Goal: Information Seeking & Learning: Compare options

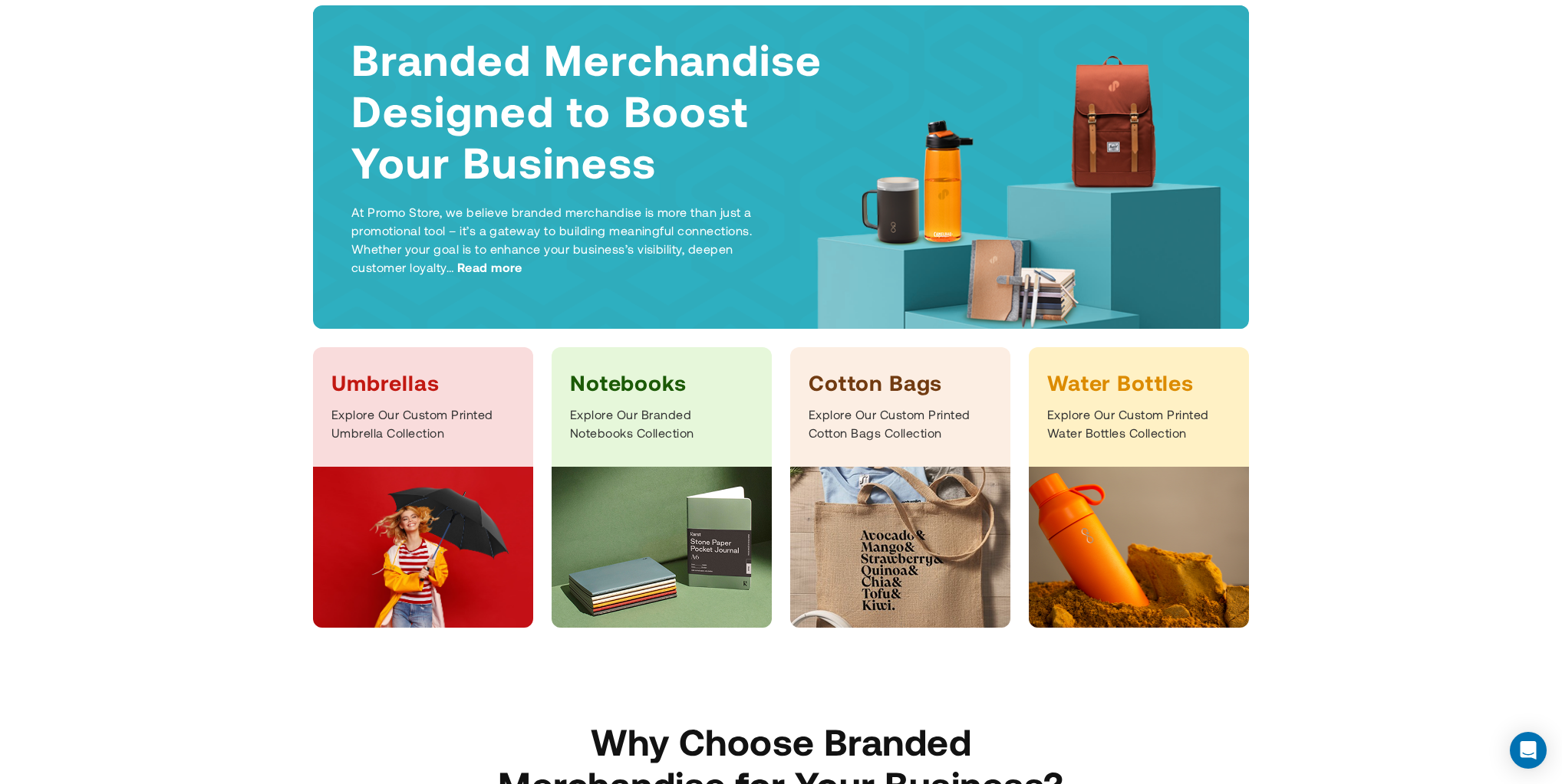
scroll to position [204, 0]
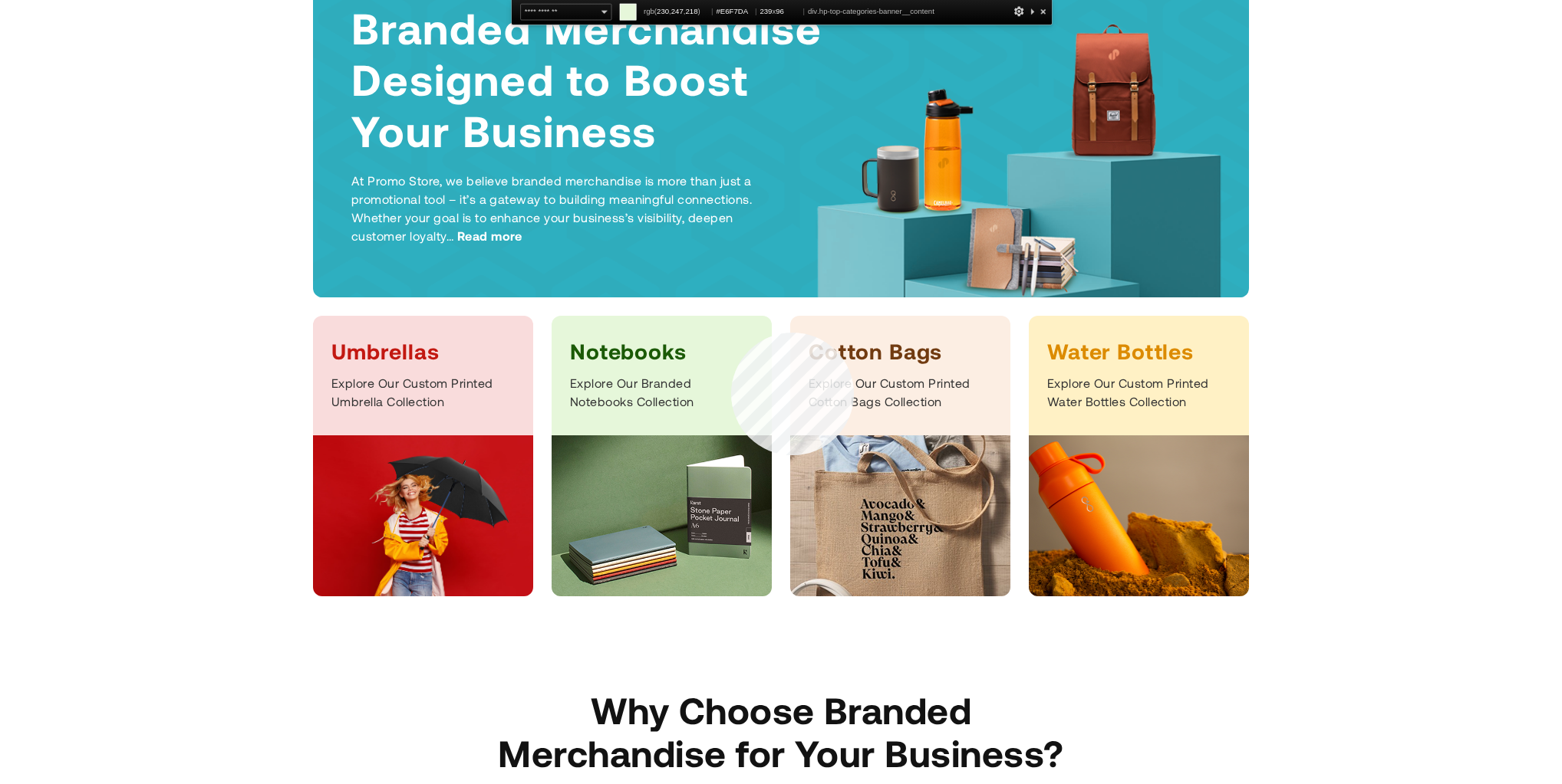
click at [736, 333] on div "Notebooks Explore Our Branded Notebooks Collection" at bounding box center [662, 376] width 220 height 120
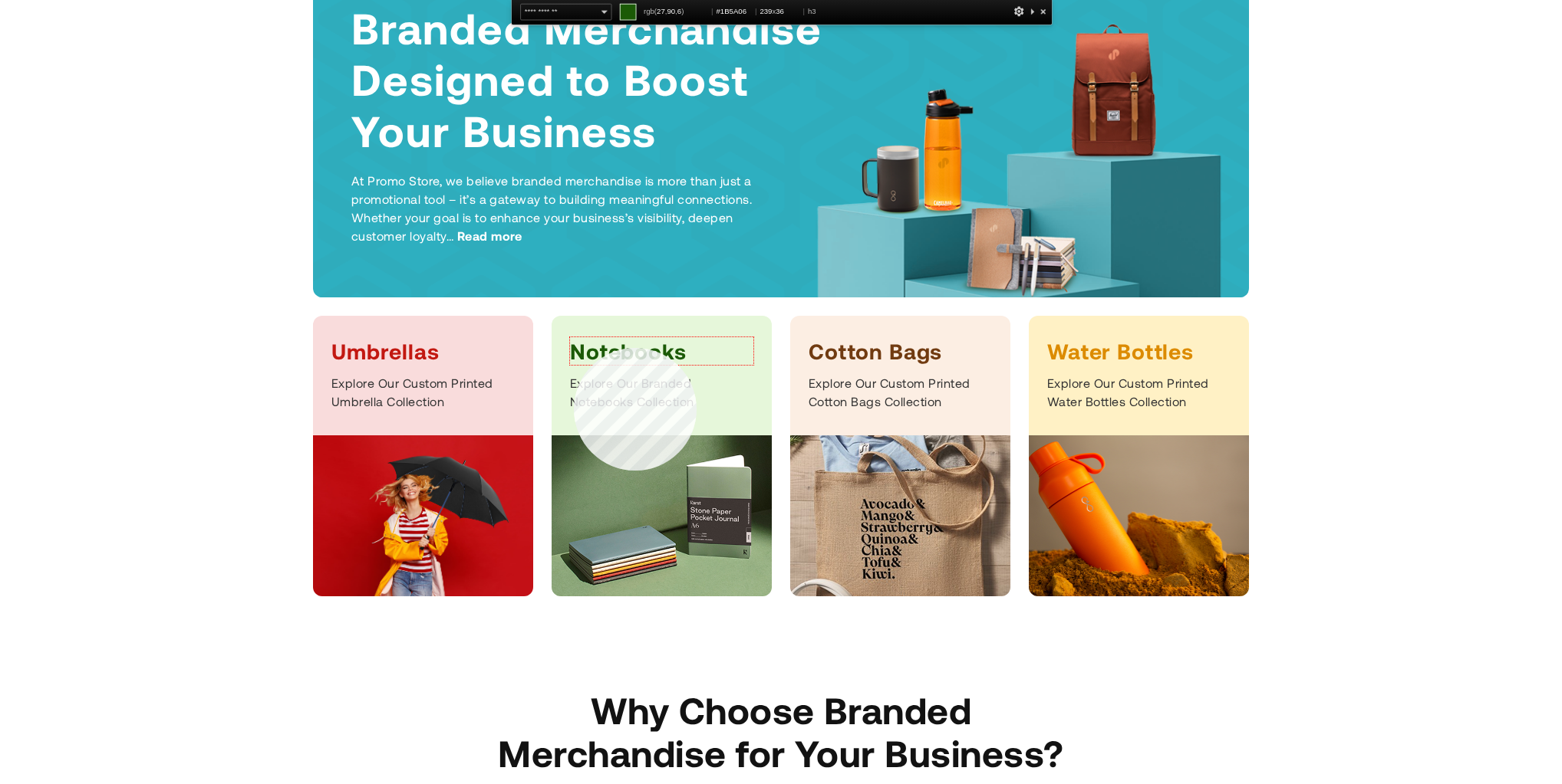
click at [573, 347] on h3 "Notebooks" at bounding box center [661, 350] width 184 height 27
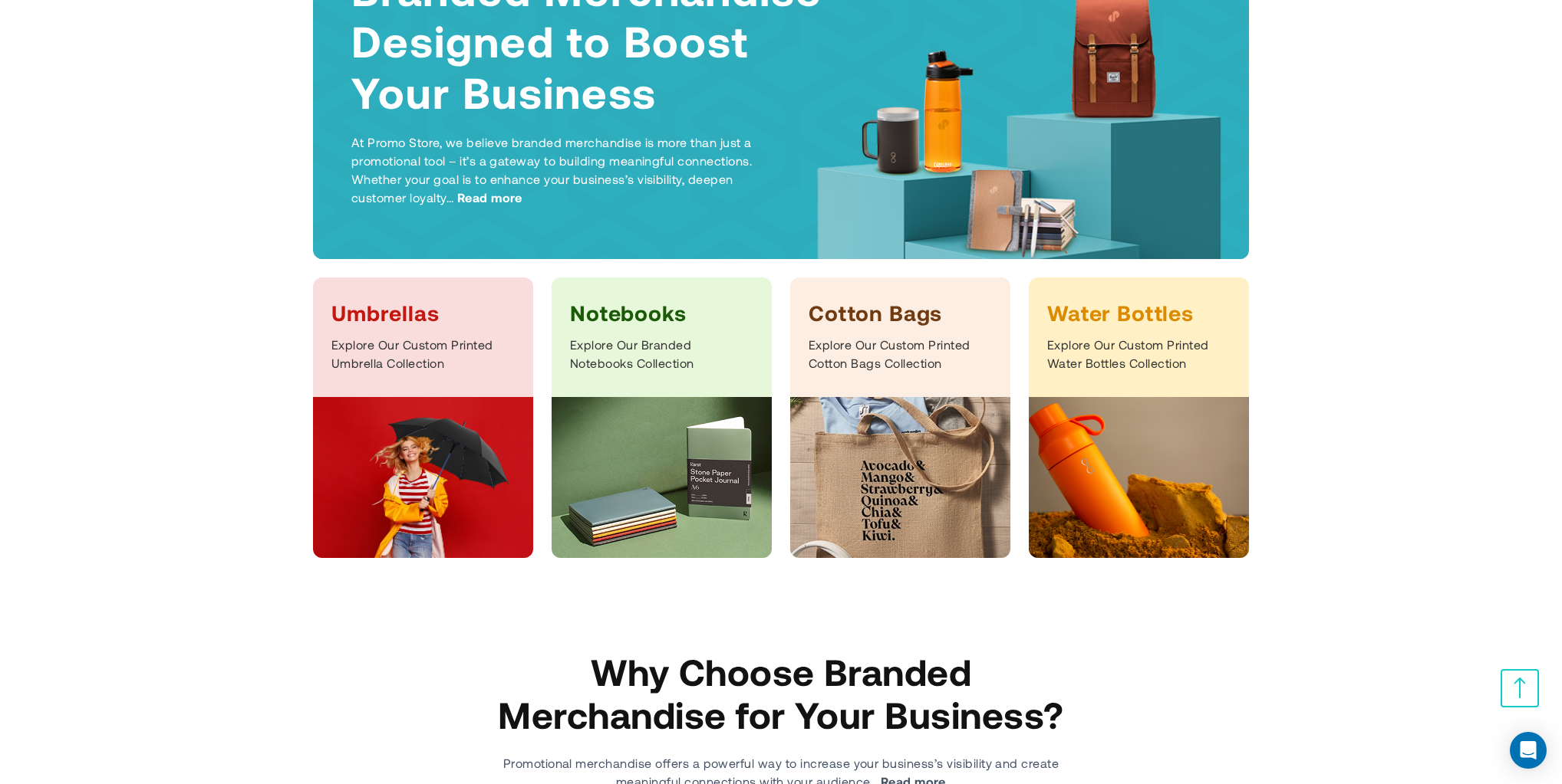
drag, startPoint x: 1395, startPoint y: 73, endPoint x: 1400, endPoint y: 56, distance: 17.7
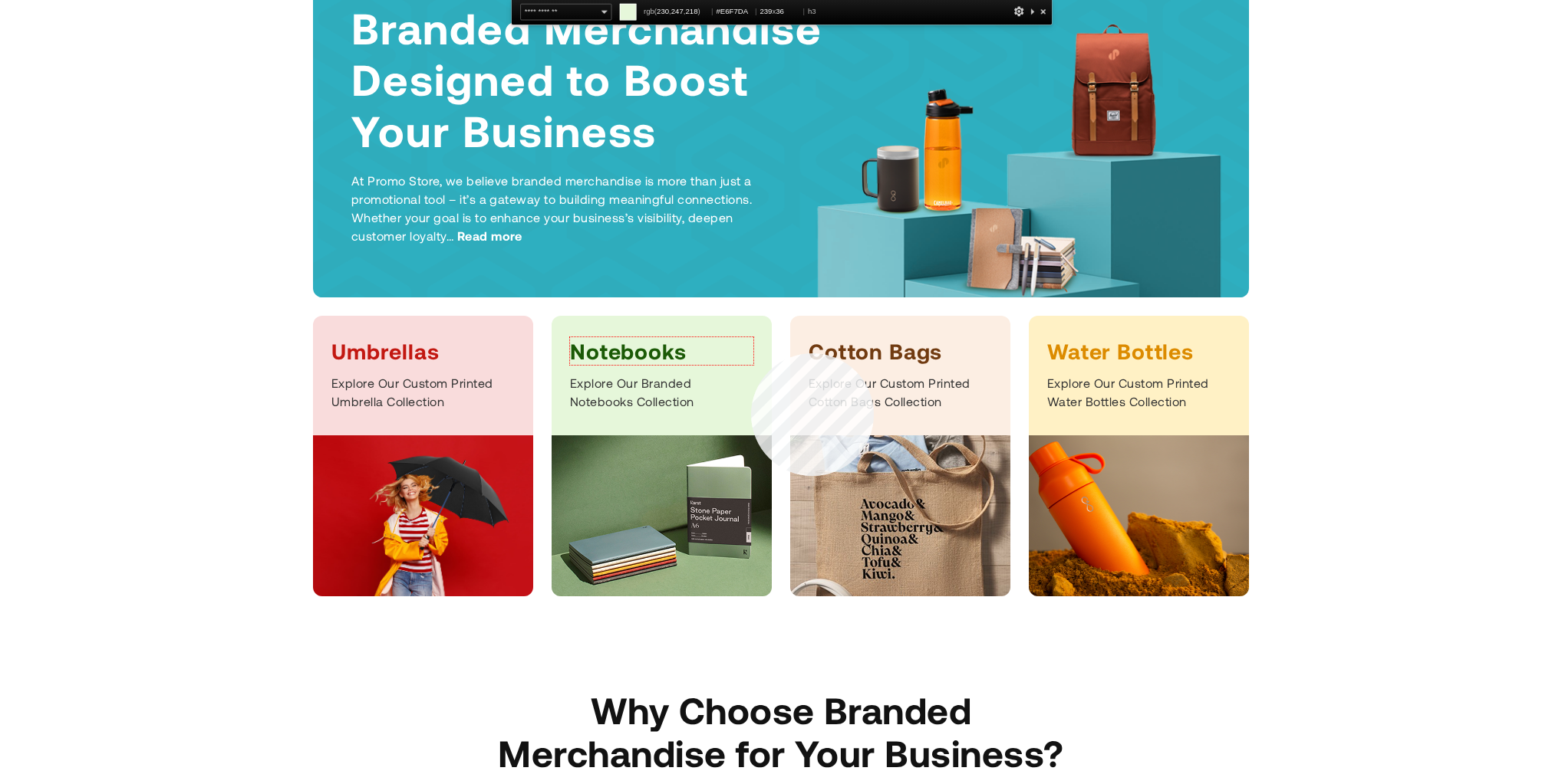
click at [751, 353] on h3 "Notebooks" at bounding box center [661, 350] width 184 height 27
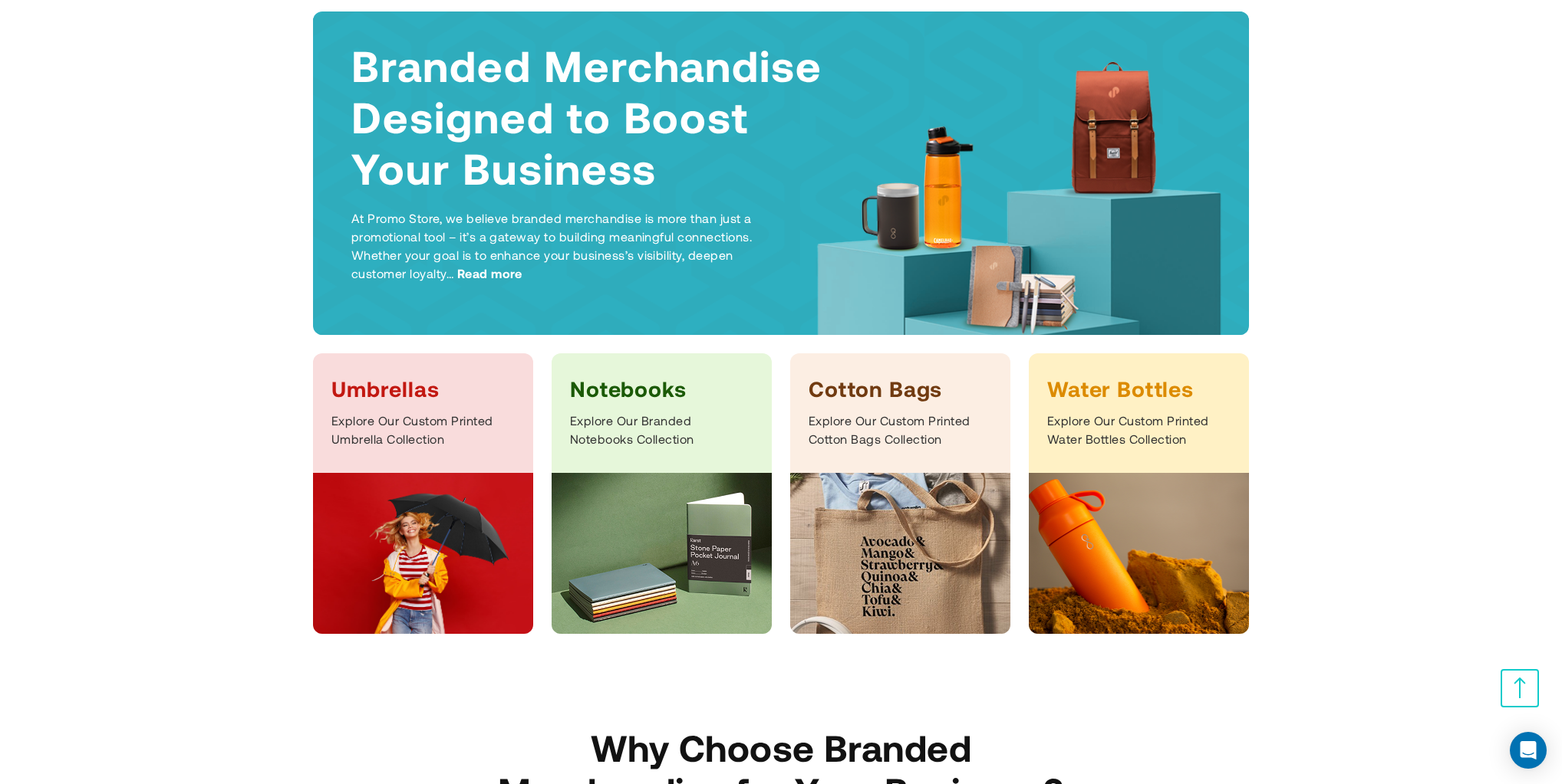
scroll to position [0, 0]
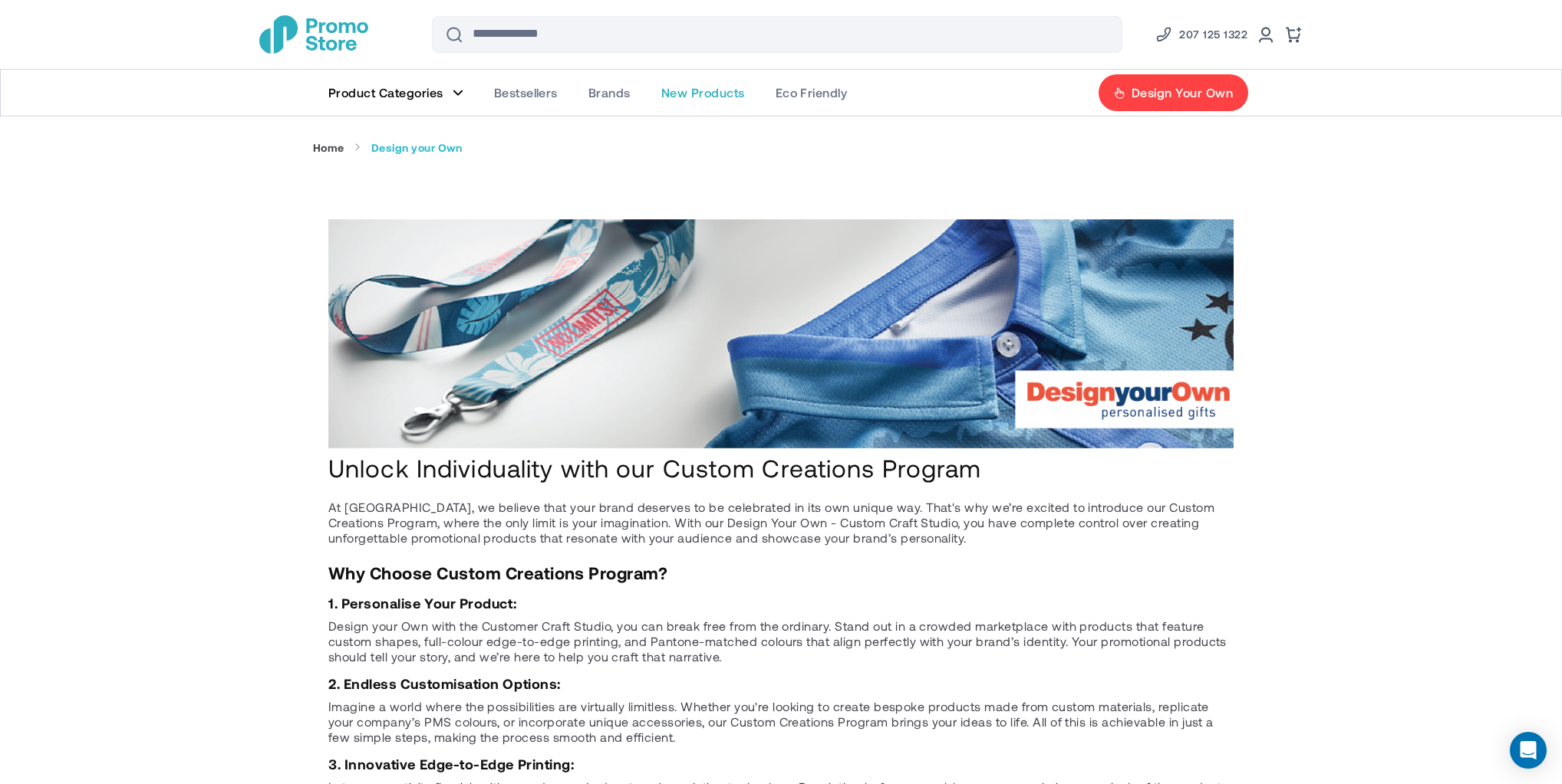
click at [683, 89] on span "New Products" at bounding box center [702, 92] width 84 height 15
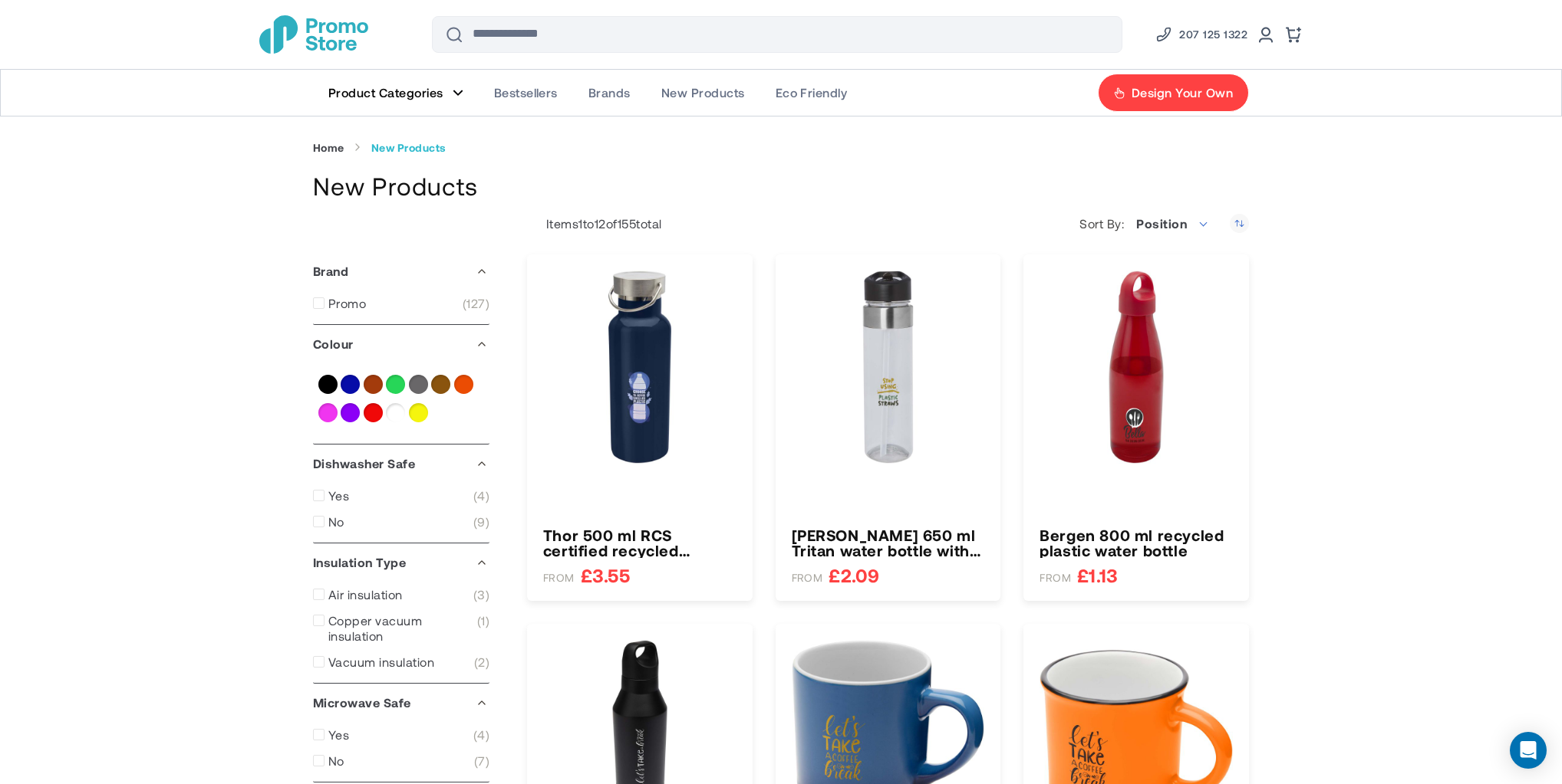
type input "****"
type input "******"
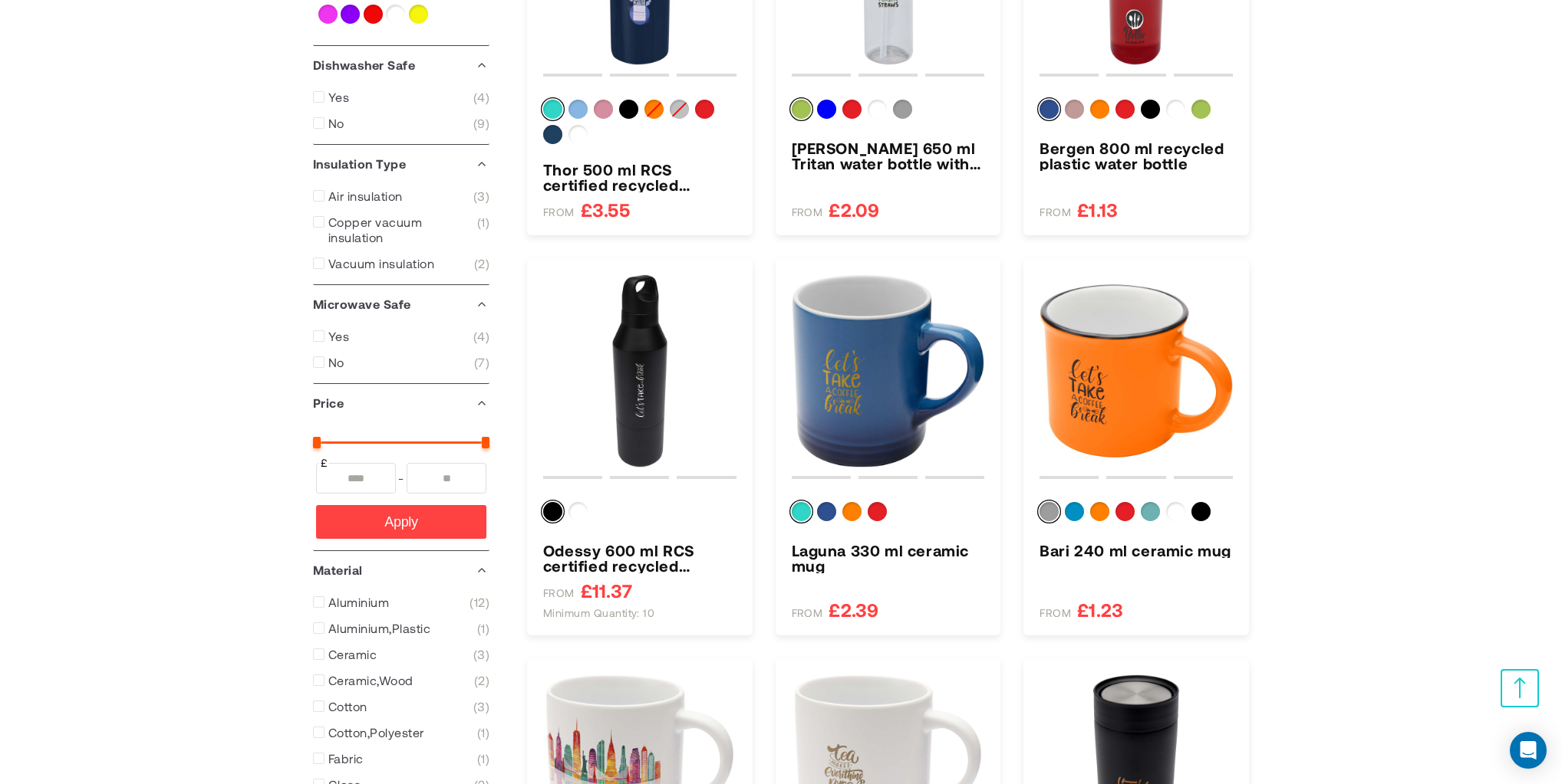
scroll to position [408, 0]
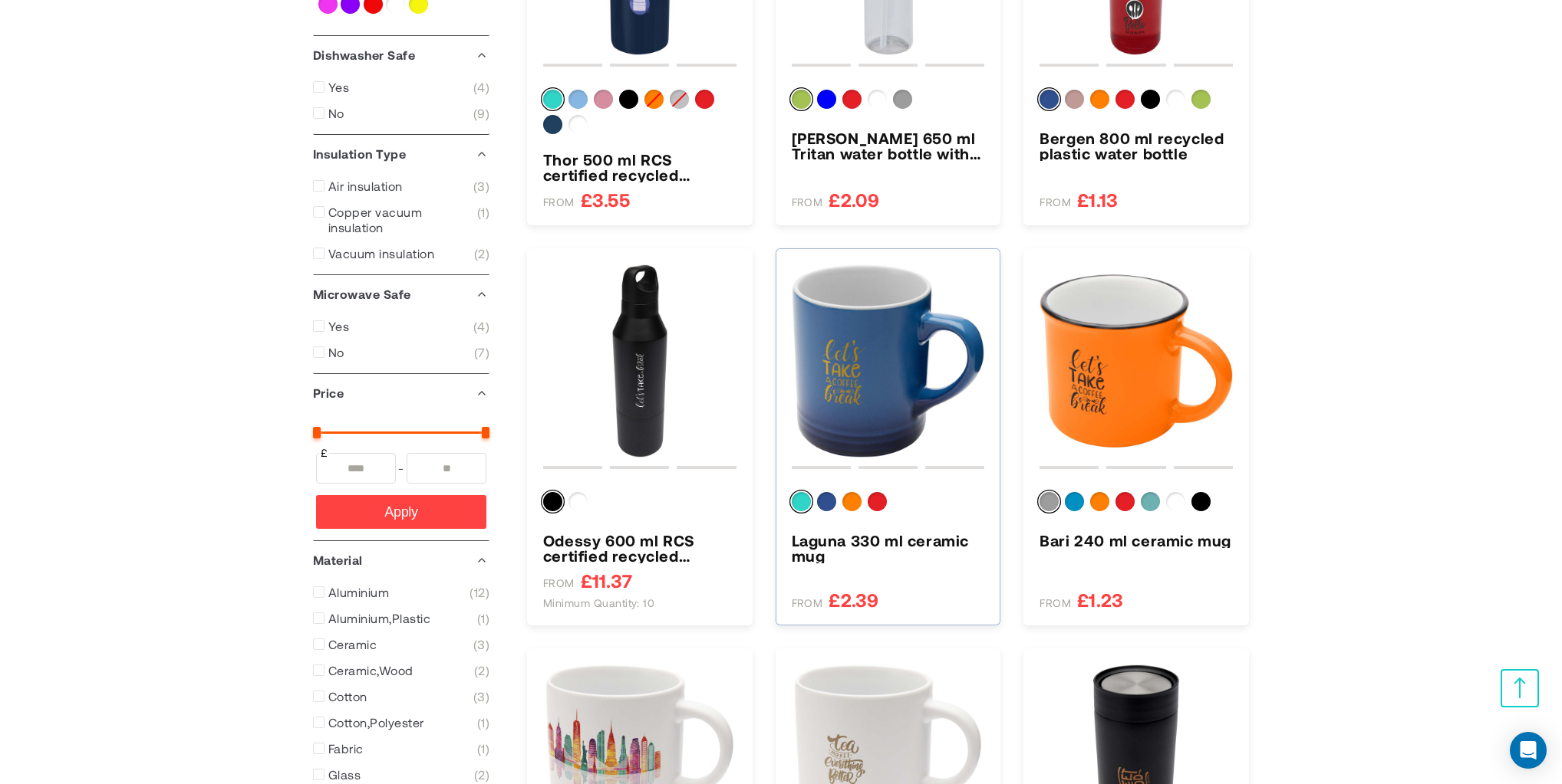
click at [892, 348] on img "Laguna 330 ml ceramic mug" at bounding box center [888, 360] width 193 height 193
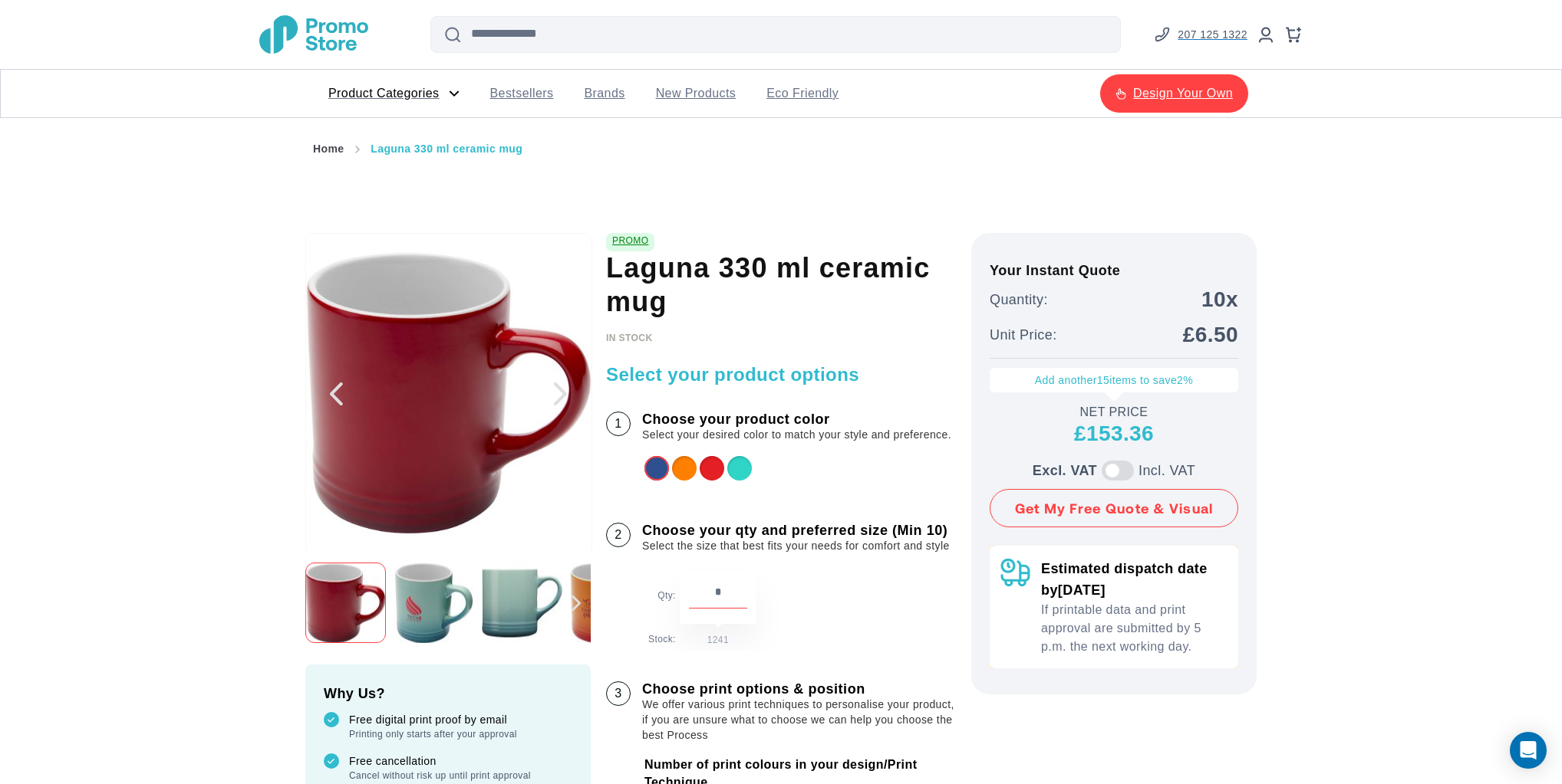
click at [495, 601] on img "Laguna 330 ml ceramic mug" at bounding box center [523, 603] width 81 height 81
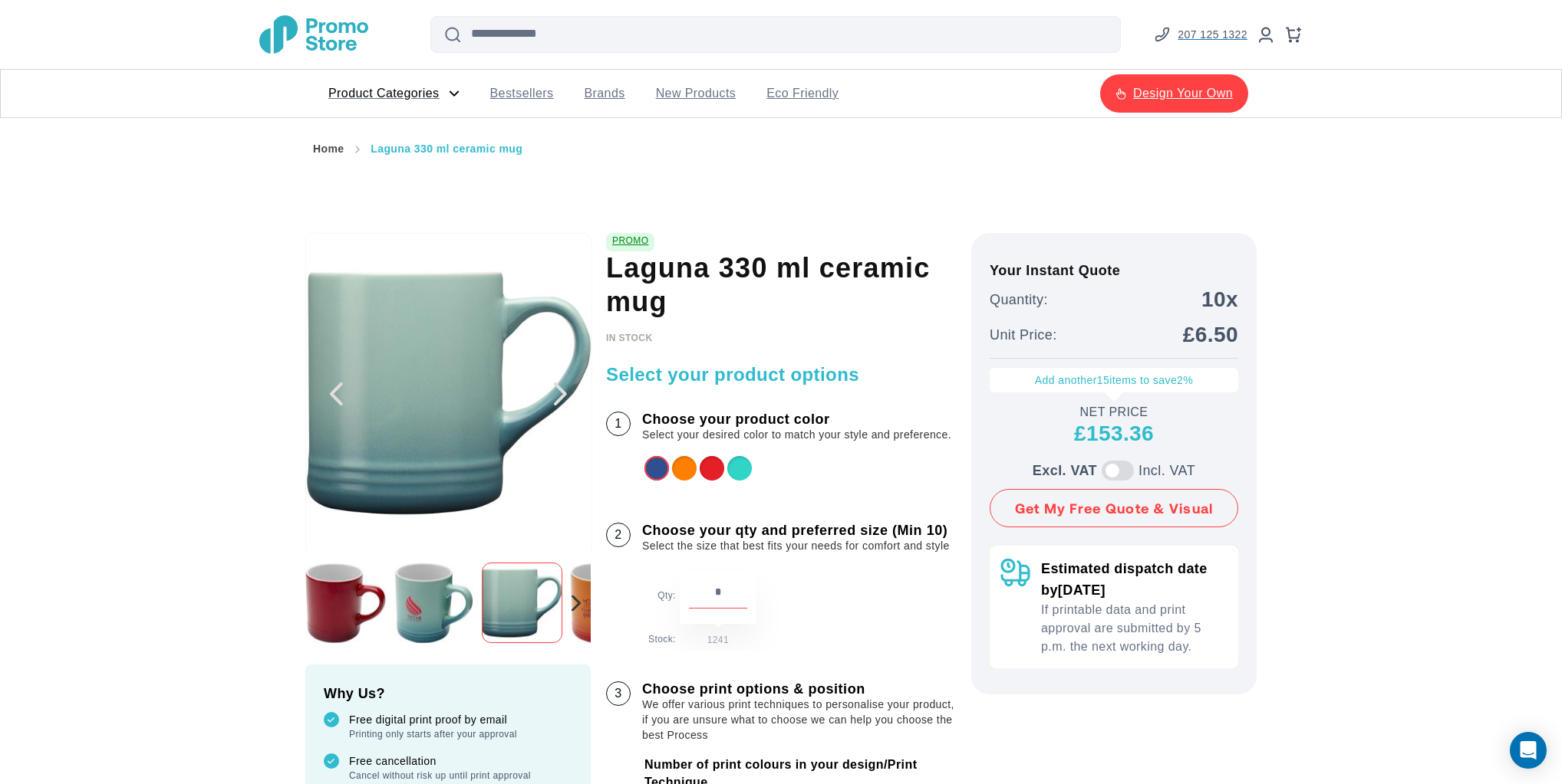
click at [575, 601] on div "Next" at bounding box center [576, 602] width 9 height 16
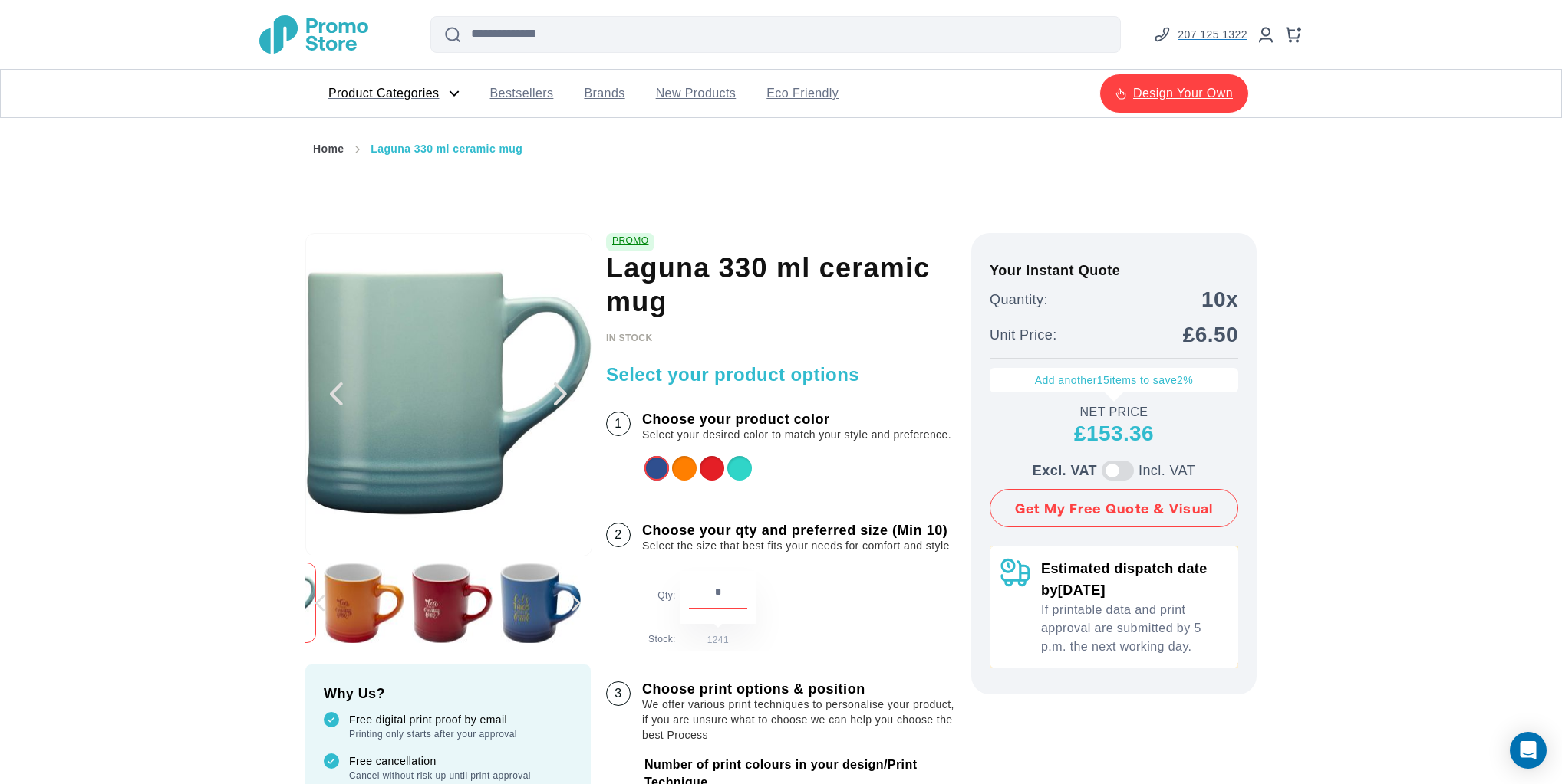
click at [510, 604] on img "Laguna 330 ml ceramic mug" at bounding box center [540, 603] width 81 height 81
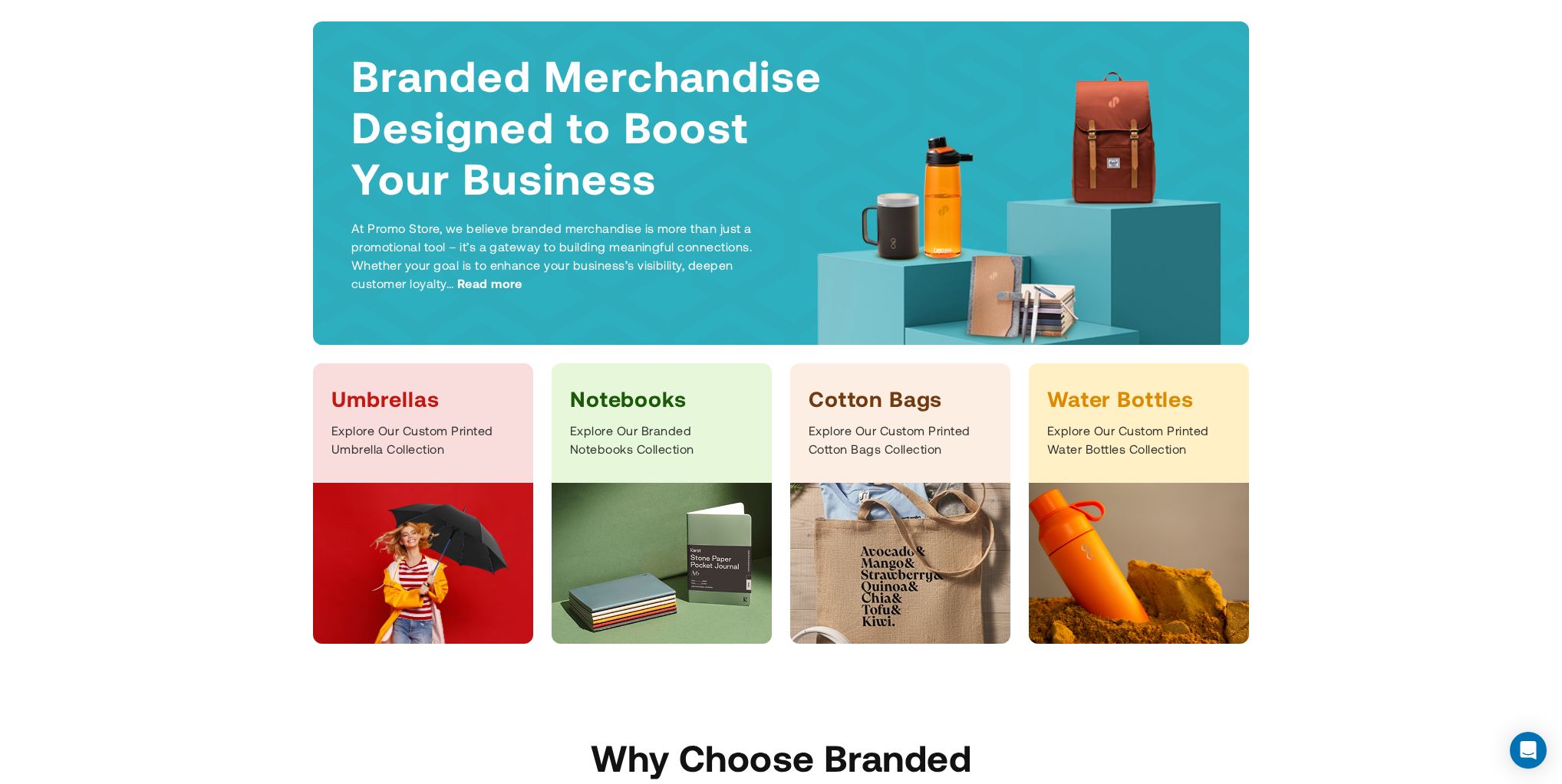
scroll to position [204, 0]
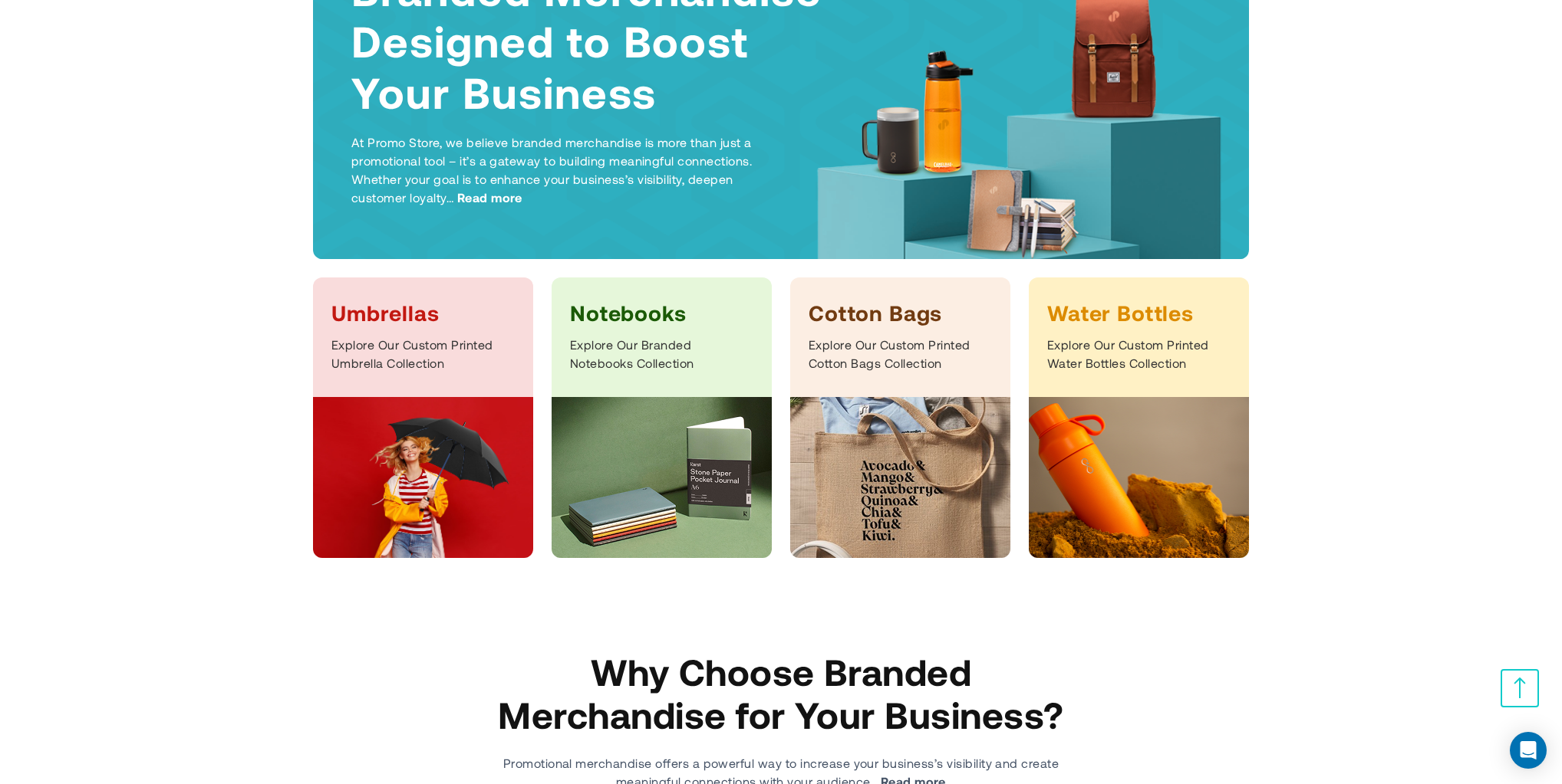
click at [438, 471] on img at bounding box center [423, 477] width 220 height 161
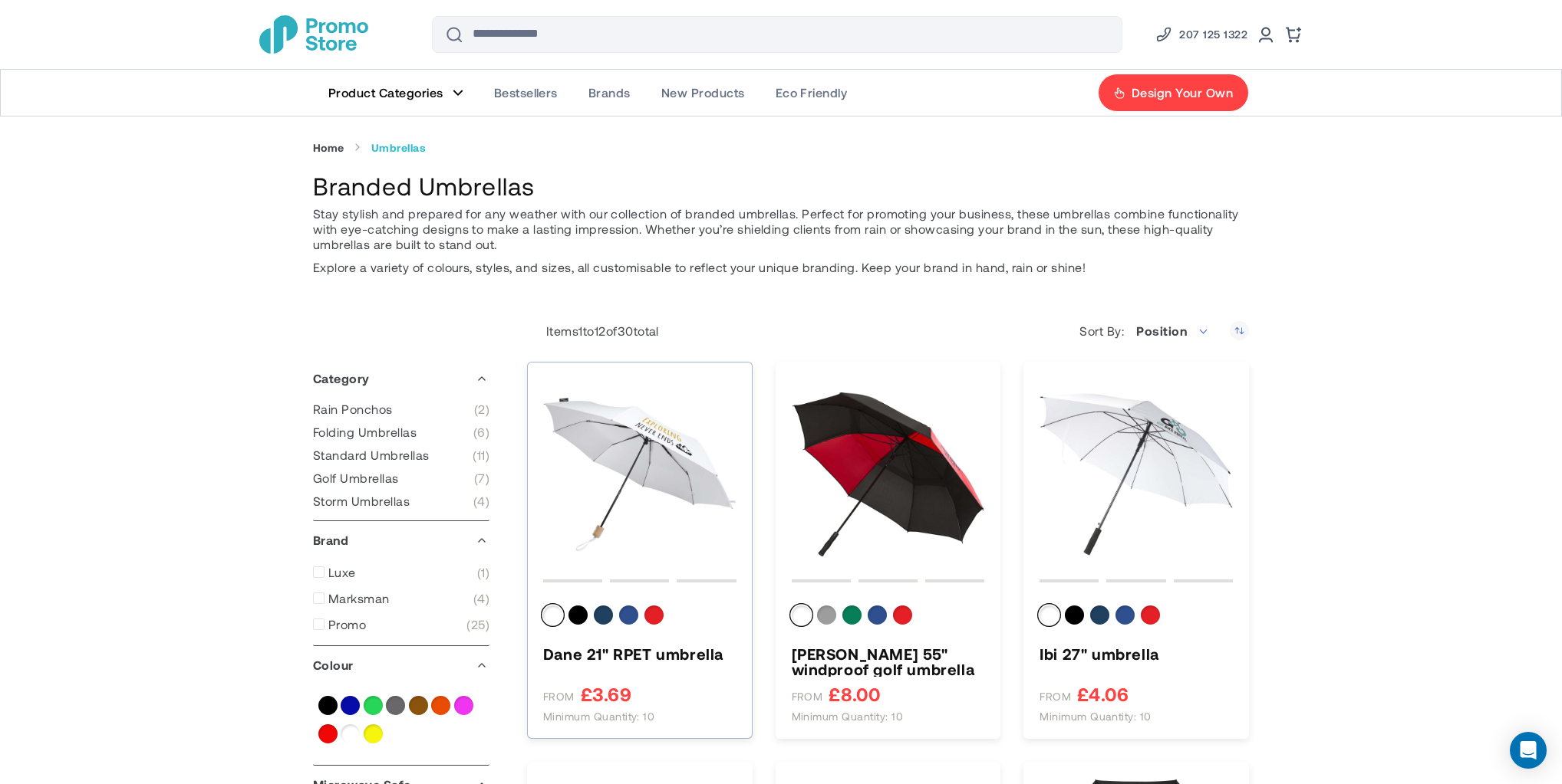
click at [640, 437] on img "Dane 21&quot; RPET umbrella" at bounding box center [639, 474] width 193 height 193
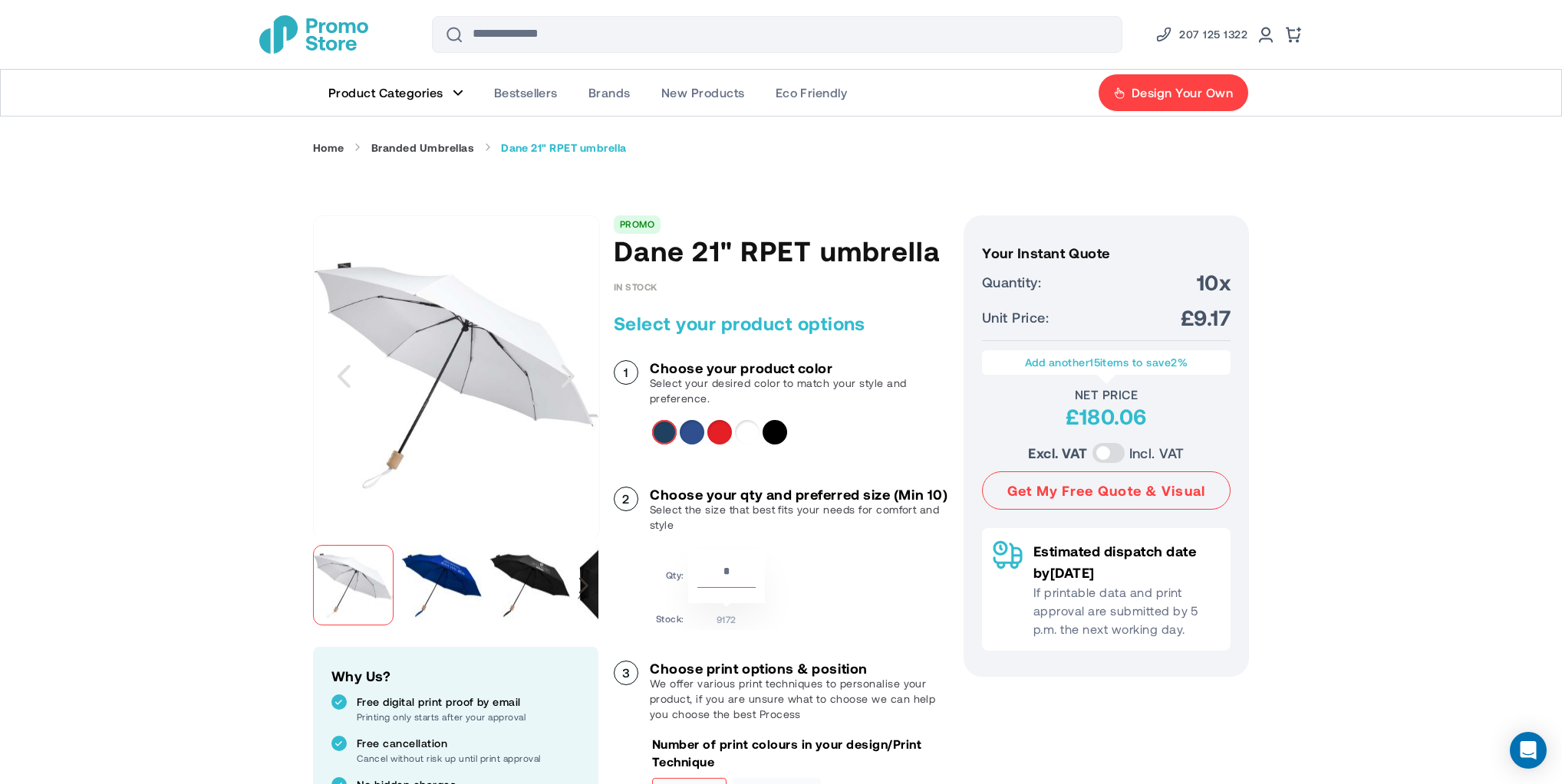
click at [584, 583] on div "Next" at bounding box center [584, 584] width 9 height 16
click at [583, 582] on div "Next" at bounding box center [584, 584] width 9 height 16
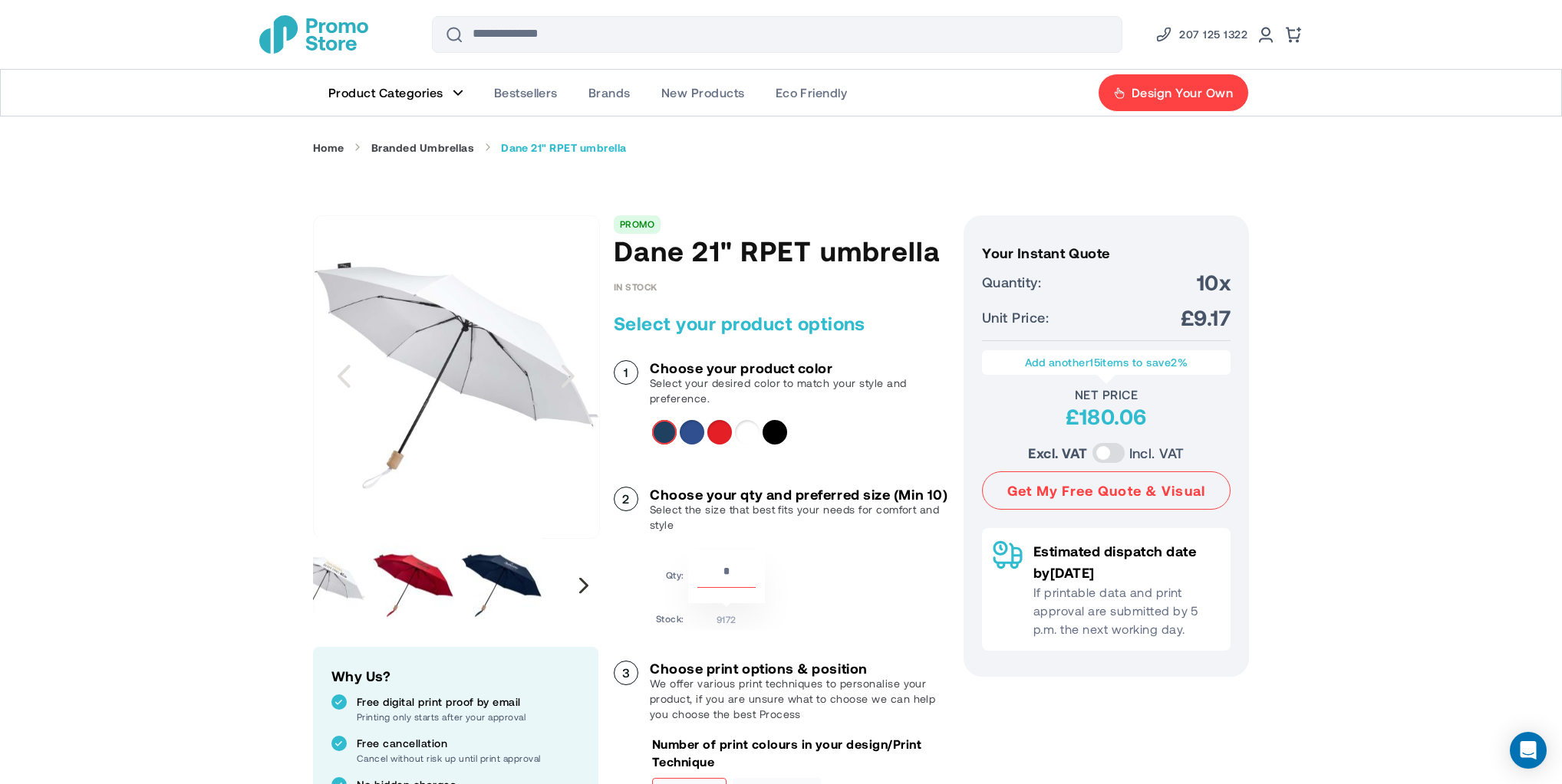
click at [583, 582] on div "Next" at bounding box center [584, 584] width 9 height 16
click at [583, 583] on div "Next" at bounding box center [584, 584] width 9 height 16
click at [583, 584] on div "Next" at bounding box center [584, 584] width 9 height 16
click at [586, 584] on div "Next" at bounding box center [584, 584] width 9 height 16
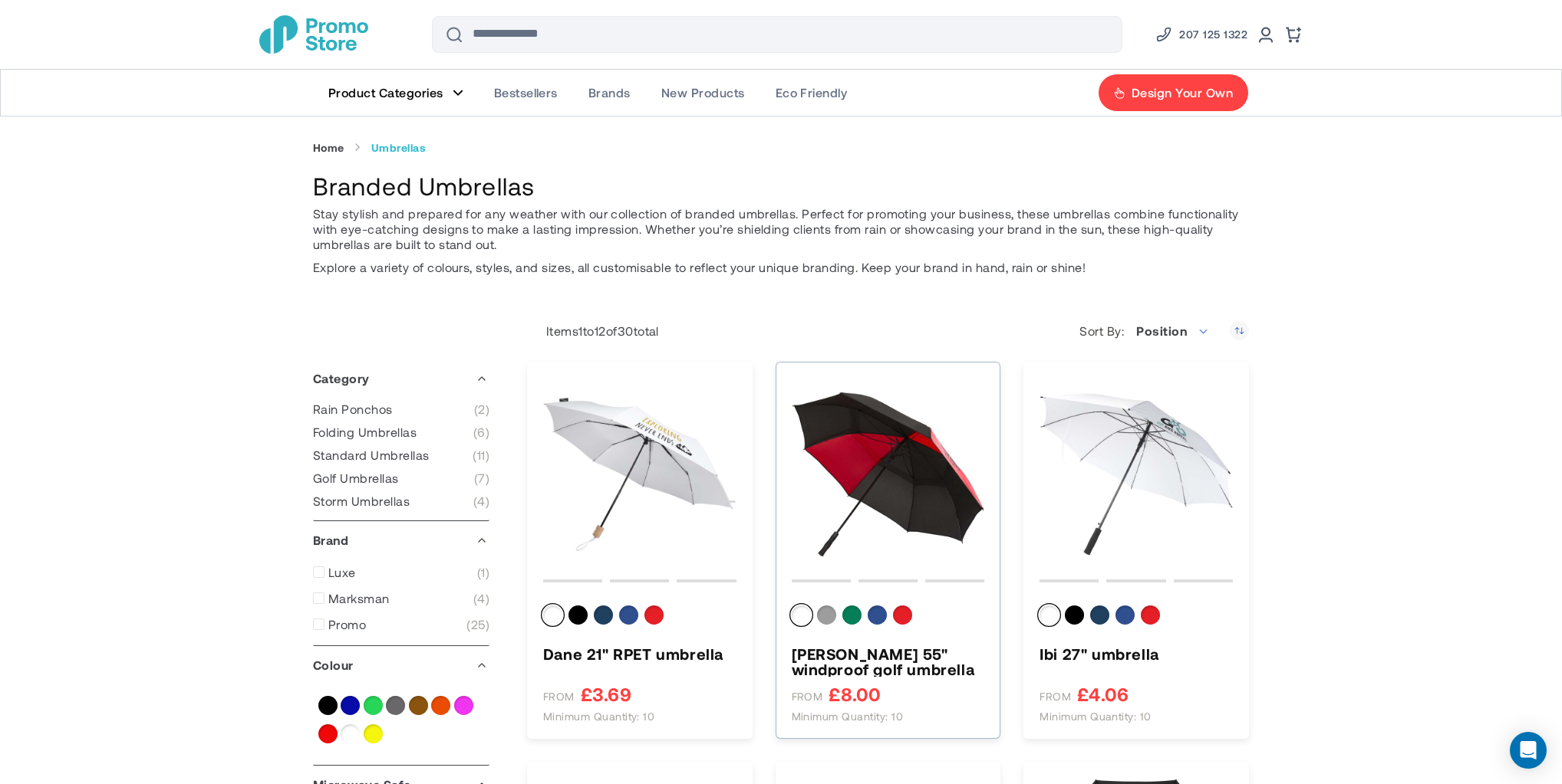
click at [919, 439] on img "Jeff 55&quot; windproof golf umbrella" at bounding box center [888, 474] width 193 height 193
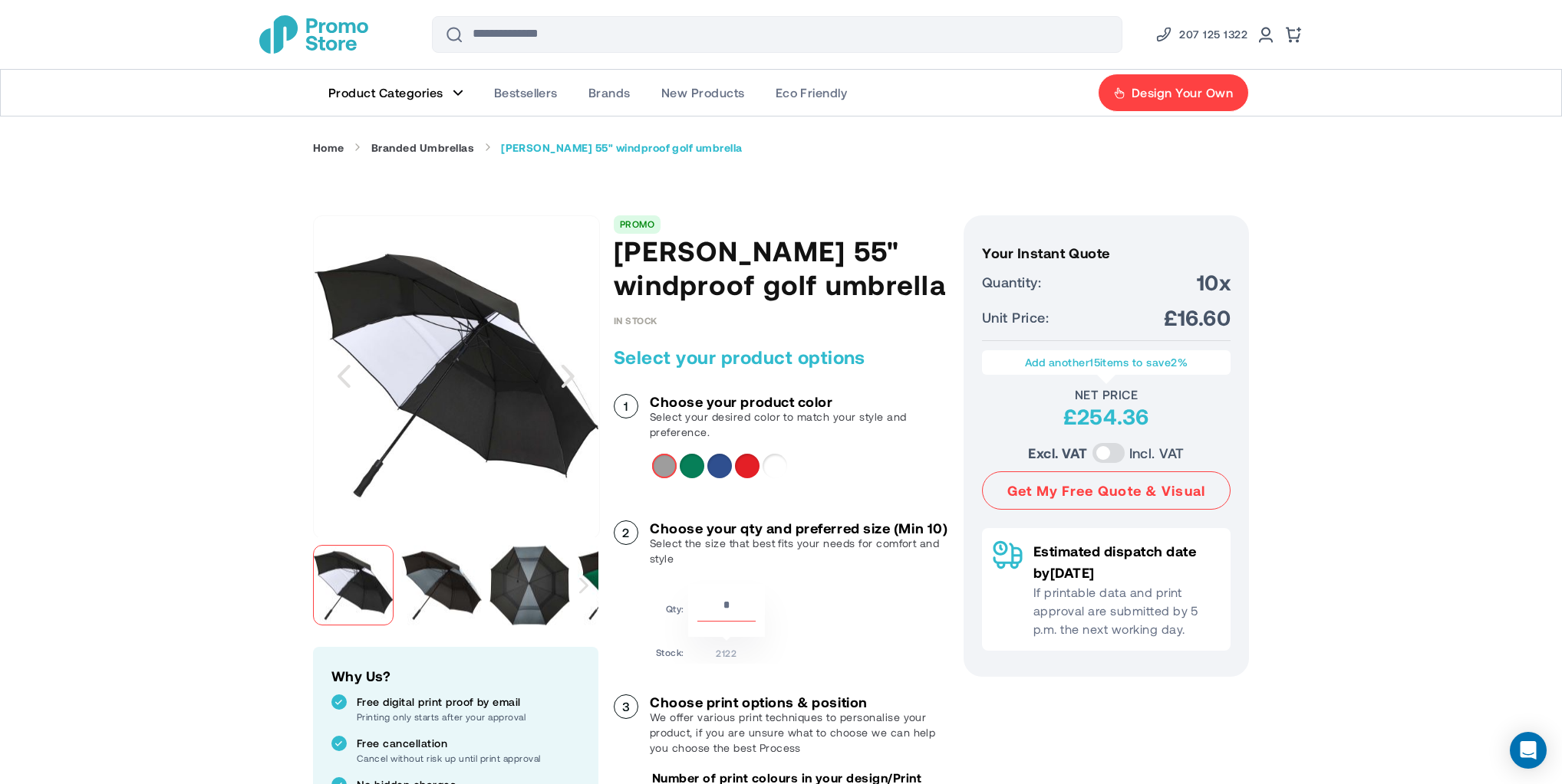
click at [594, 590] on div "Next" at bounding box center [584, 585] width 28 height 96
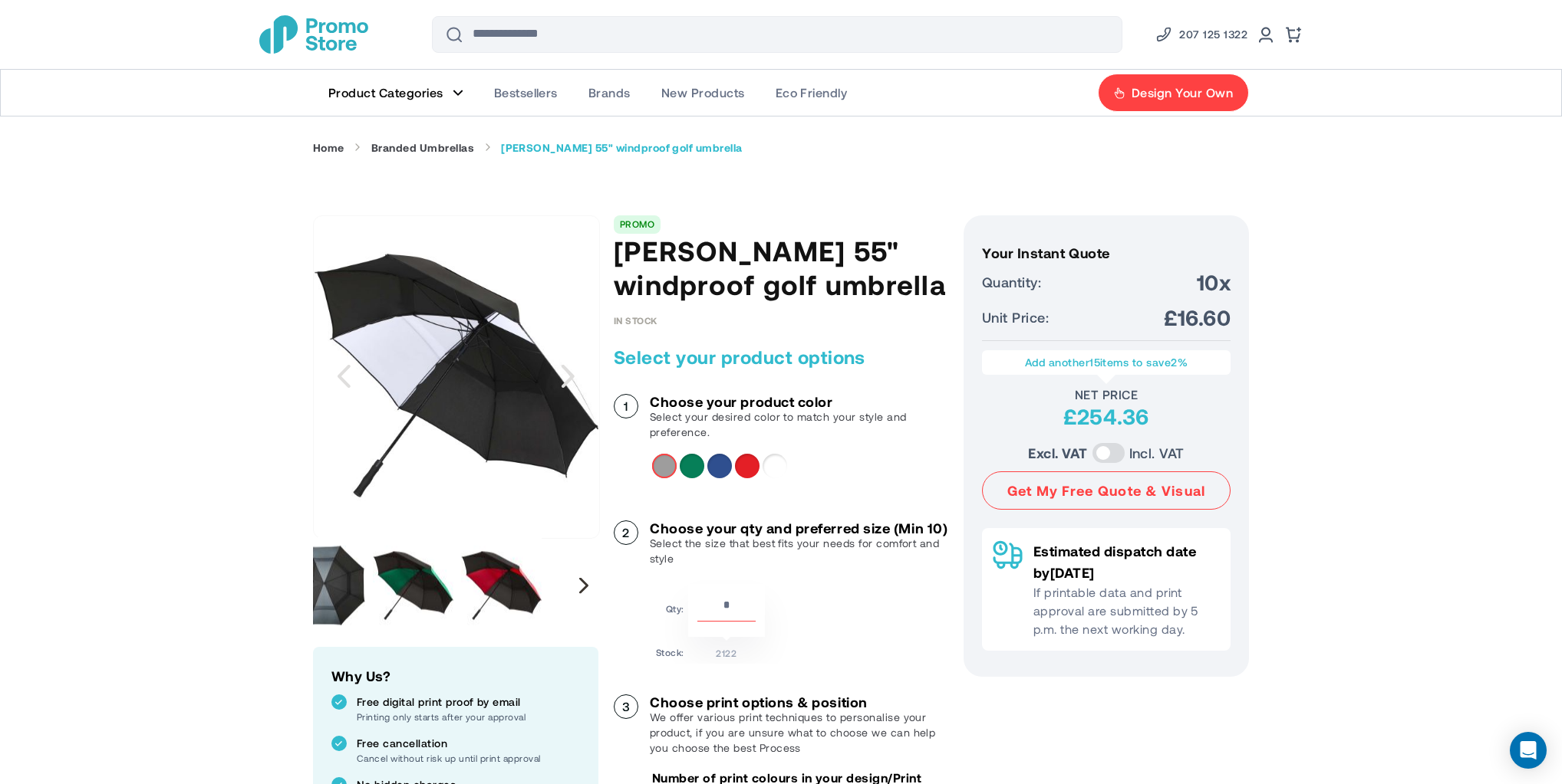
click at [586, 584] on div "Next" at bounding box center [584, 584] width 9 height 16
click at [581, 584] on div "Next" at bounding box center [584, 584] width 9 height 16
click at [580, 585] on div "Next" at bounding box center [584, 584] width 9 height 16
drag, startPoint x: 578, startPoint y: 585, endPoint x: 558, endPoint y: 565, distance: 28.3
click at [577, 585] on div "Next" at bounding box center [584, 585] width 28 height 96
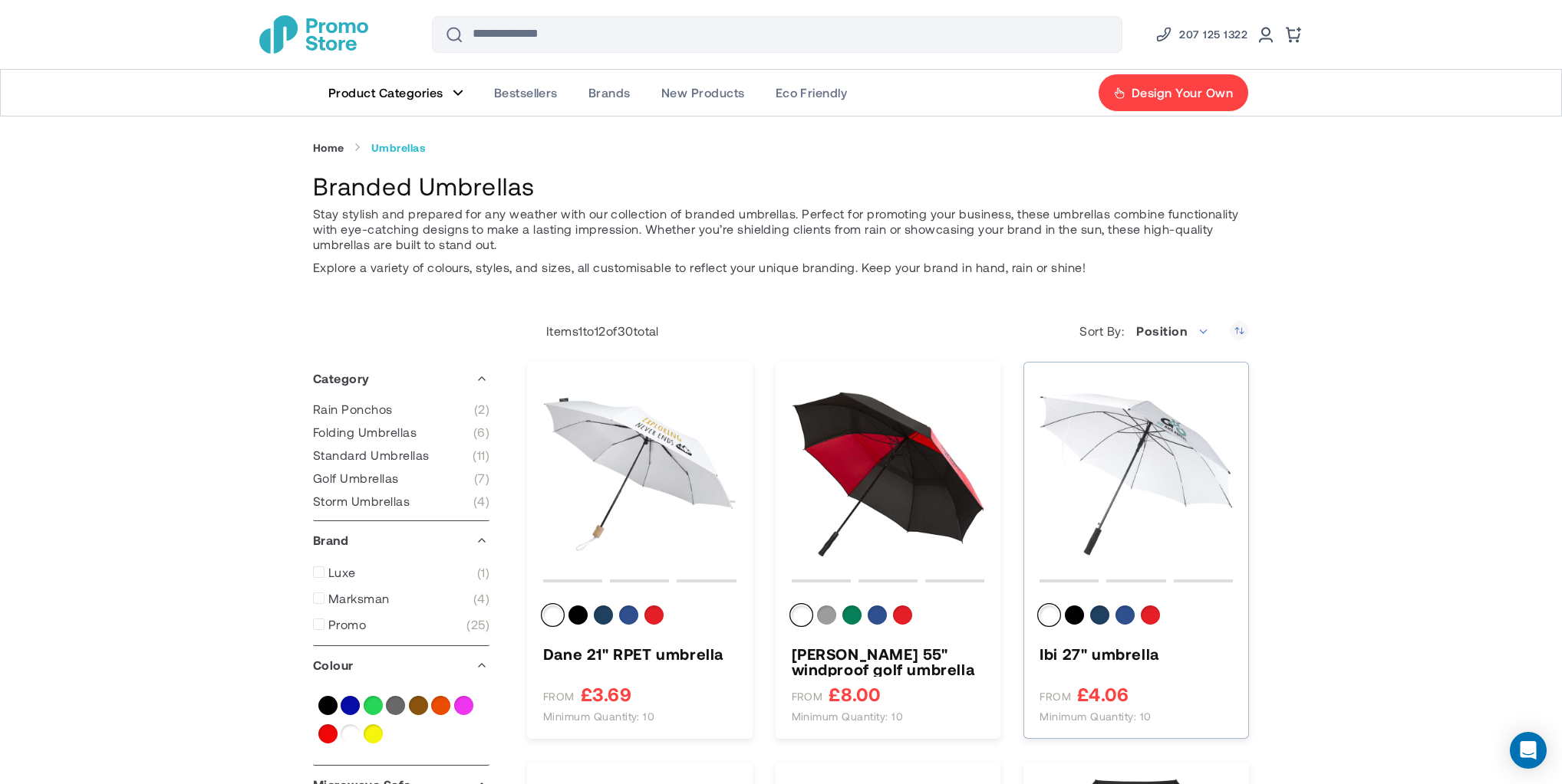
click at [1169, 448] on img "Ibi 27&quot; umbrella" at bounding box center [1135, 474] width 193 height 193
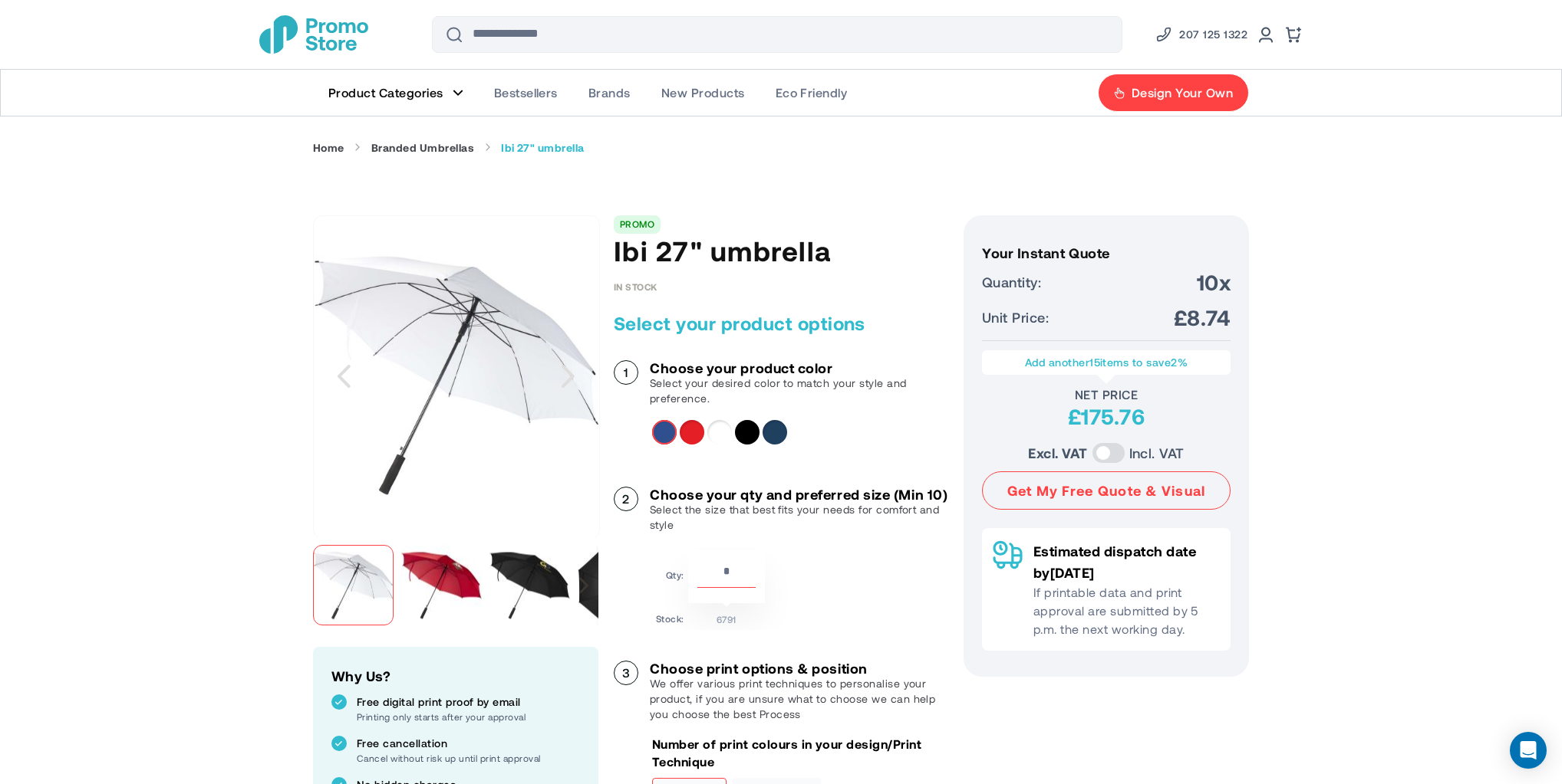
click at [589, 577] on div "Next" at bounding box center [584, 585] width 28 height 96
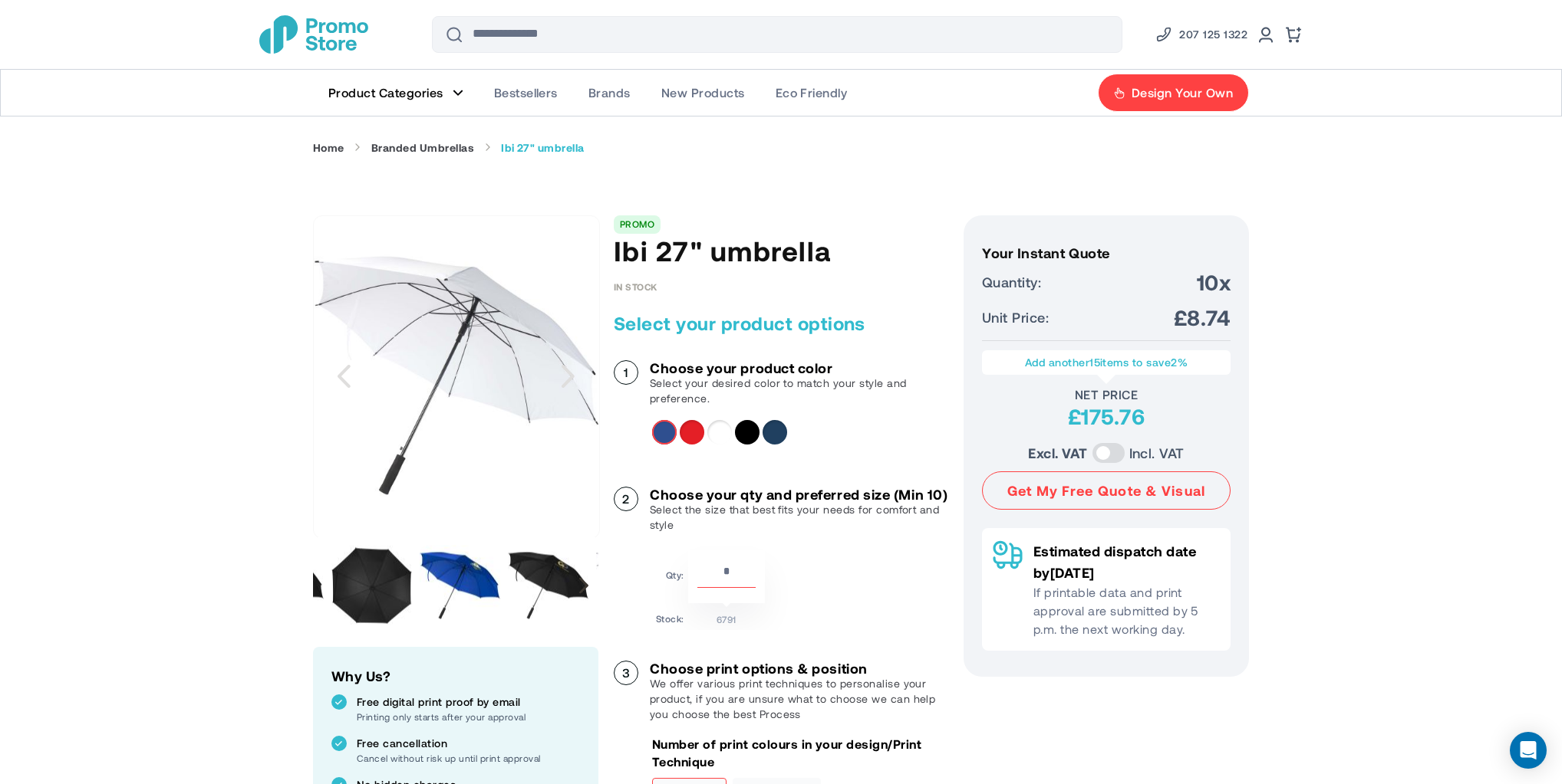
click at [588, 577] on div "Next" at bounding box center [584, 584] width 9 height 16
click at [586, 577] on div "Next" at bounding box center [584, 584] width 9 height 16
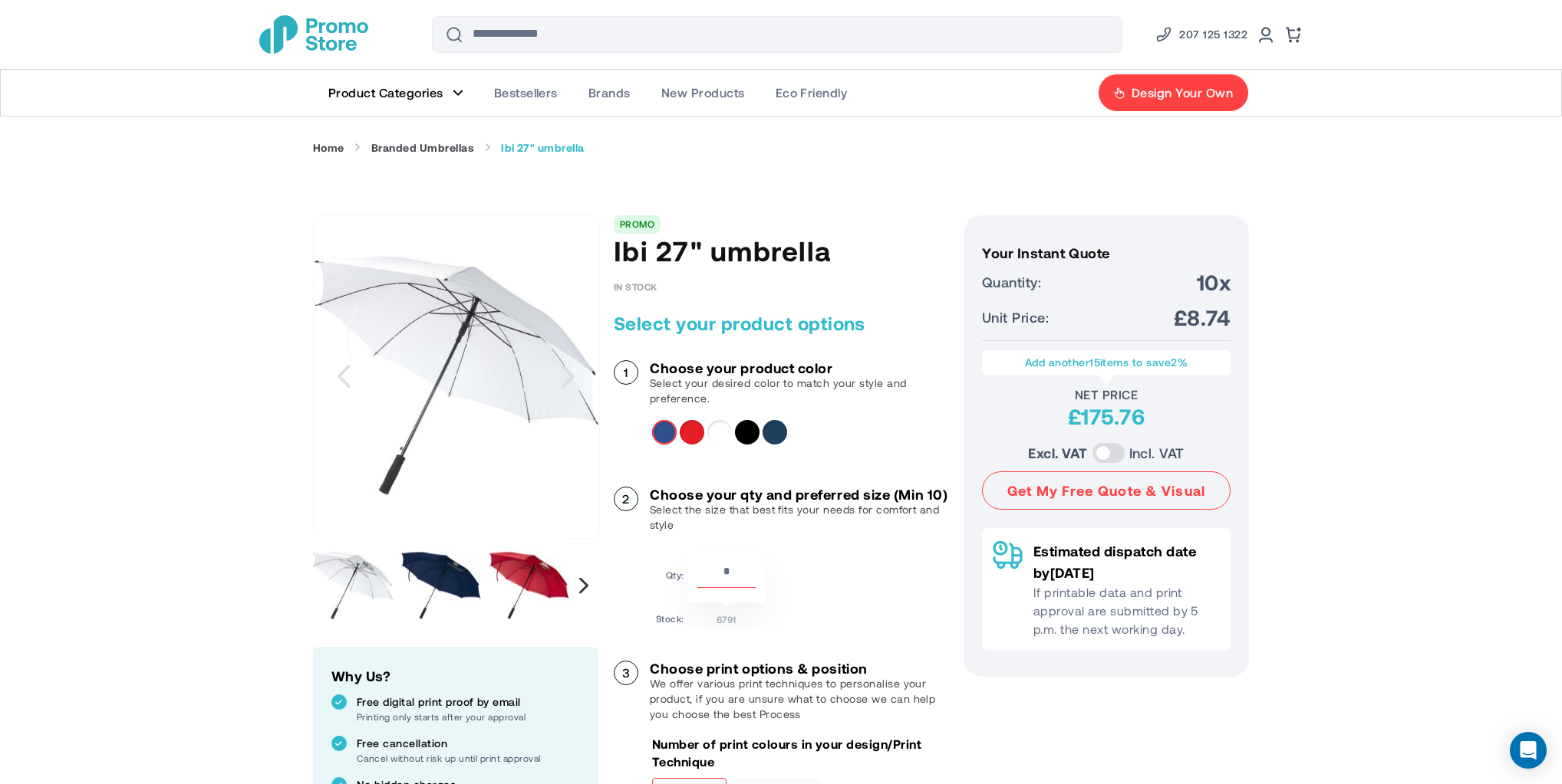
click at [586, 577] on div "Next" at bounding box center [584, 584] width 9 height 16
click at [586, 580] on div "Next" at bounding box center [584, 584] width 9 height 16
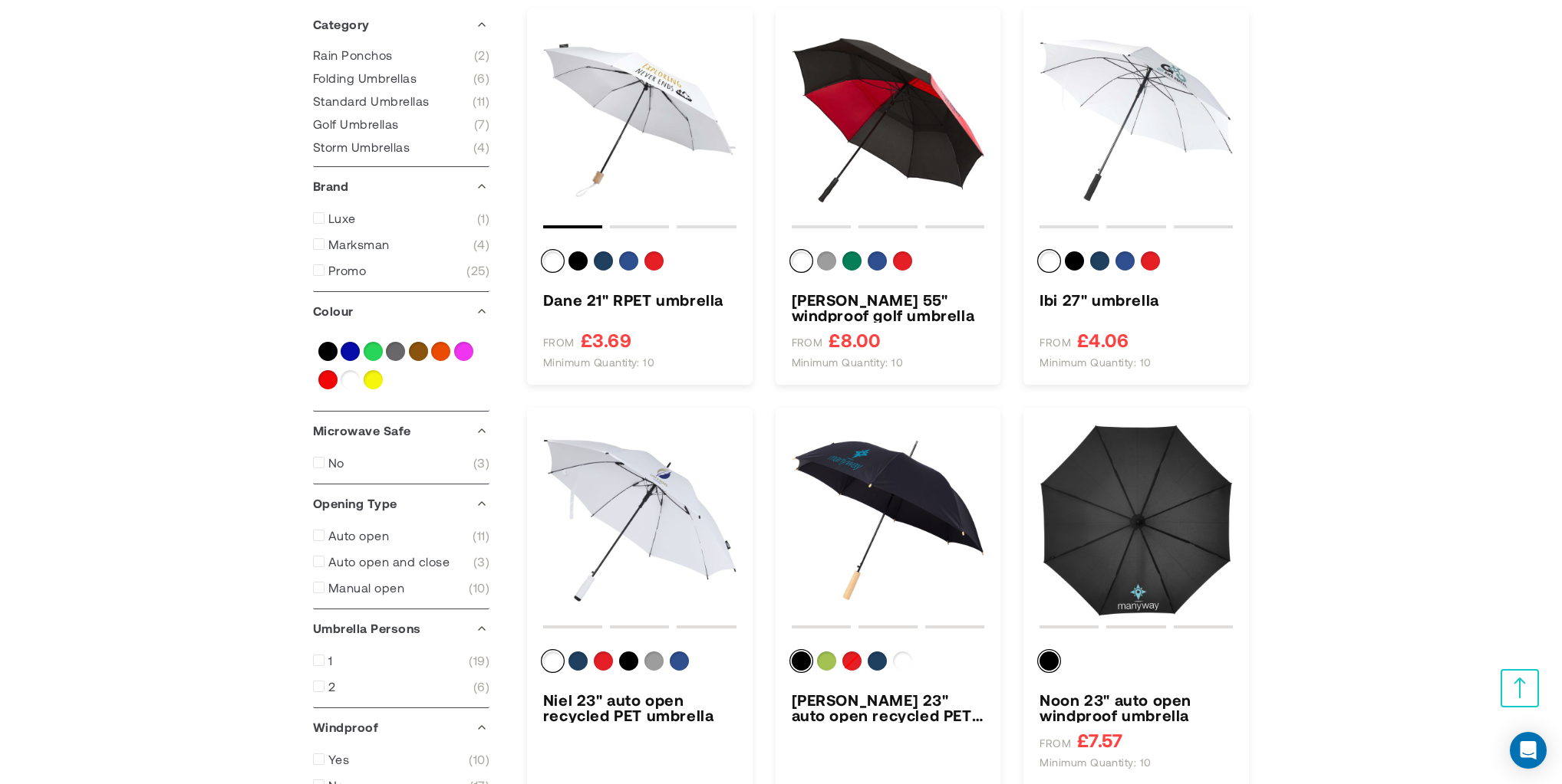
scroll to position [408, 0]
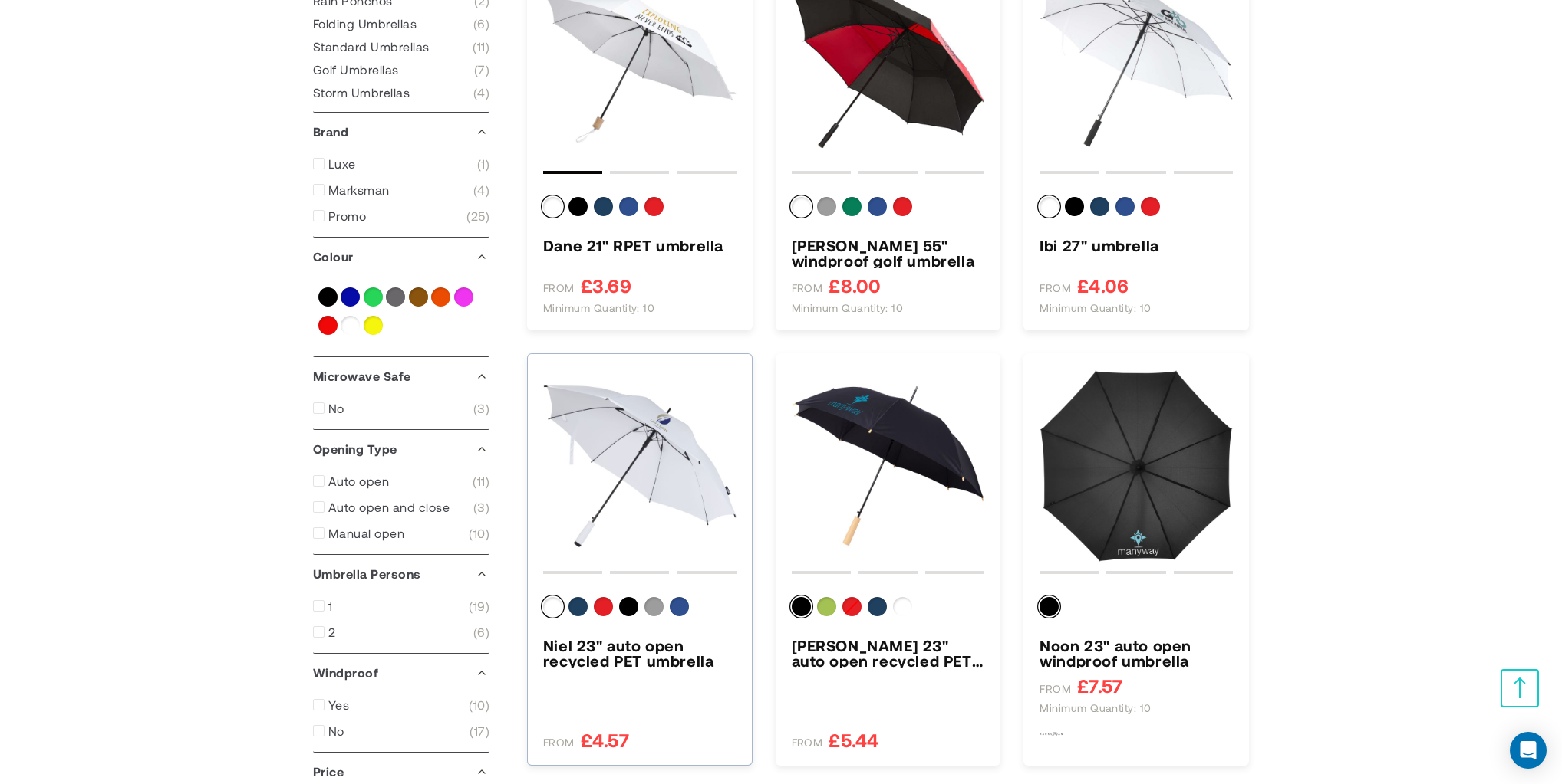
click at [646, 440] on img "Niel 23&quot; auto open recycled PET umbrella" at bounding box center [639, 466] width 193 height 193
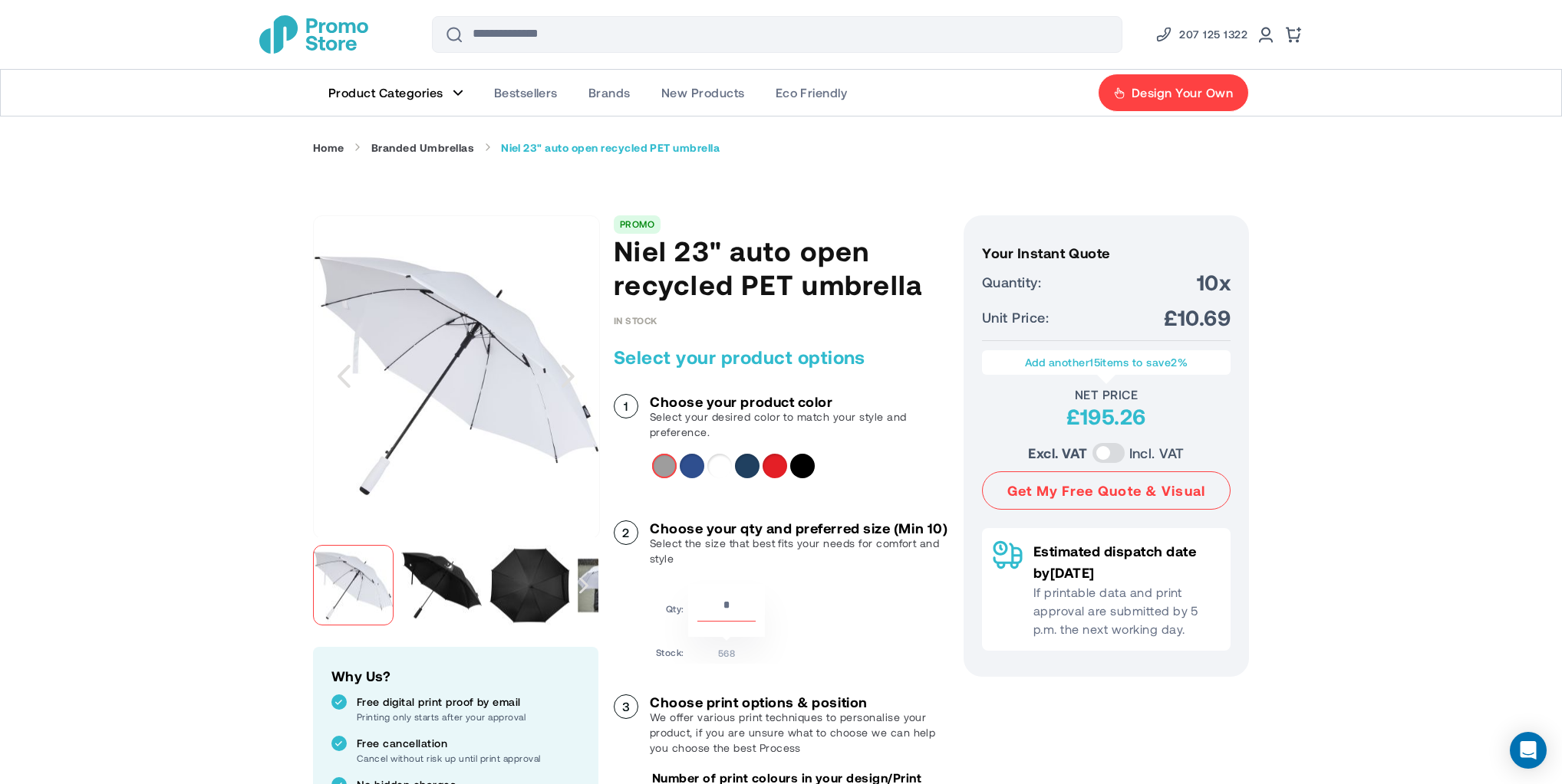
click at [590, 585] on div "Next" at bounding box center [584, 585] width 28 height 96
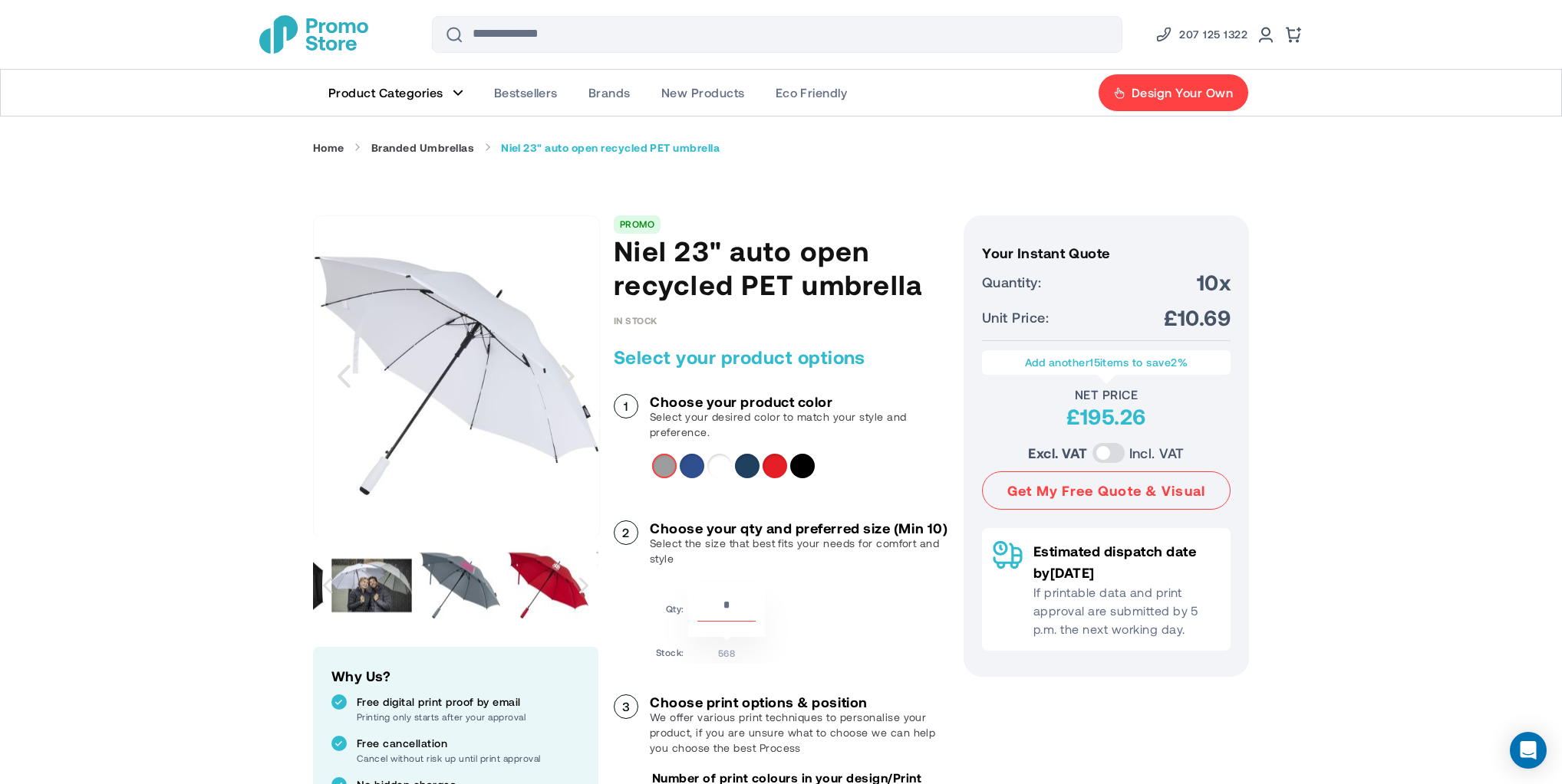
click at [379, 572] on img at bounding box center [372, 585] width 81 height 81
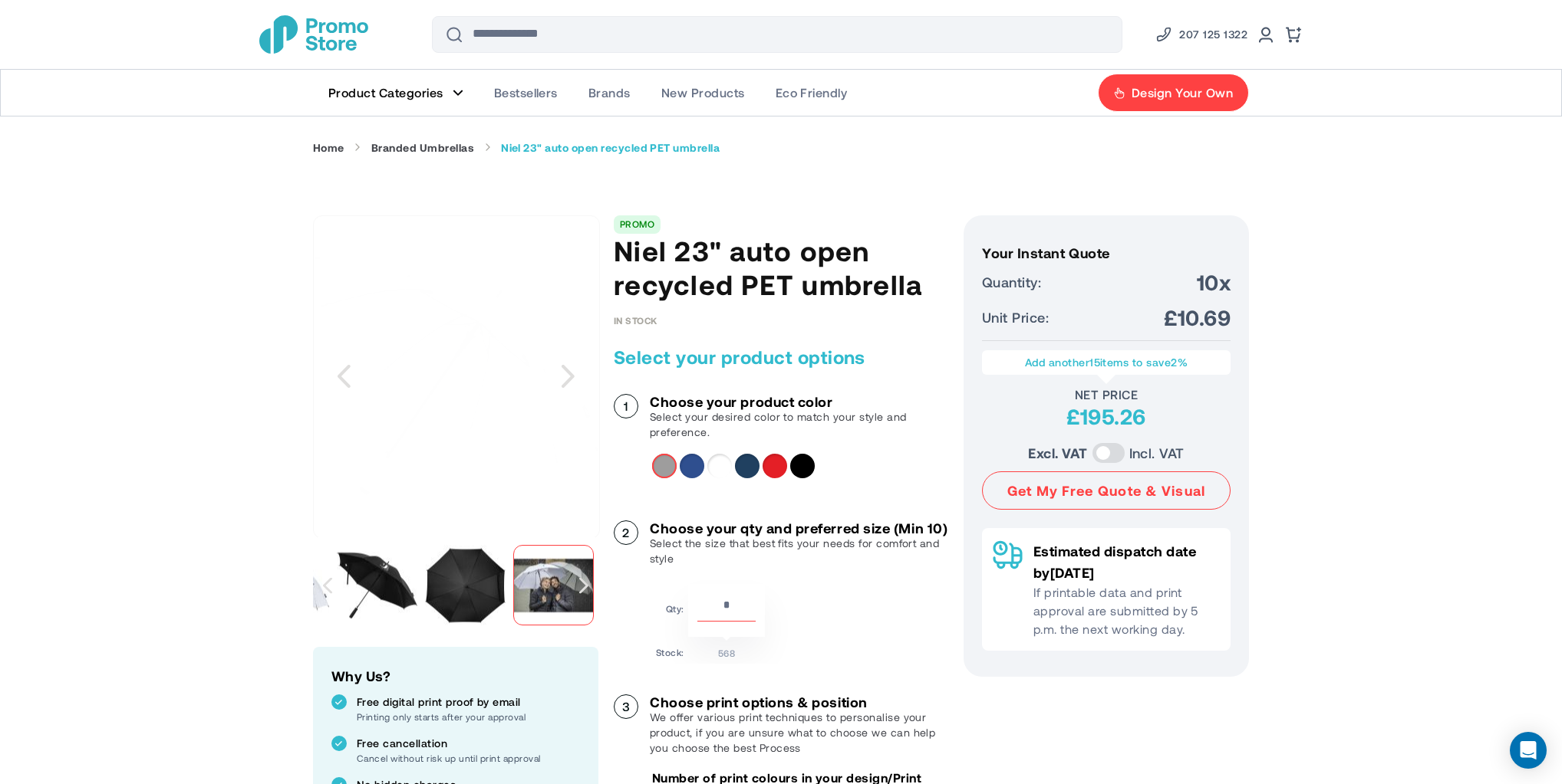
click at [529, 582] on div at bounding box center [554, 585] width 81 height 81
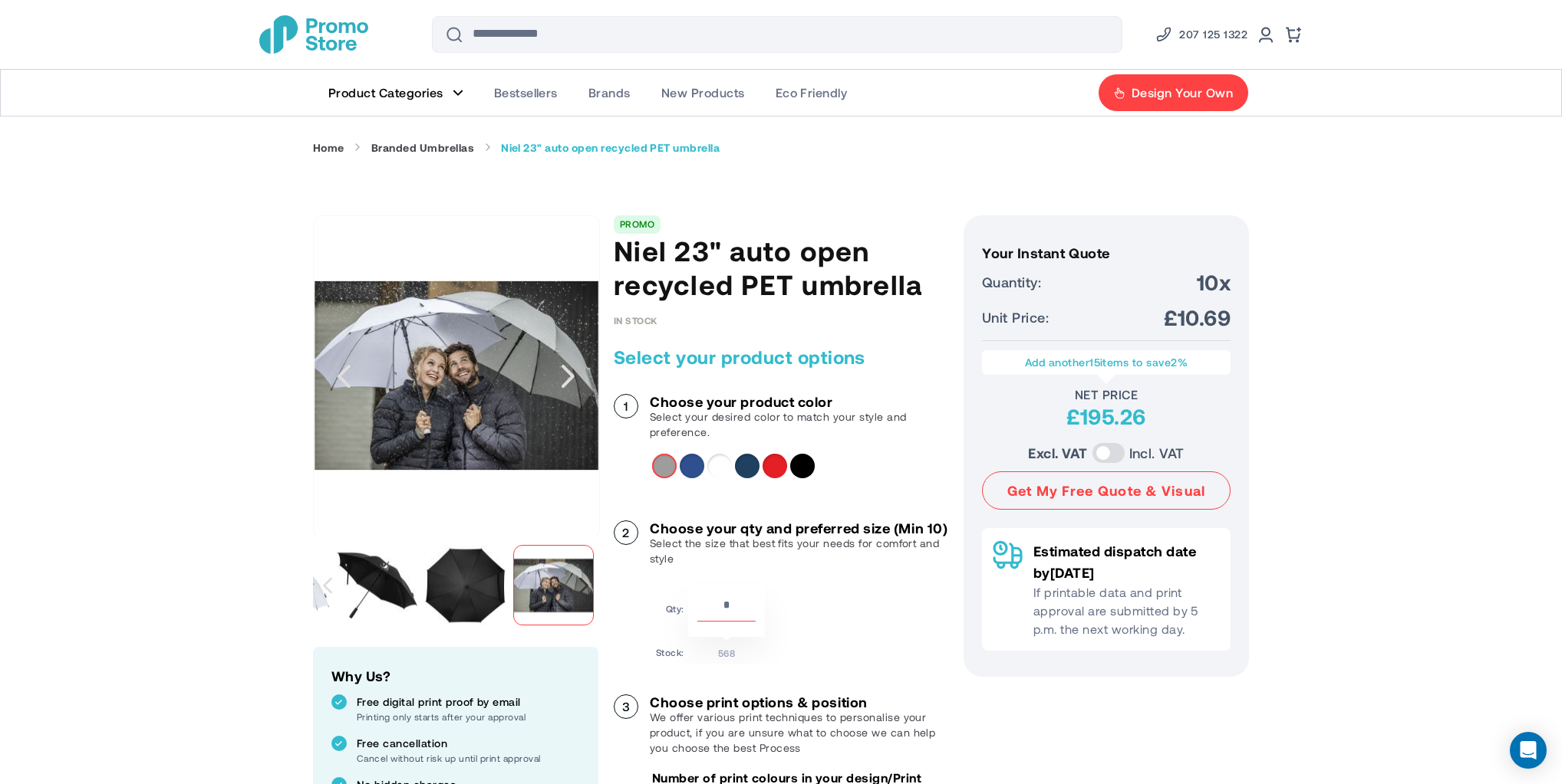
click at [585, 579] on div "Next" at bounding box center [584, 584] width 9 height 16
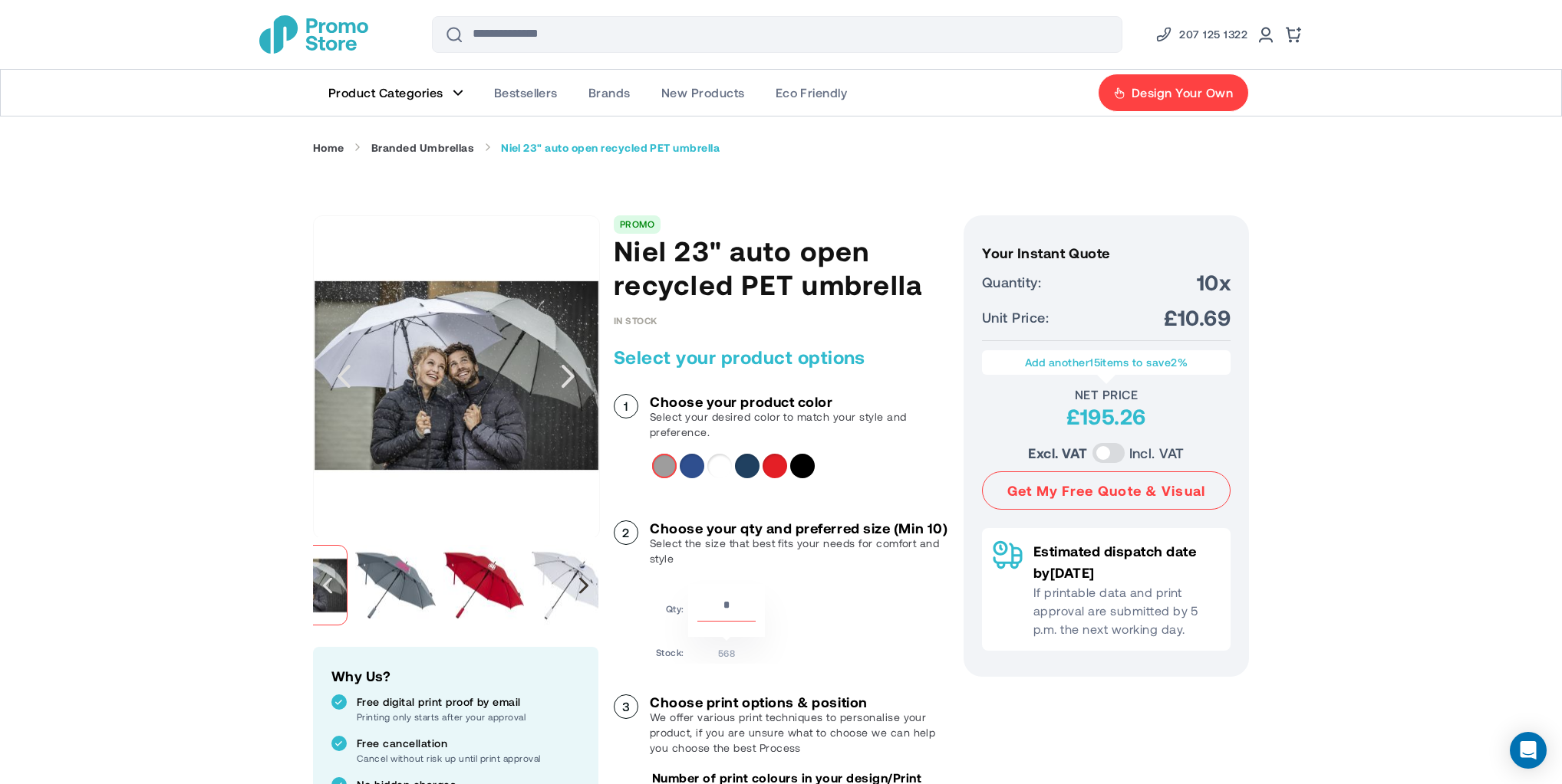
click at [586, 586] on div "Next" at bounding box center [584, 584] width 9 height 16
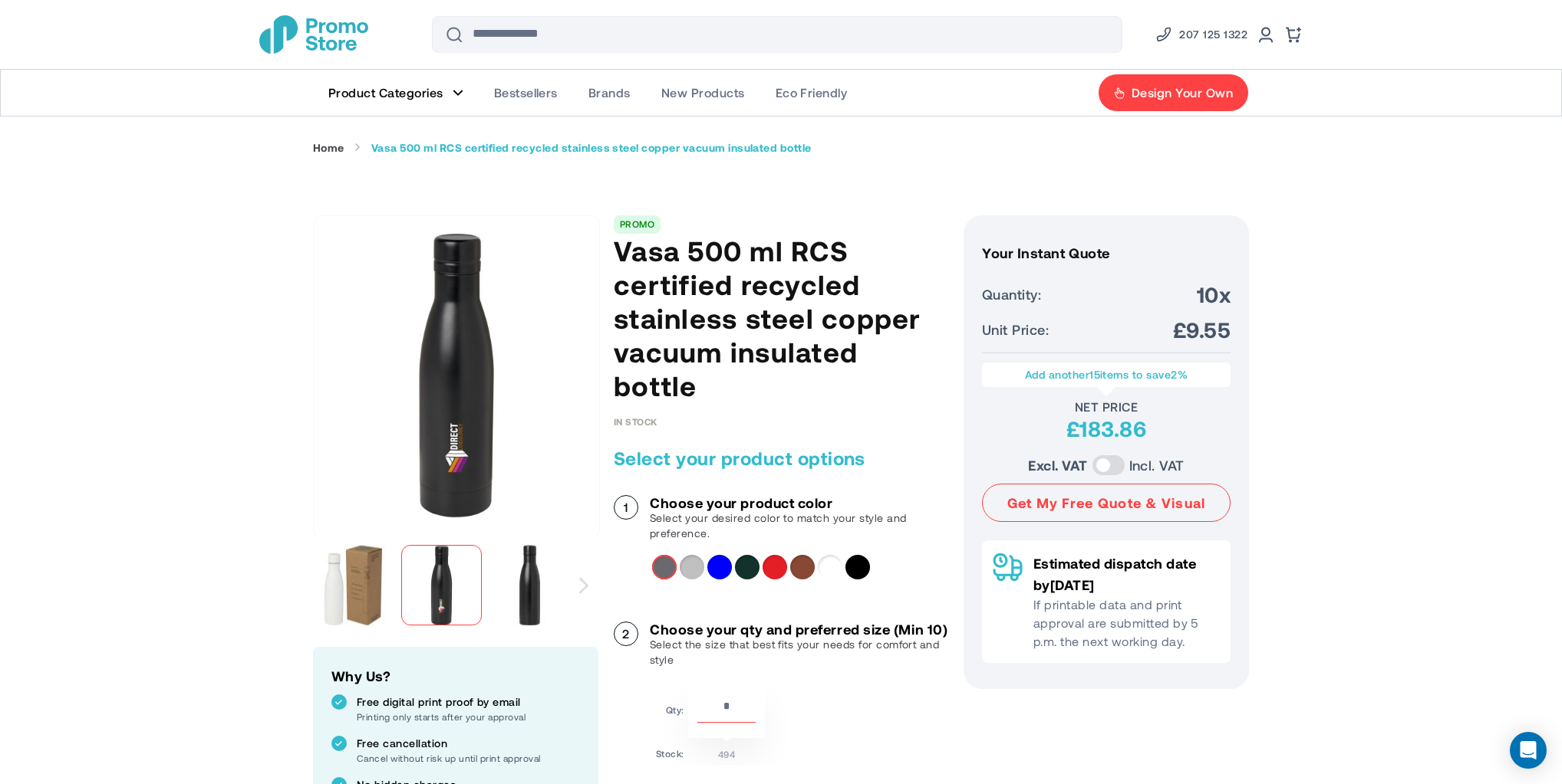
click at [316, 27] on img "store logo" at bounding box center [314, 34] width 109 height 39
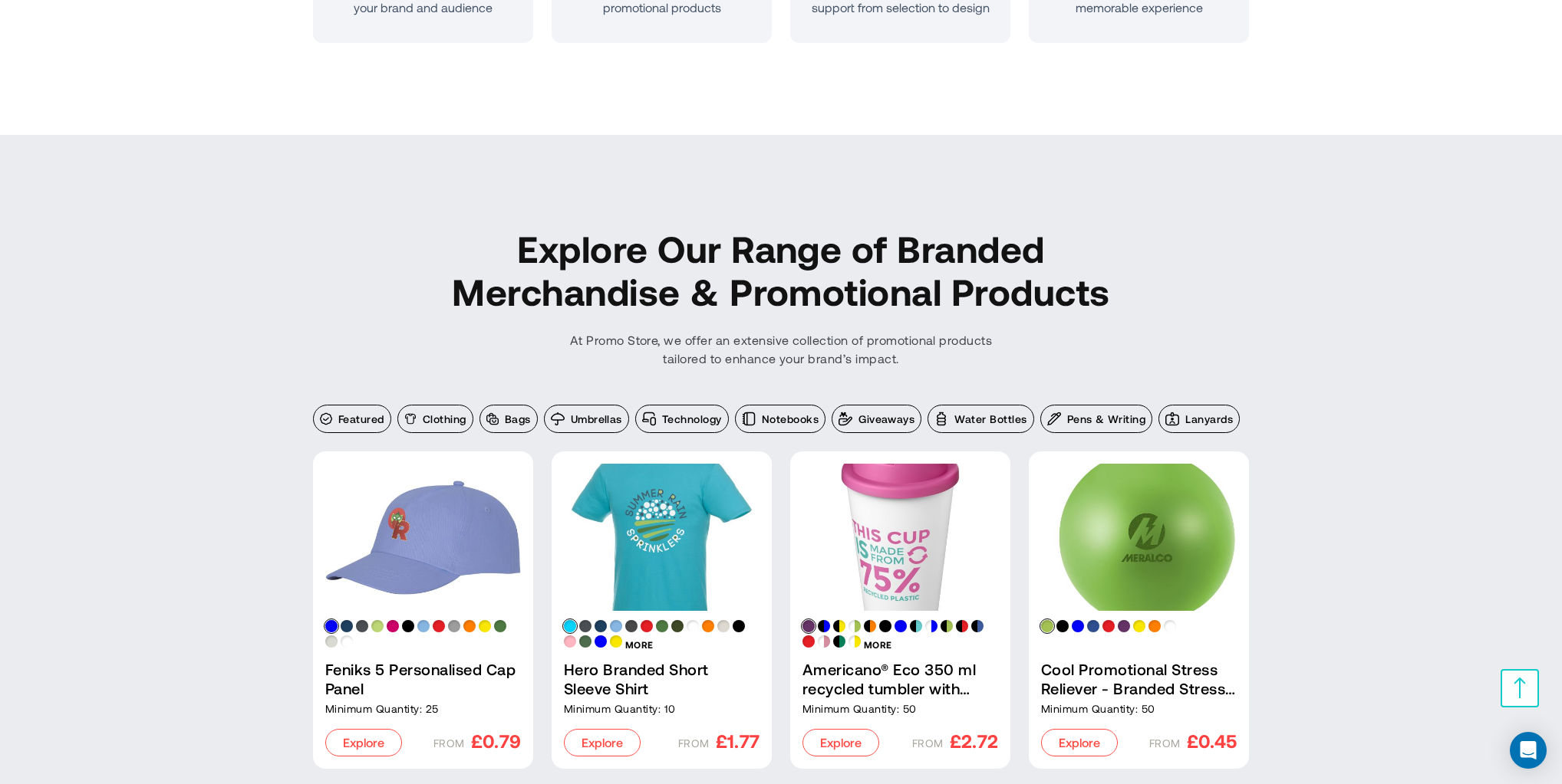
scroll to position [1431, 0]
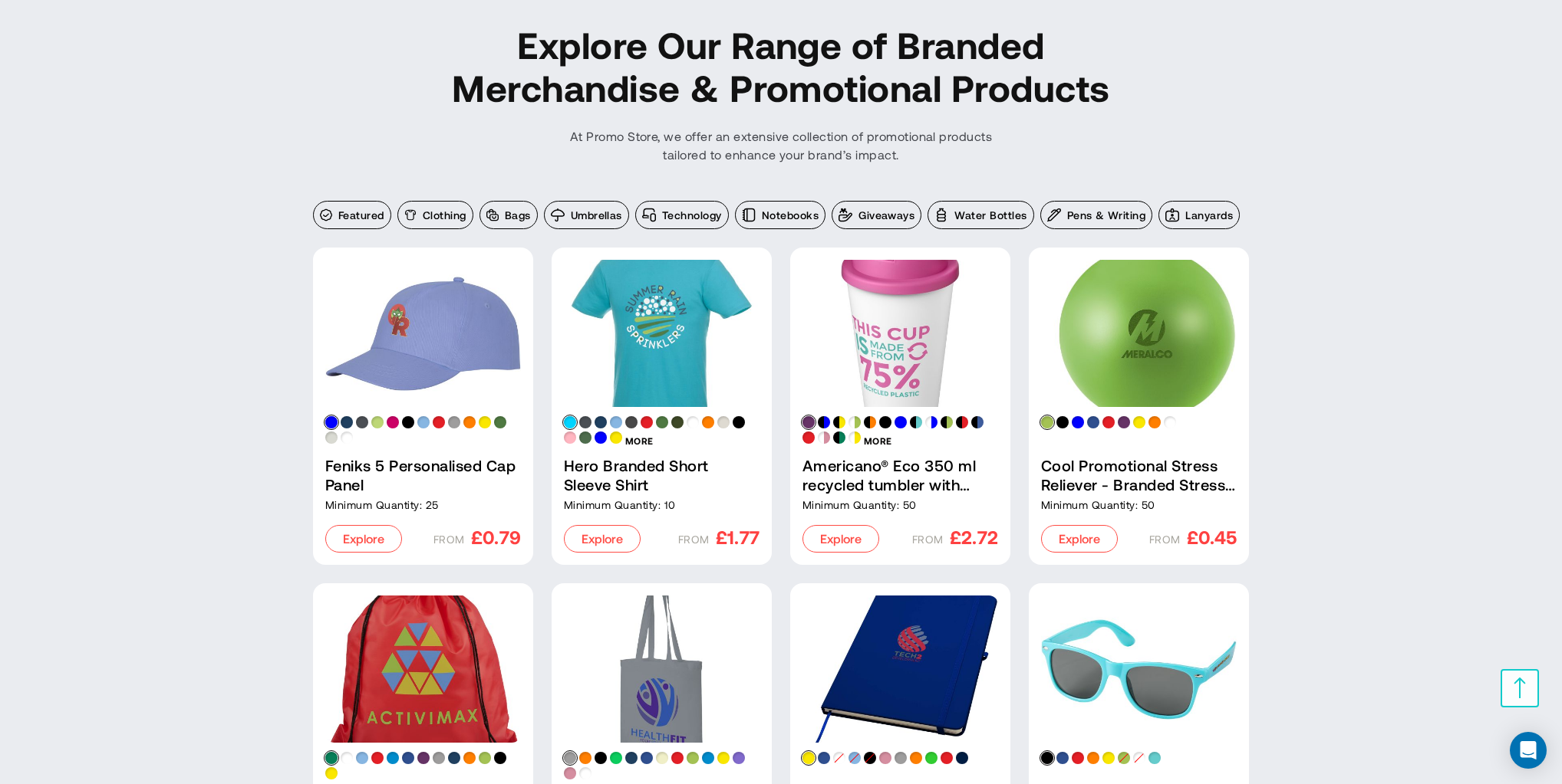
click at [1148, 325] on link "Cool Promotional Stress Reliever - Branded Stress Ball" at bounding box center [1139, 333] width 196 height 147
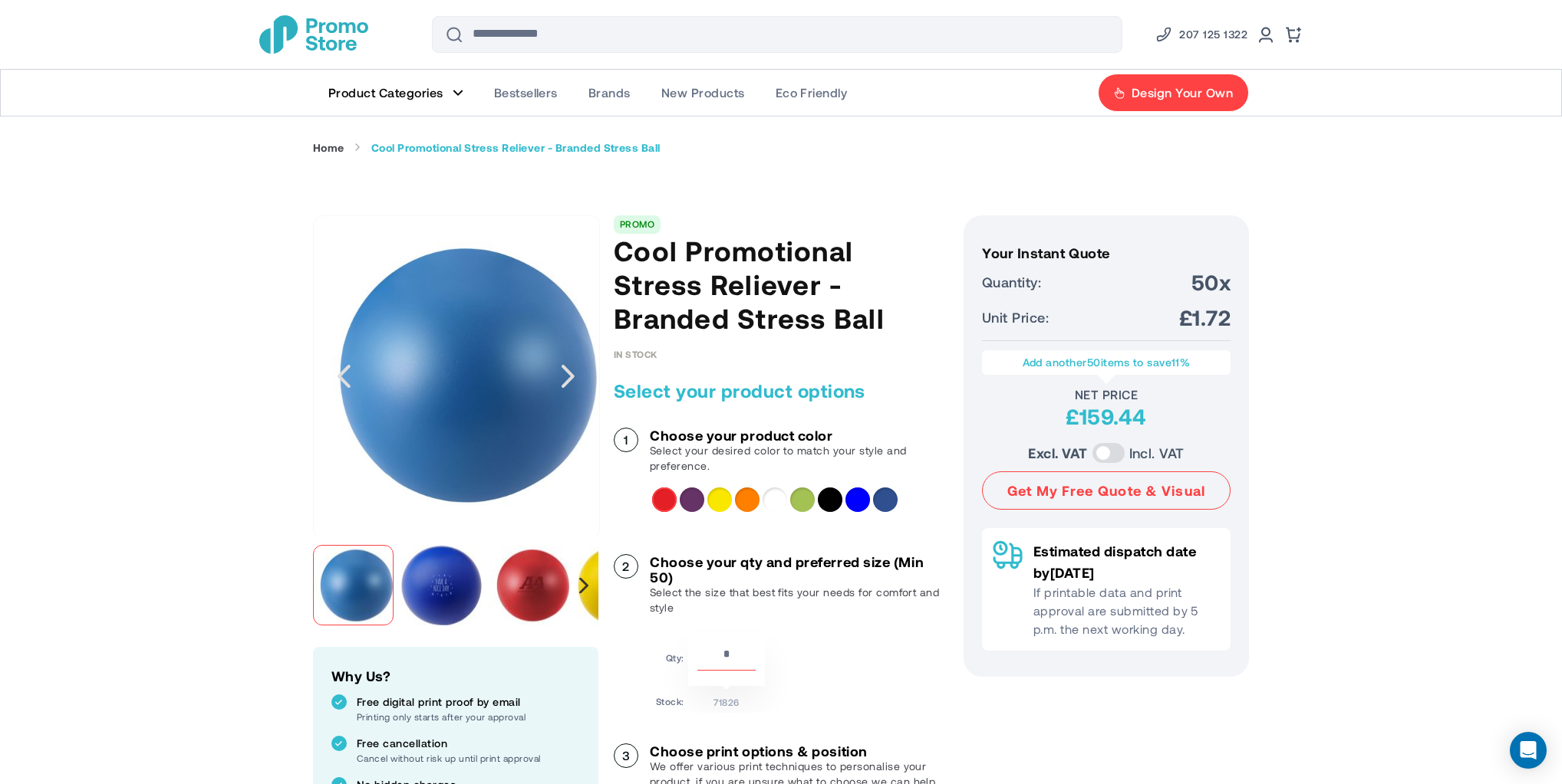
click at [585, 586] on div "Next" at bounding box center [584, 584] width 9 height 16
click at [584, 587] on div "Next" at bounding box center [584, 584] width 9 height 16
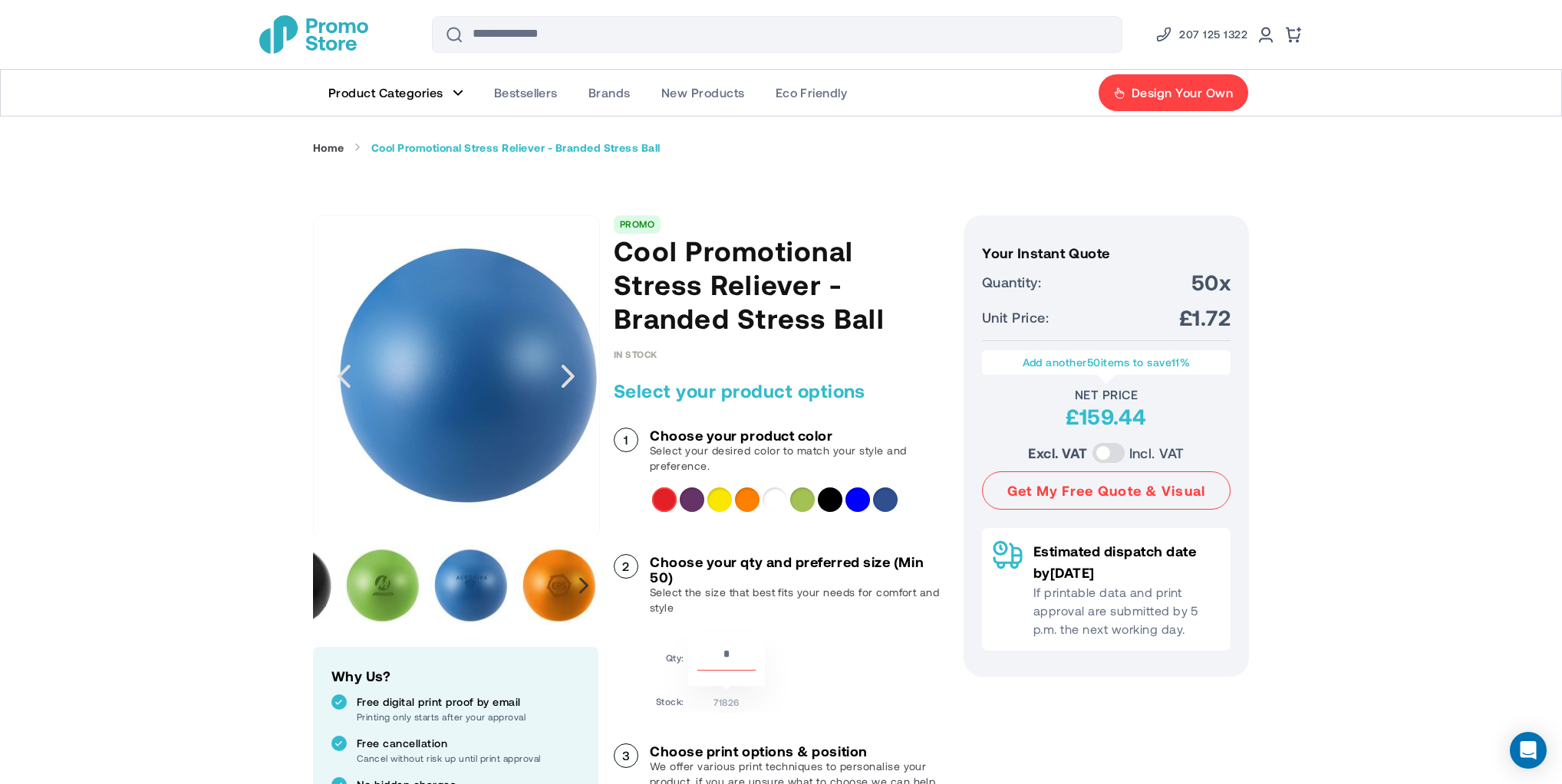
click at [584, 587] on div "Next" at bounding box center [584, 584] width 9 height 16
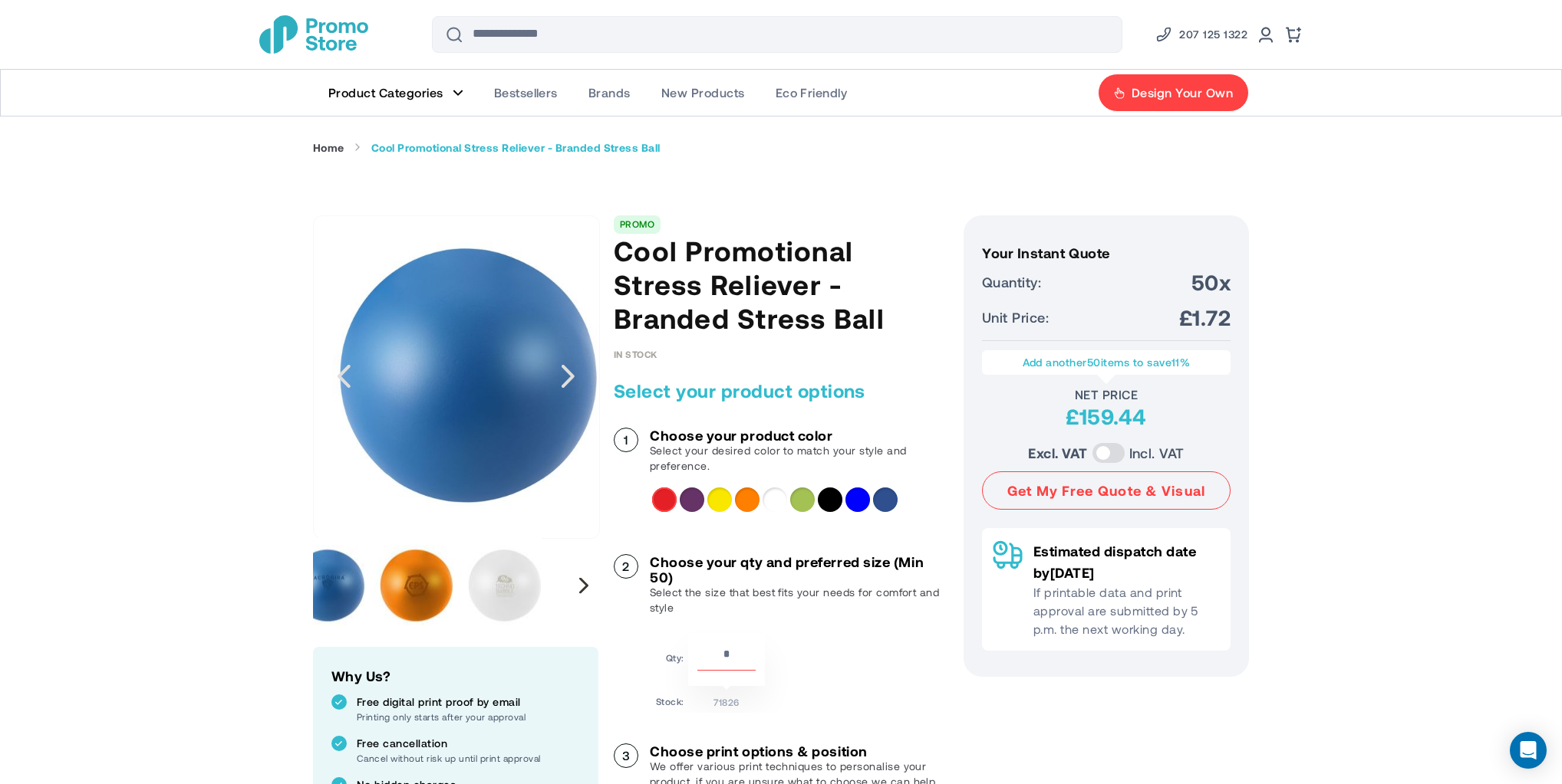
click at [584, 587] on div "Next" at bounding box center [584, 584] width 9 height 16
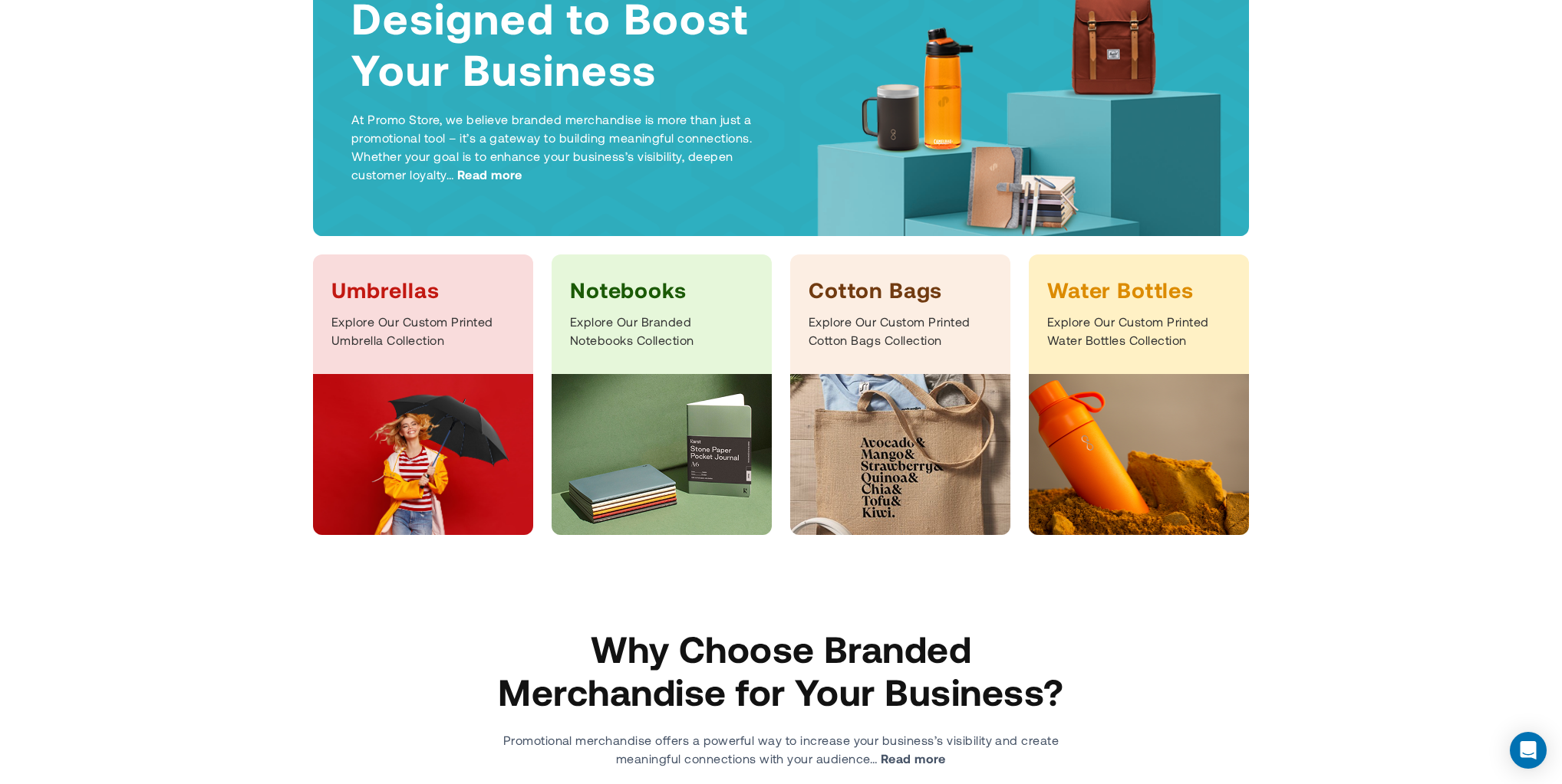
scroll to position [408, 0]
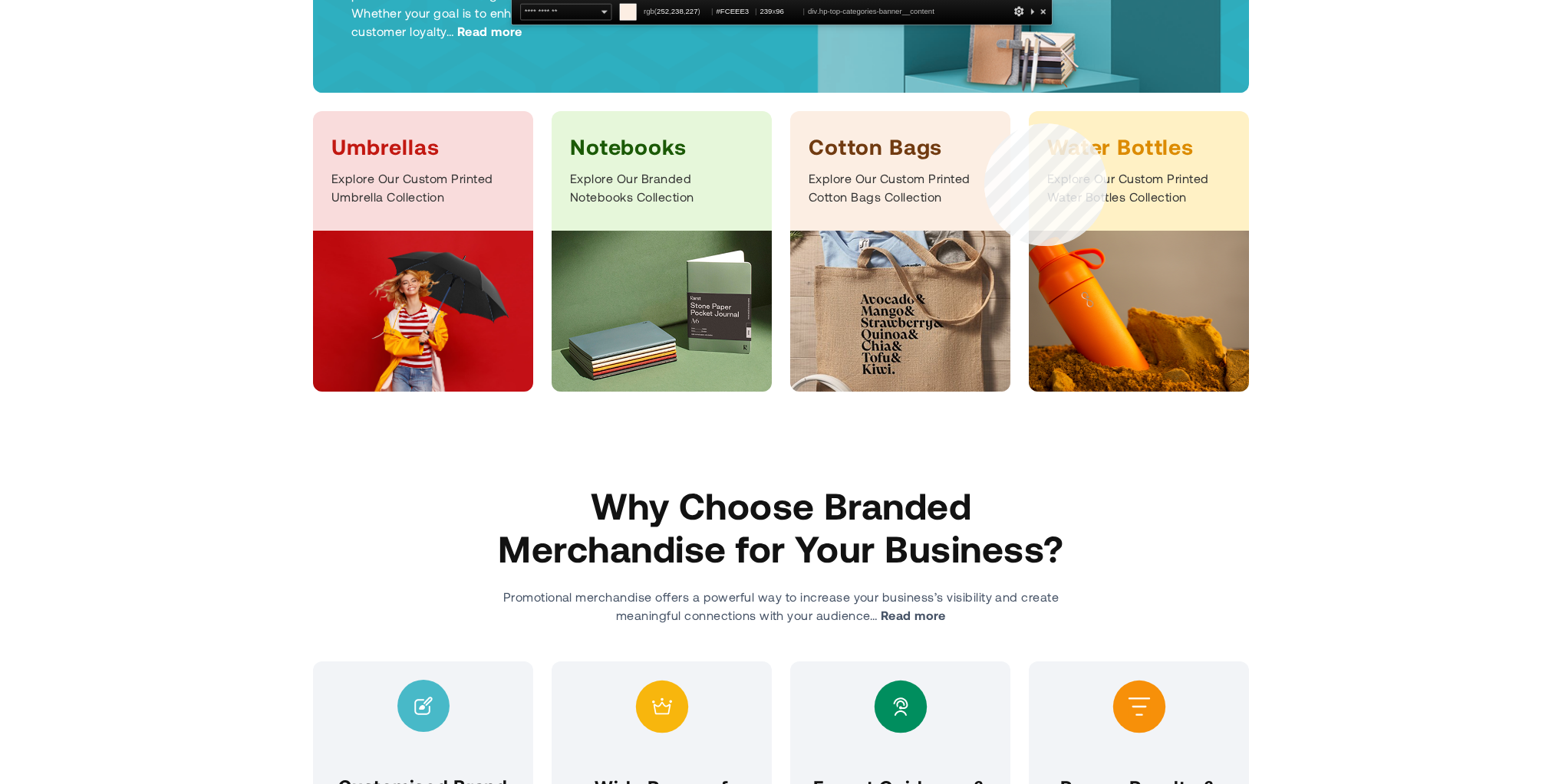
click at [984, 122] on div "Cotton Bags Explore Our Custom Printed Cotton Bags Collection" at bounding box center [900, 170] width 220 height 120
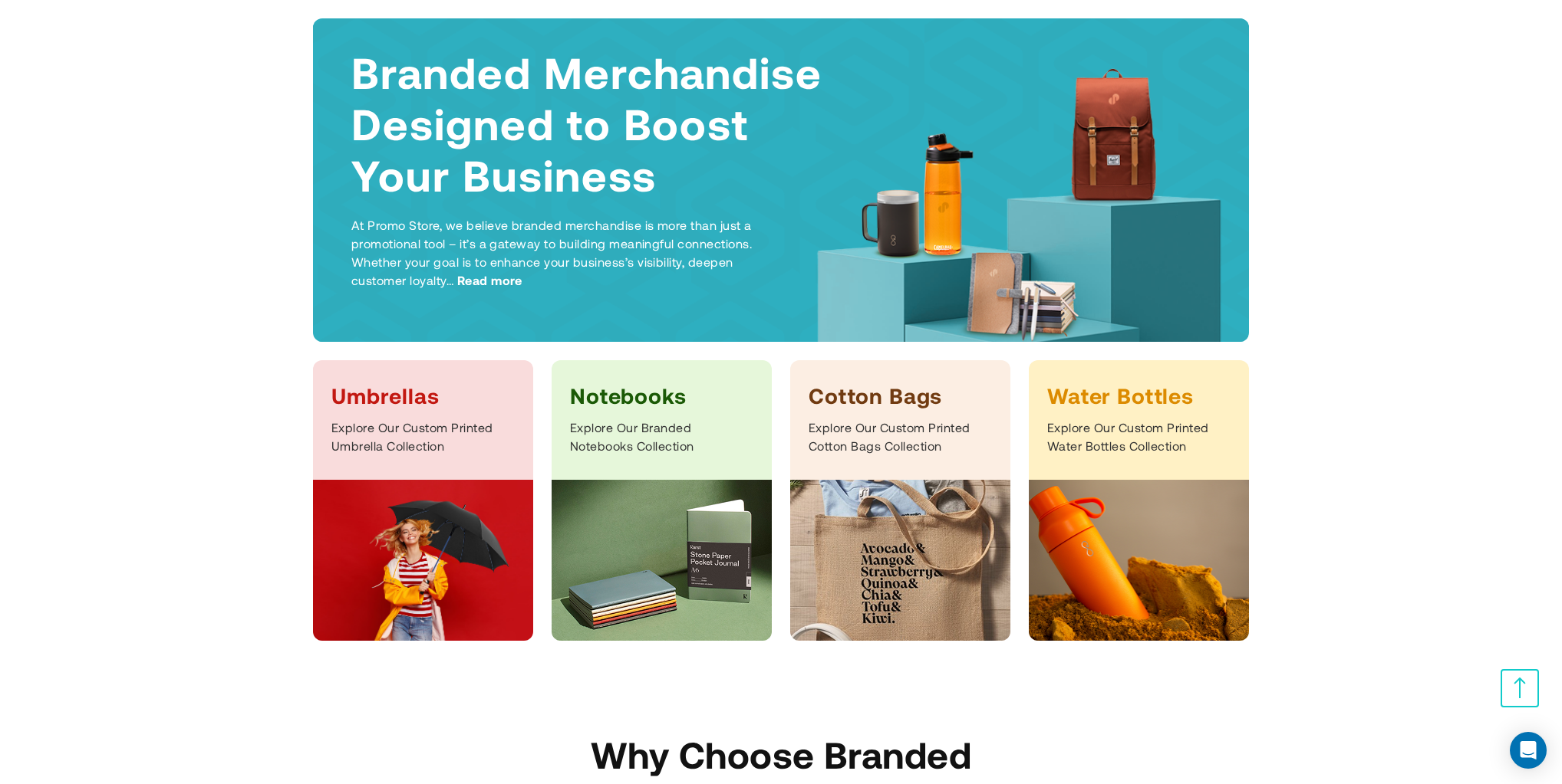
scroll to position [204, 0]
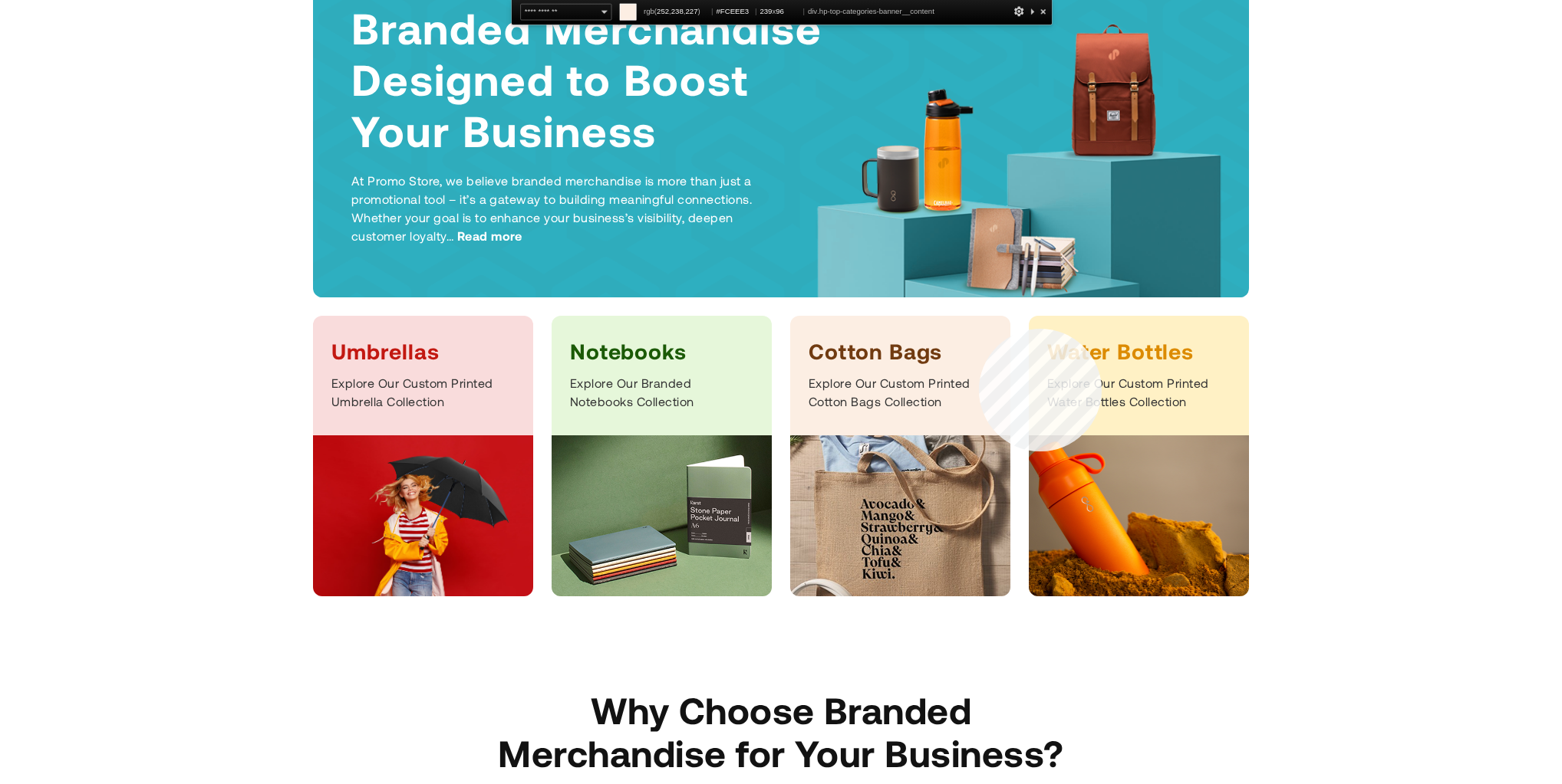
click at [979, 328] on div "Cotton Bags Explore Our Custom Printed Cotton Bags Collection" at bounding box center [900, 376] width 220 height 120
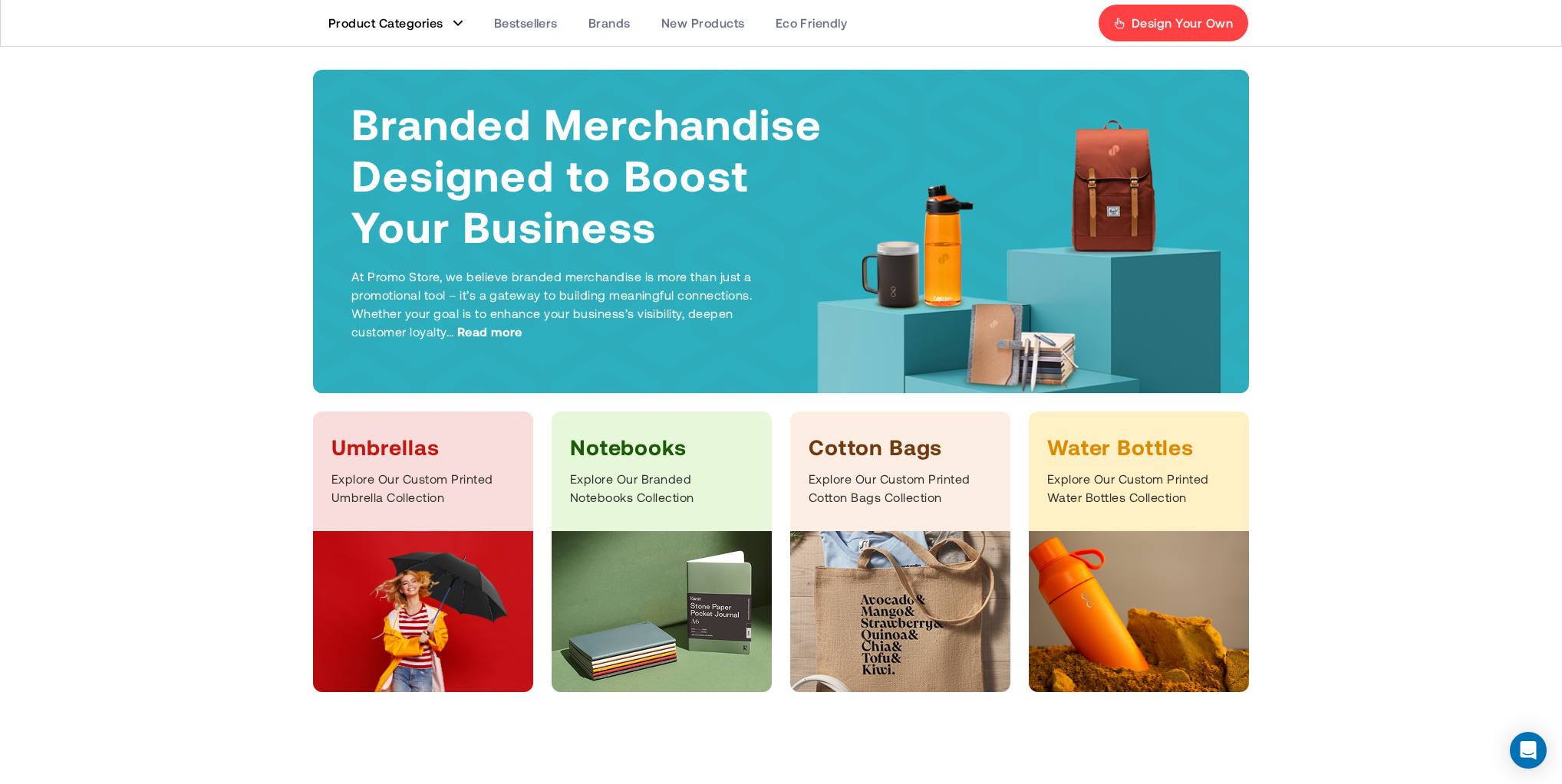
scroll to position [0, 0]
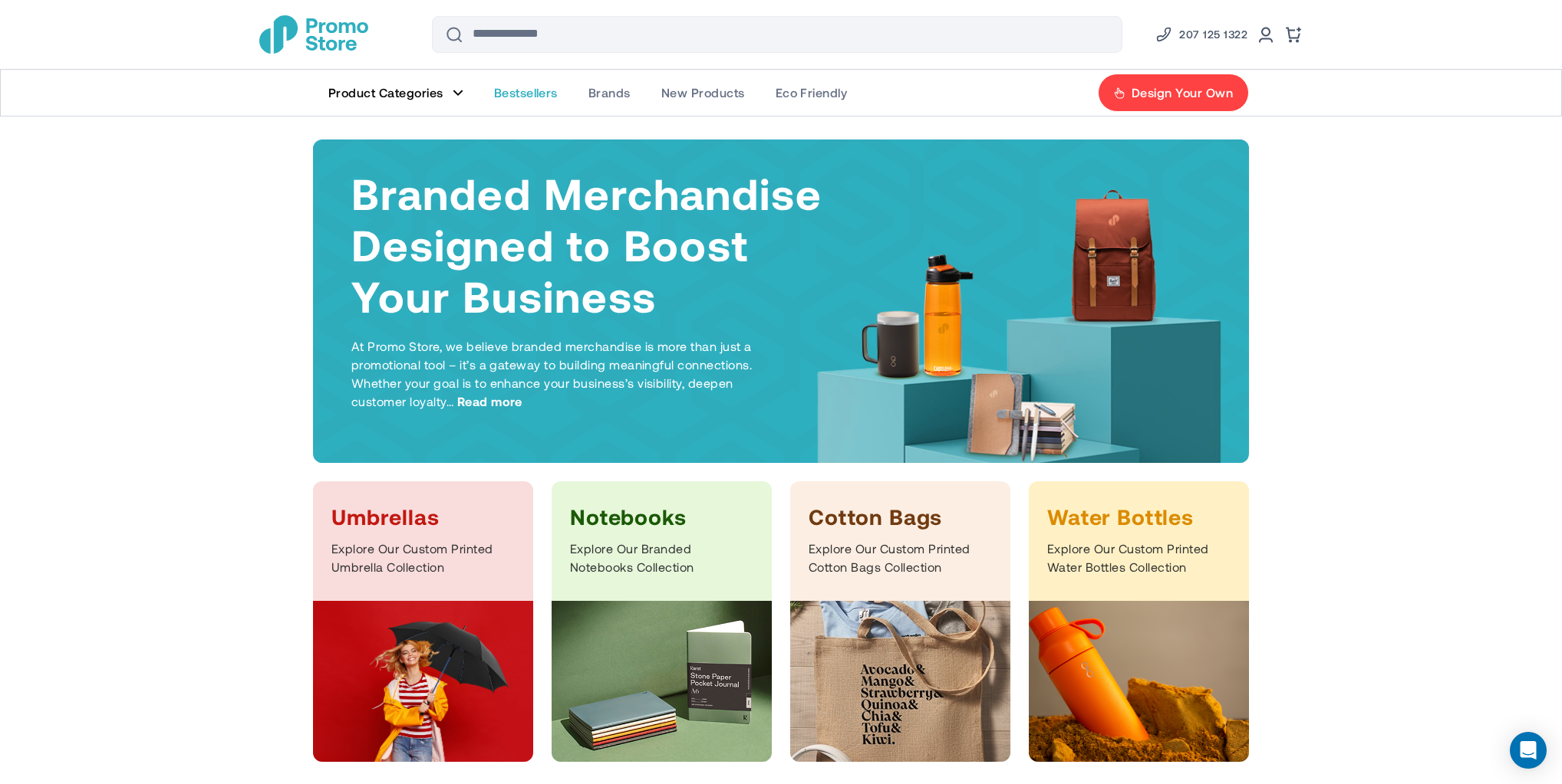
click at [500, 88] on span "Bestsellers" at bounding box center [526, 92] width 64 height 15
click at [926, 98] on li "Design Your Own" at bounding box center [1055, 92] width 387 height 39
drag, startPoint x: 261, startPoint y: 128, endPoint x: 231, endPoint y: 114, distance: 33.1
click at [208, 77] on header "Skip to Content Compare Blog Sign In Create an Account Search Search 207 125 13…" at bounding box center [781, 70] width 1562 height 139
click at [247, 136] on header "Skip to Content Compare Blog Sign In Create an Account Search Search 207 125 13…" at bounding box center [781, 70] width 1562 height 139
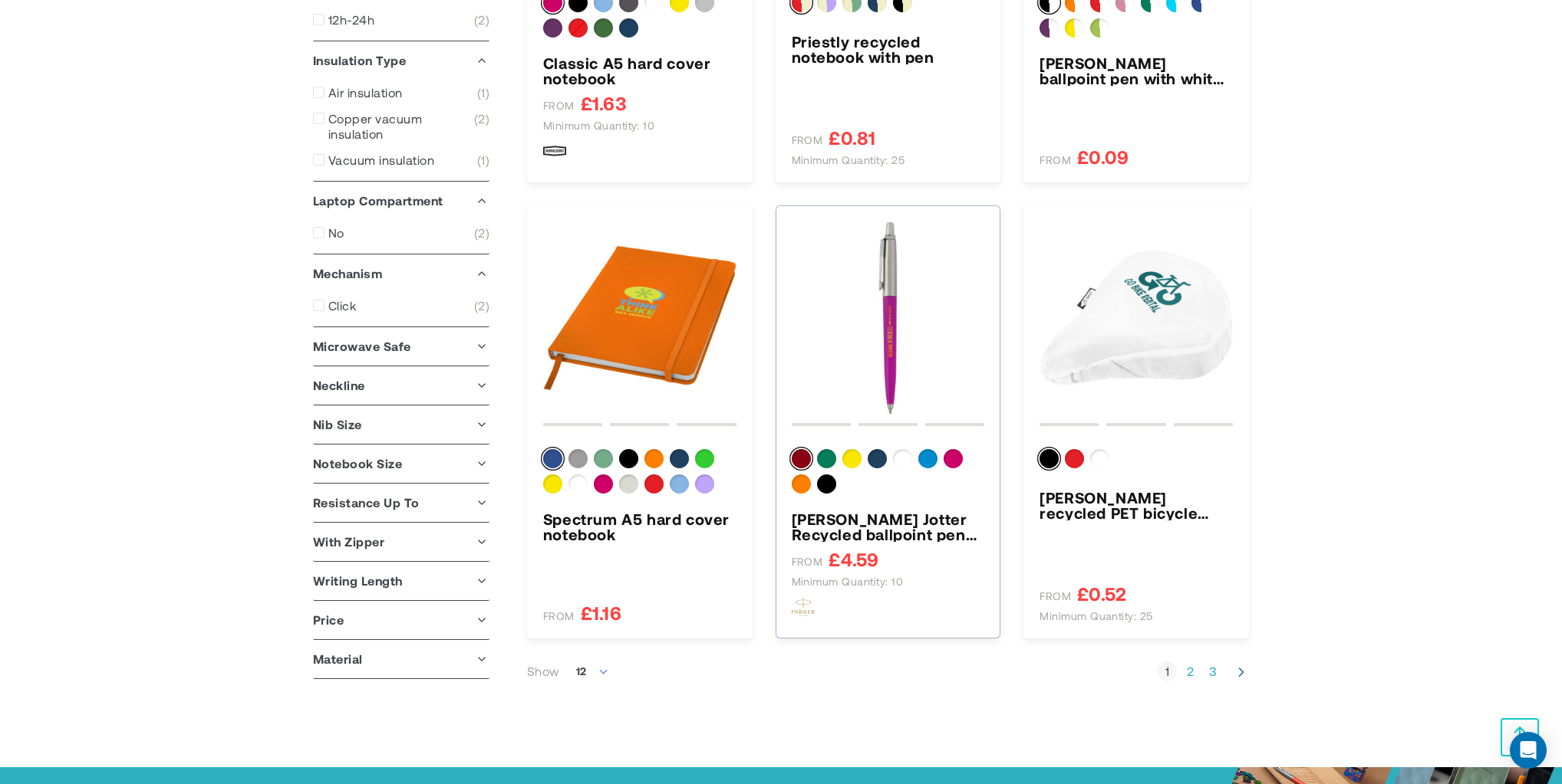
scroll to position [1431, 0]
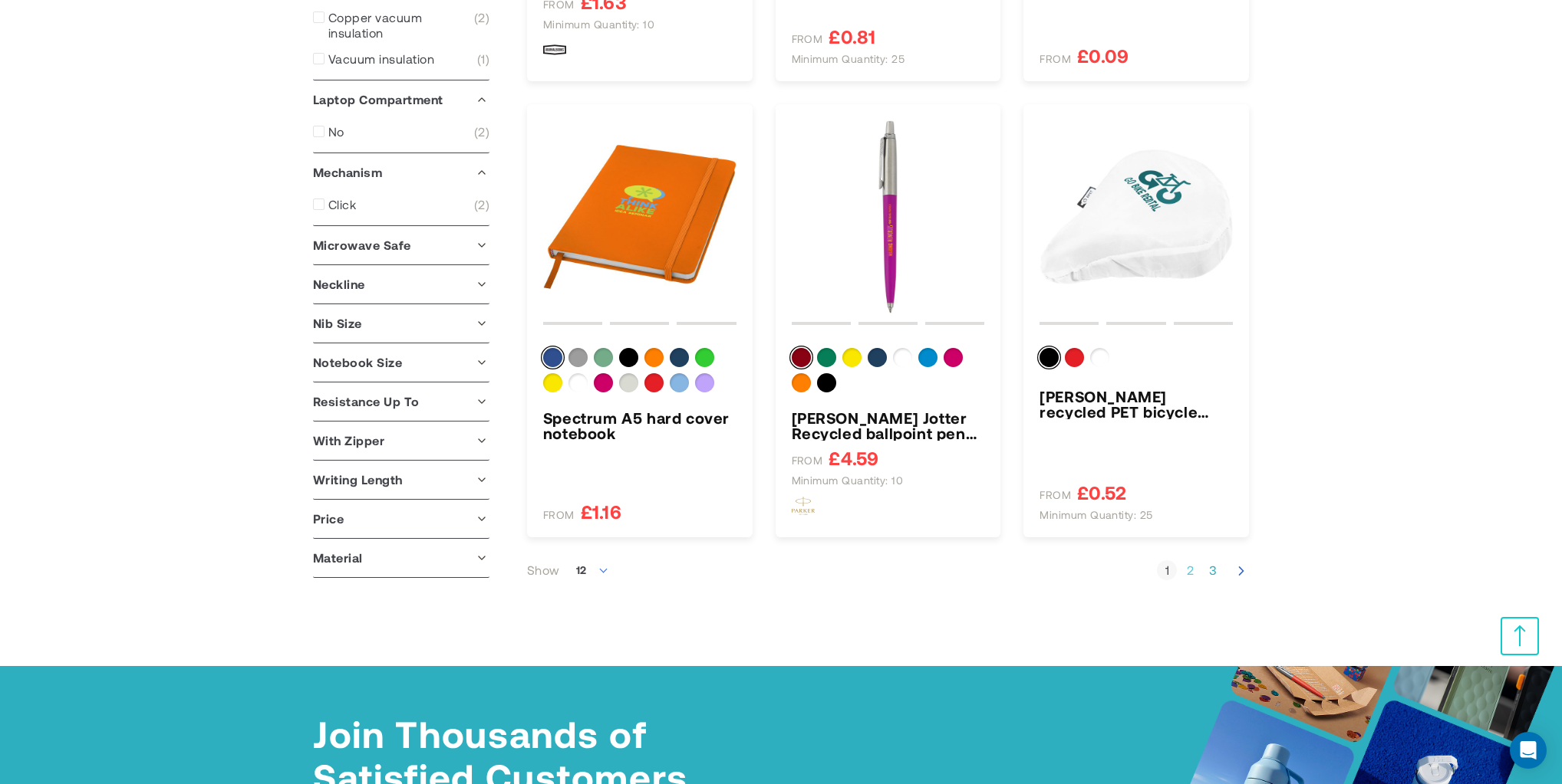
click at [1197, 569] on link "Page 2" at bounding box center [1189, 570] width 20 height 15
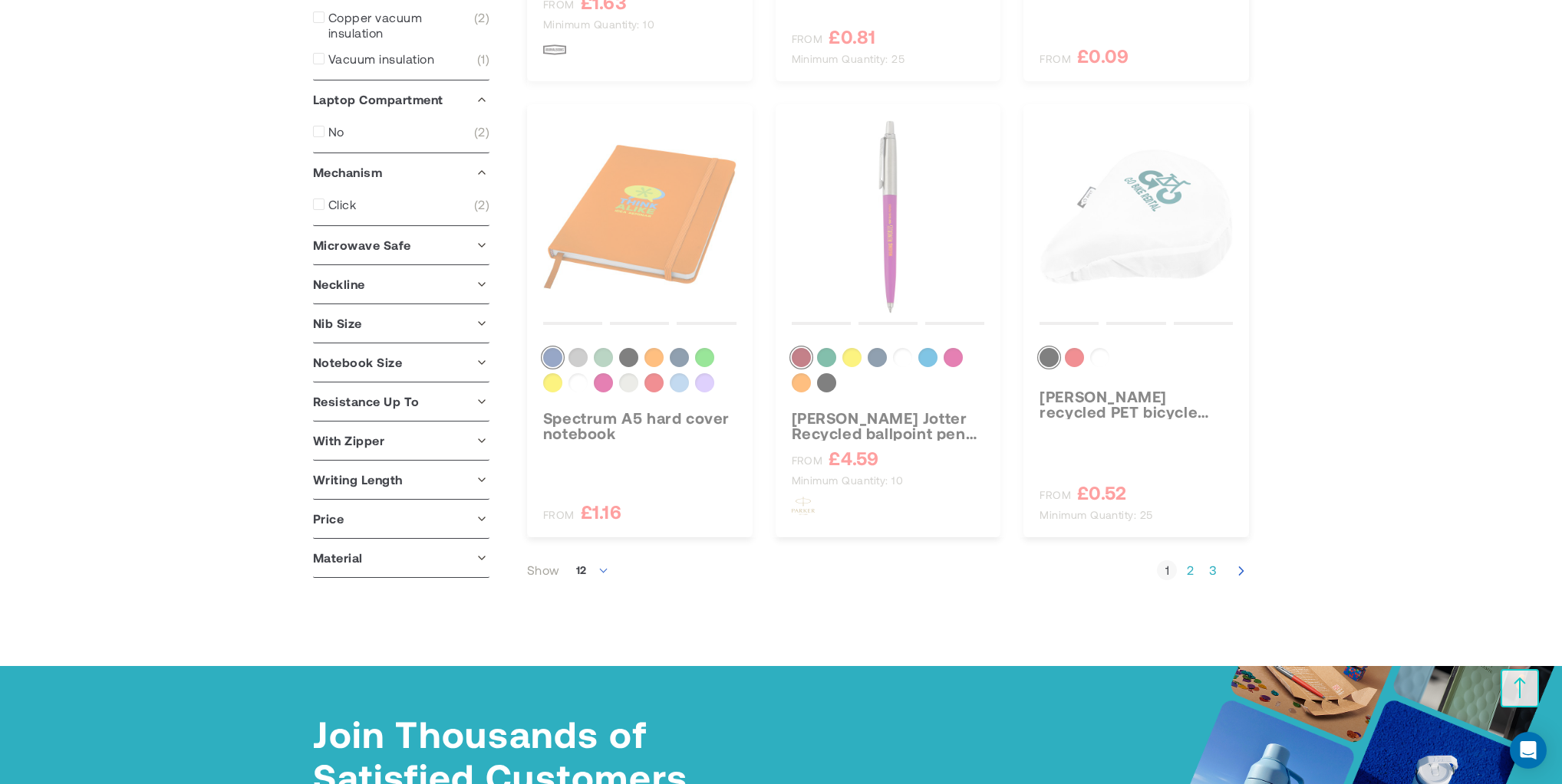
scroll to position [254, 0]
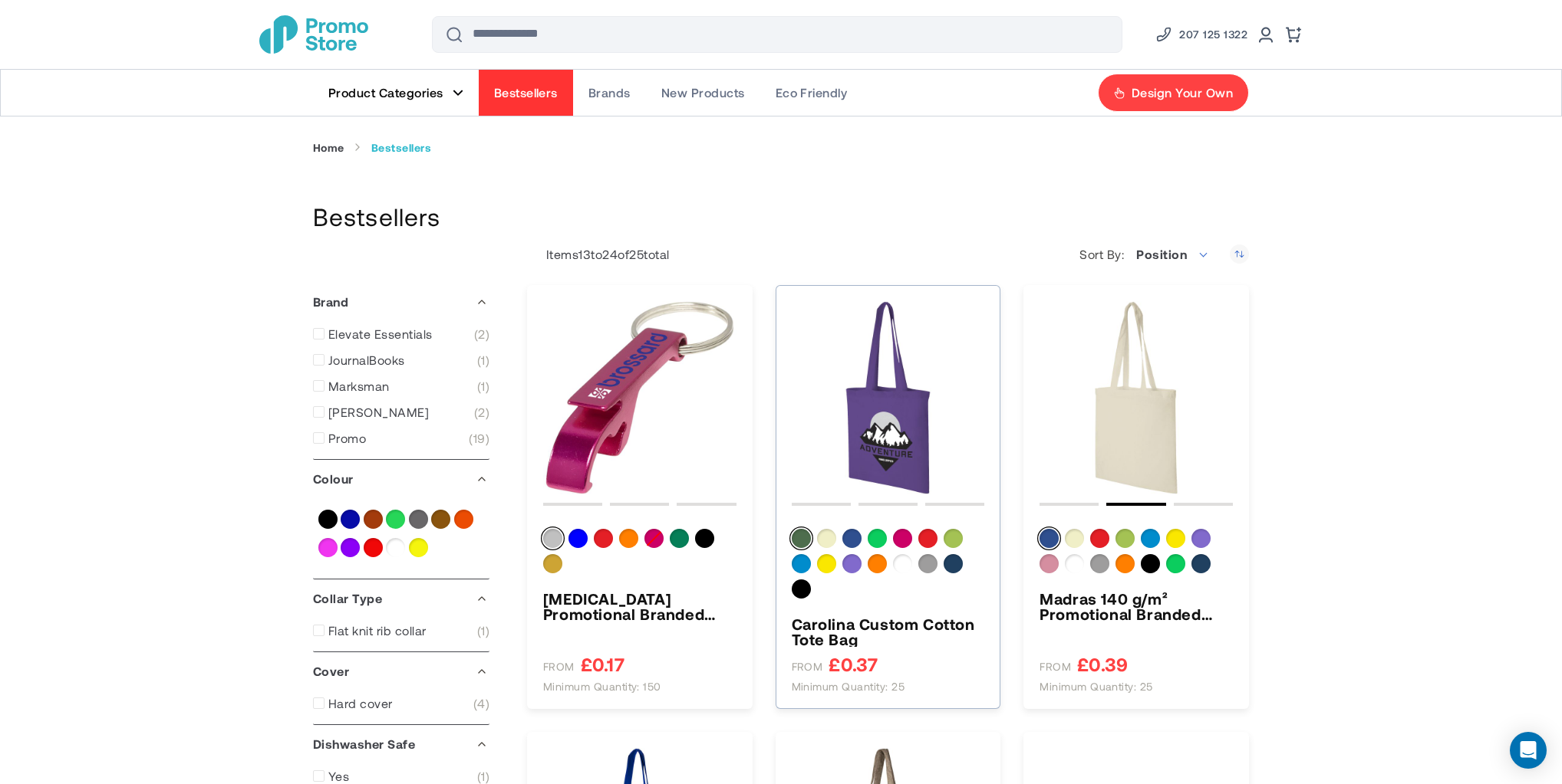
click at [890, 431] on img "Carolina Custom Cotton Tote Bag" at bounding box center [888, 397] width 193 height 193
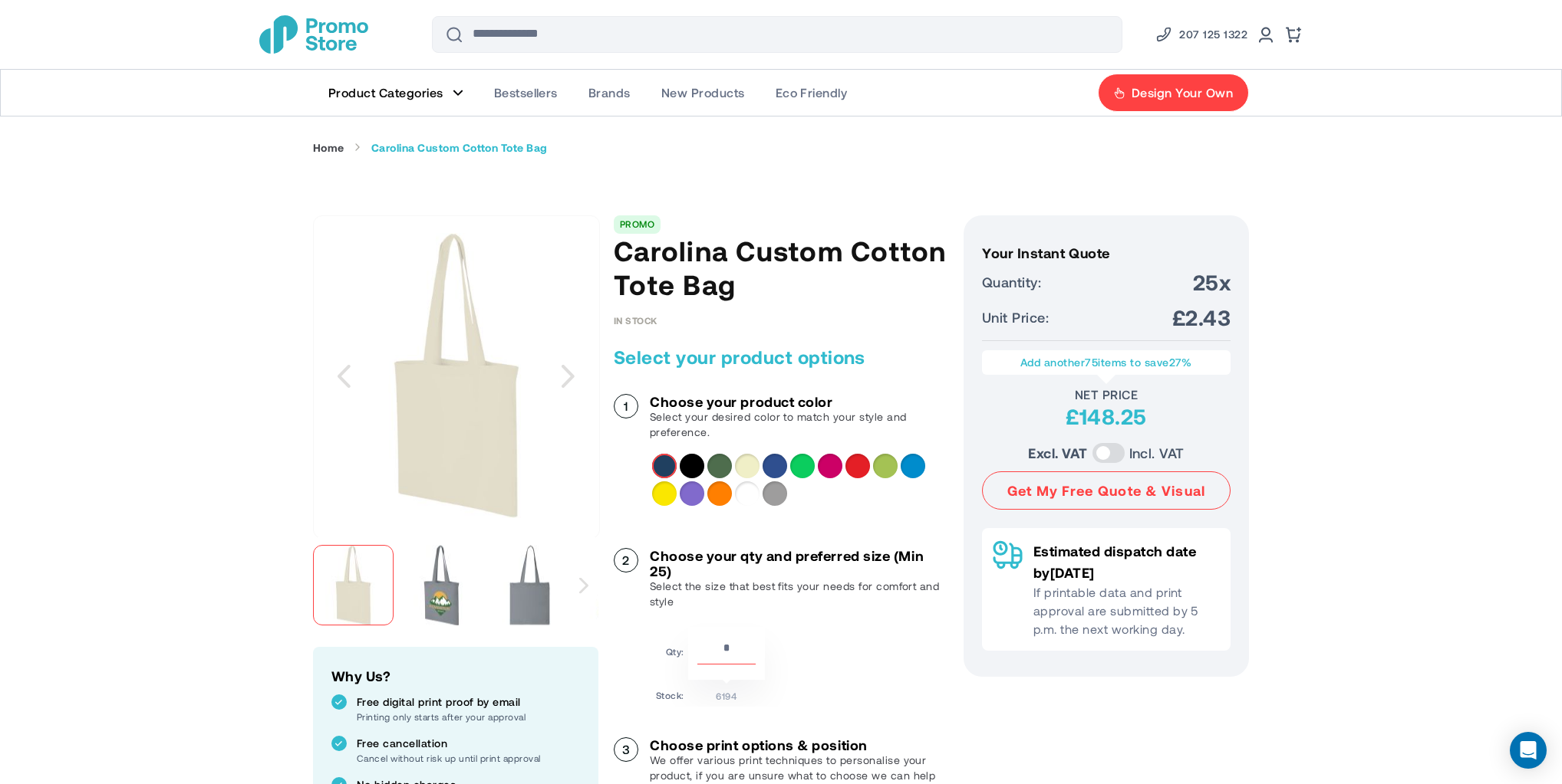
click at [443, 600] on img "Carolina Custom Cotton Tote Bag" at bounding box center [442, 585] width 81 height 81
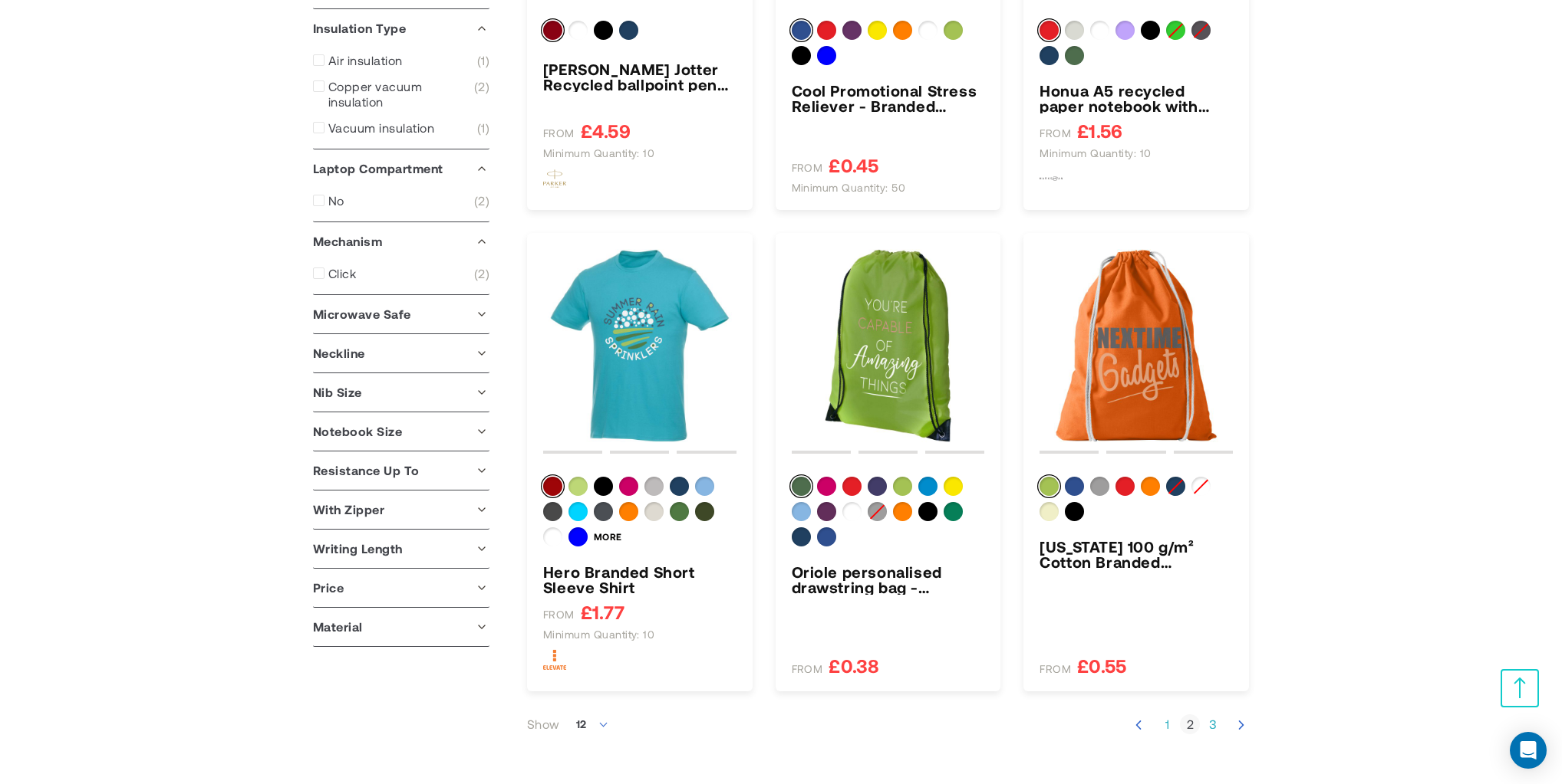
scroll to position [1431, 0]
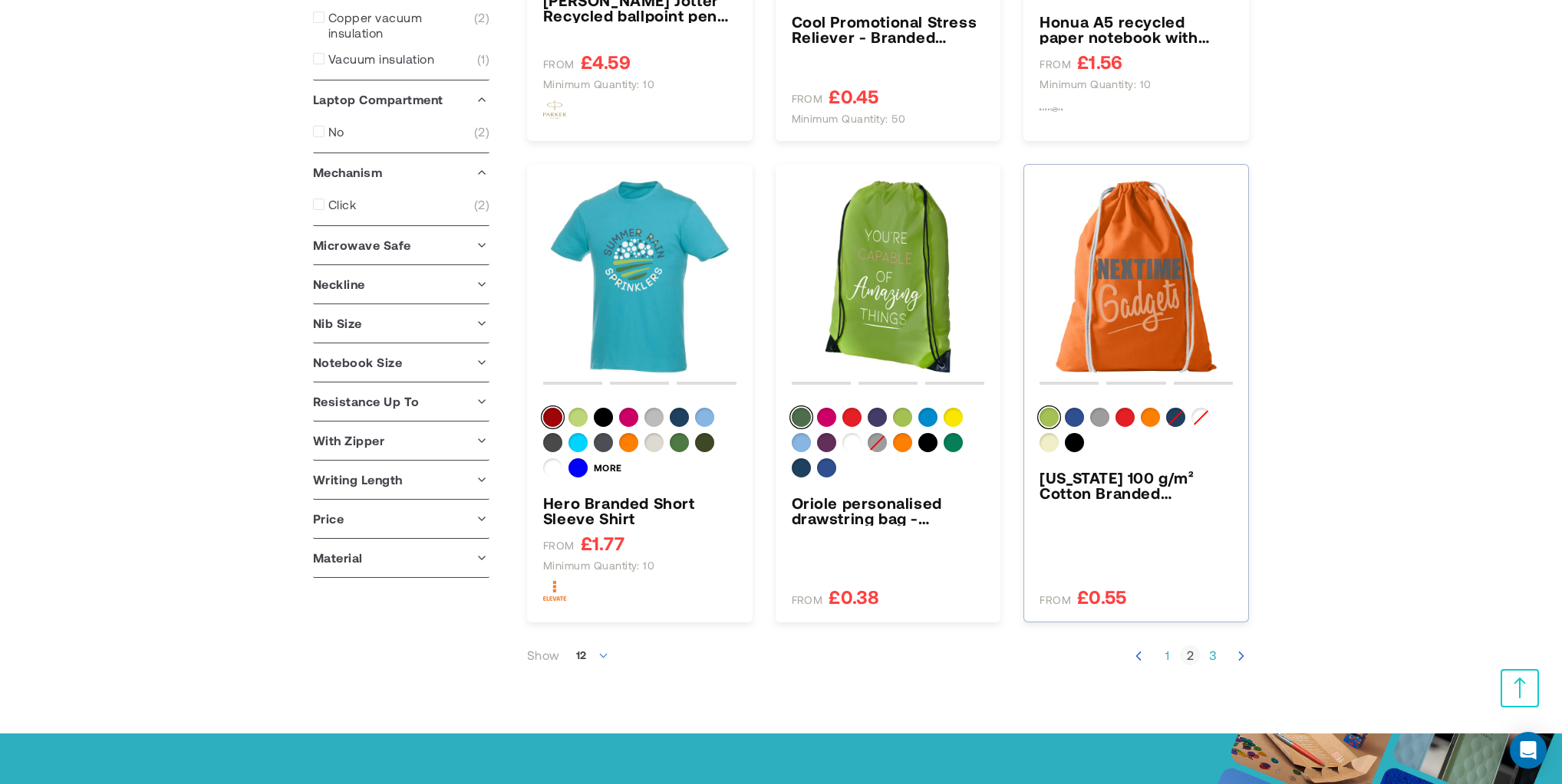
click at [1126, 280] on img "Oregon 100 g/m² Cotton Branded Drawstring Bag 5L" at bounding box center [1135, 276] width 193 height 193
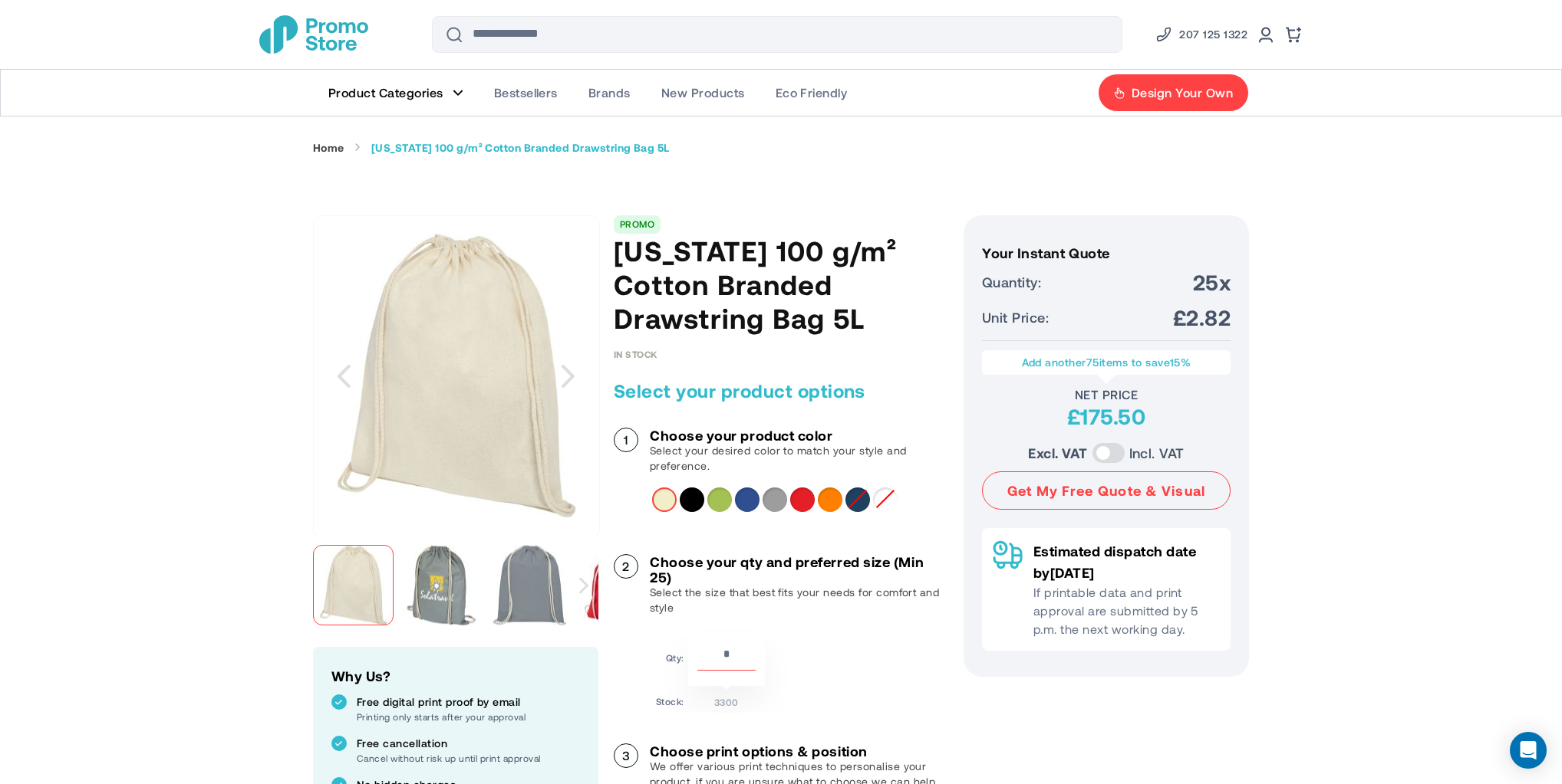
click at [432, 556] on img "Oregon 100 g/m² Cotton Branded Drawstring Bag 5L" at bounding box center [442, 585] width 81 height 81
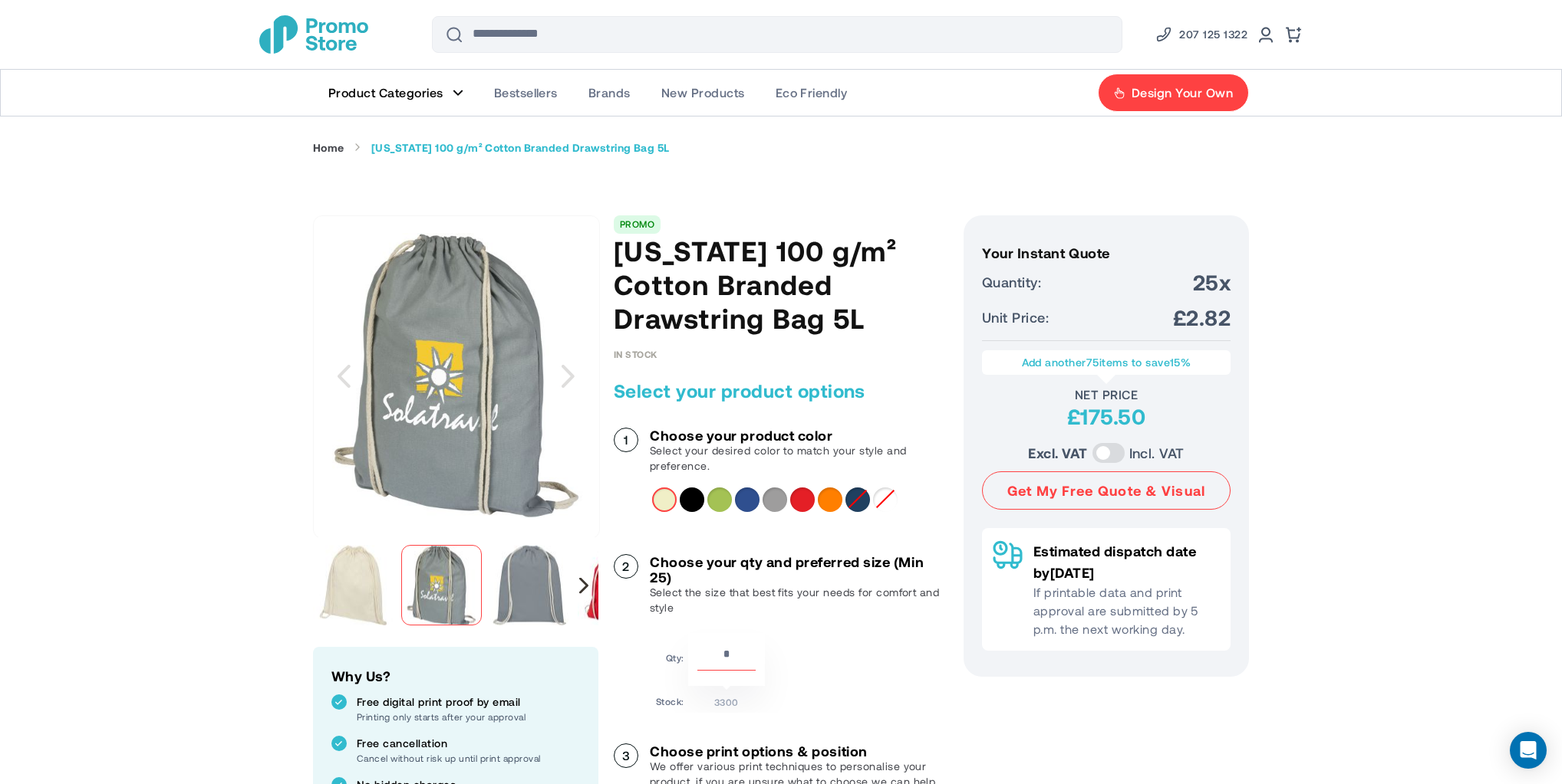
click at [583, 590] on div "Next" at bounding box center [584, 584] width 9 height 16
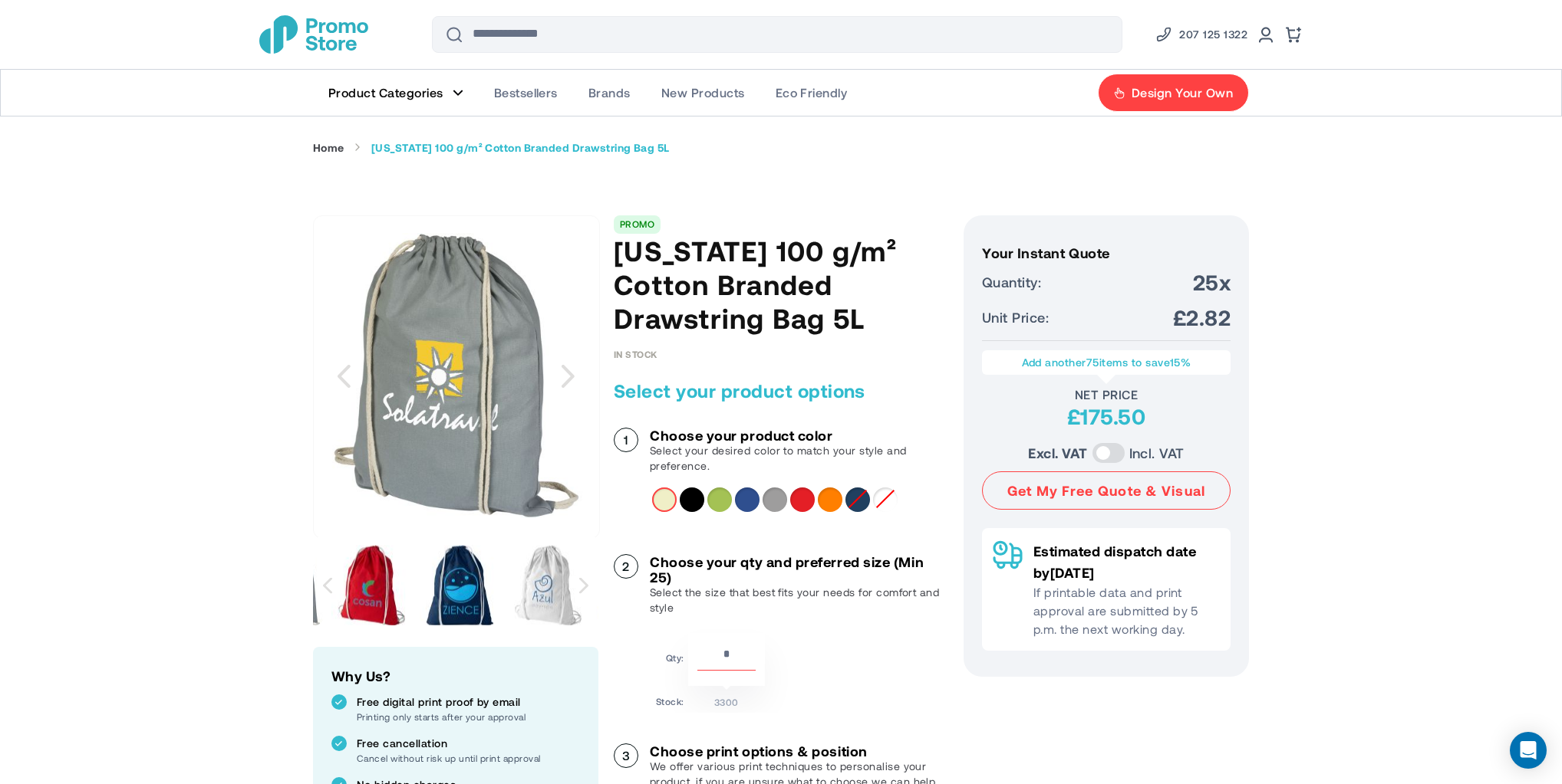
click at [446, 572] on img "Oregon 100 g/m² Cotton Branded Drawstring Bag 5L" at bounding box center [460, 585] width 81 height 81
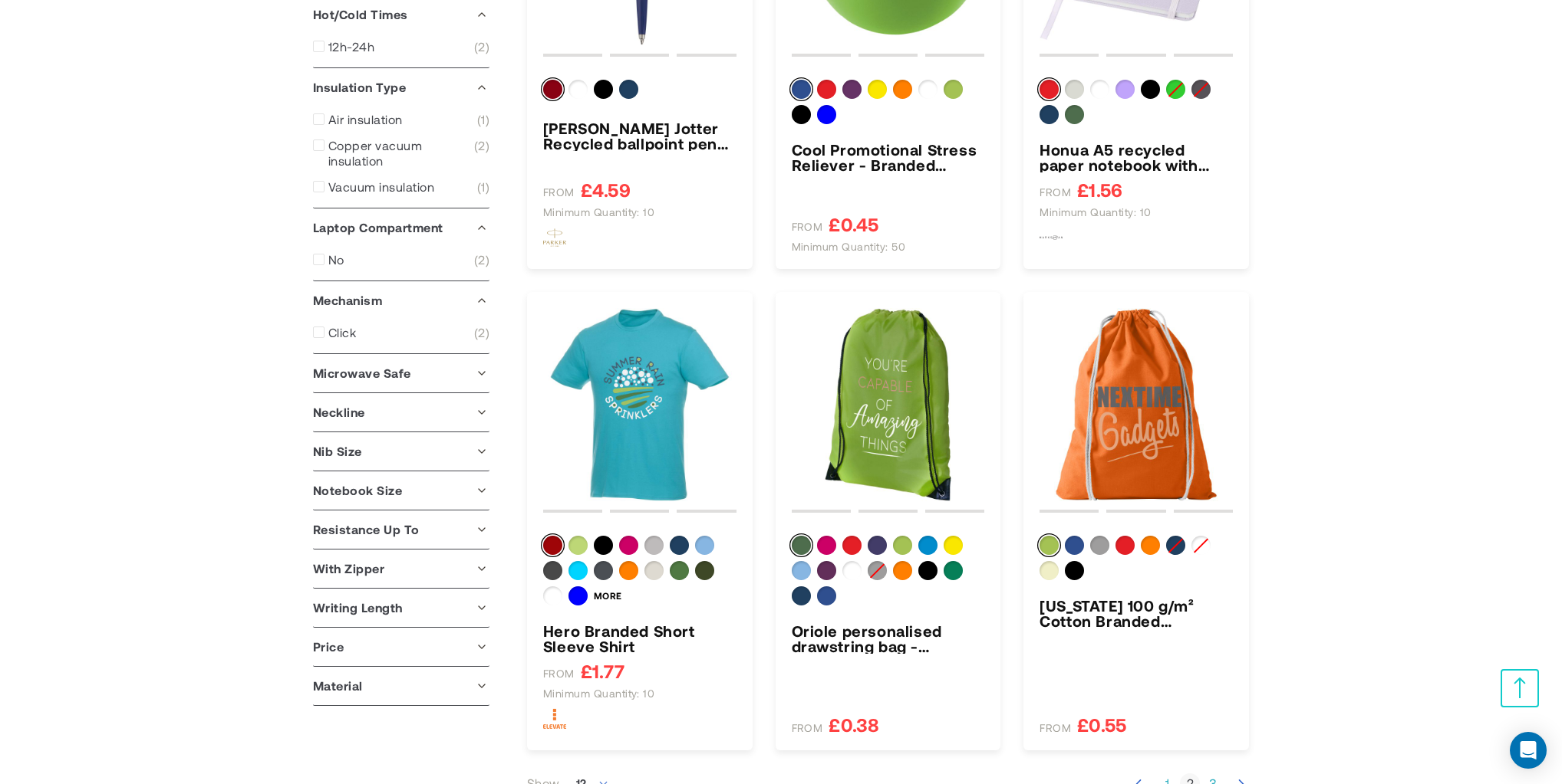
scroll to position [1193, 0]
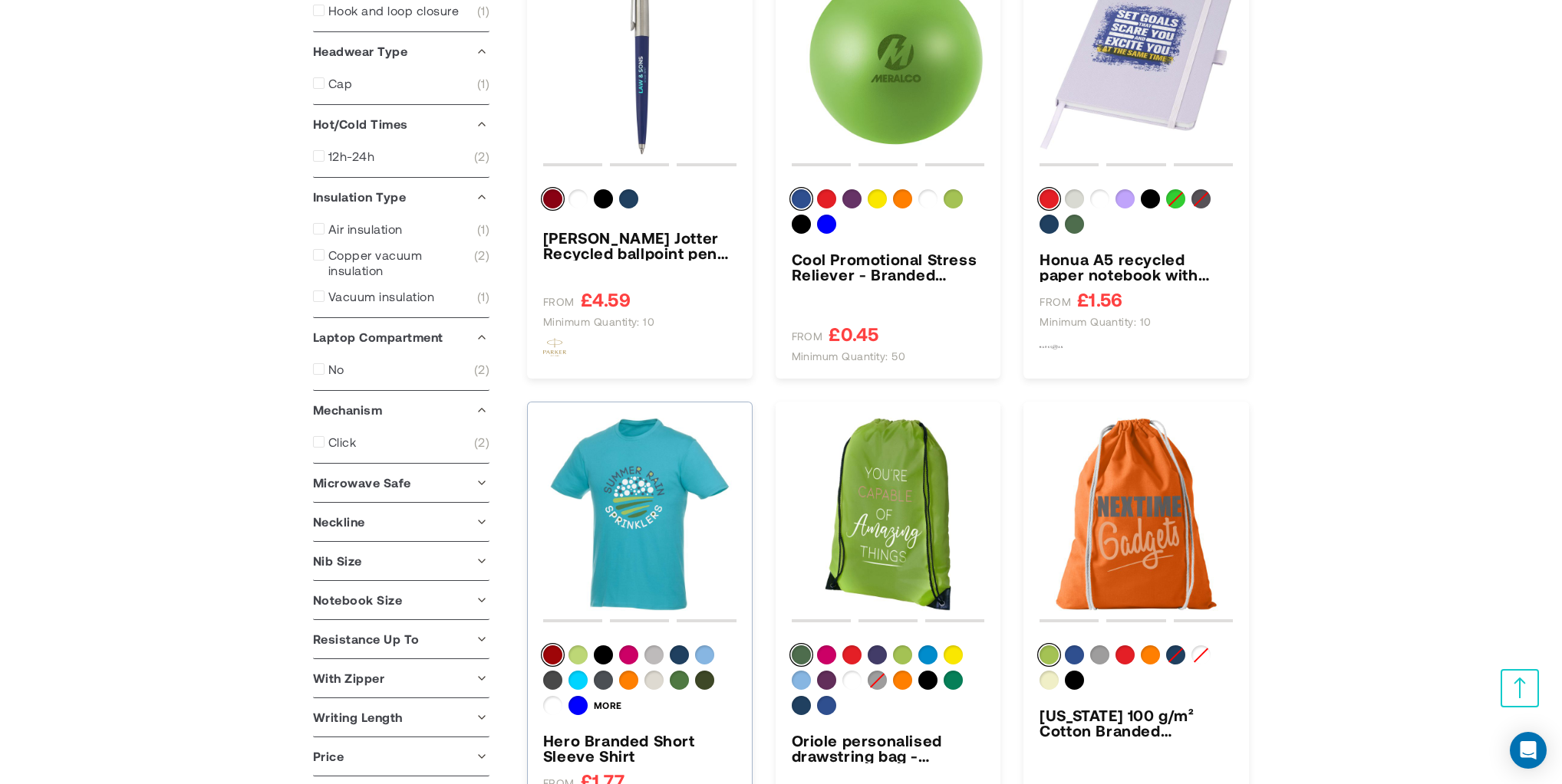
click at [656, 489] on img "Hero Branded Short Sleeve Shirt" at bounding box center [639, 514] width 193 height 193
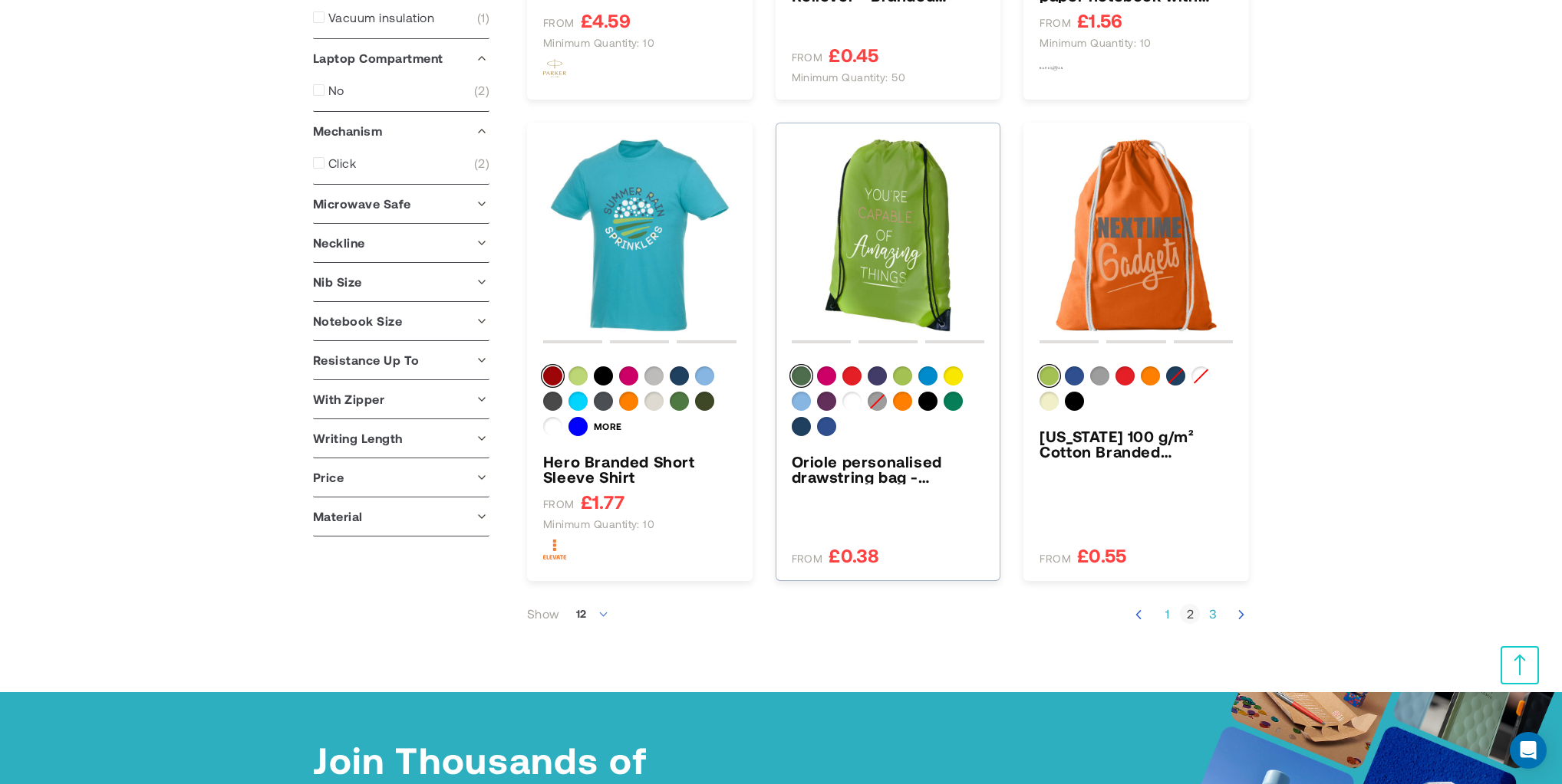
scroll to position [1579, 0]
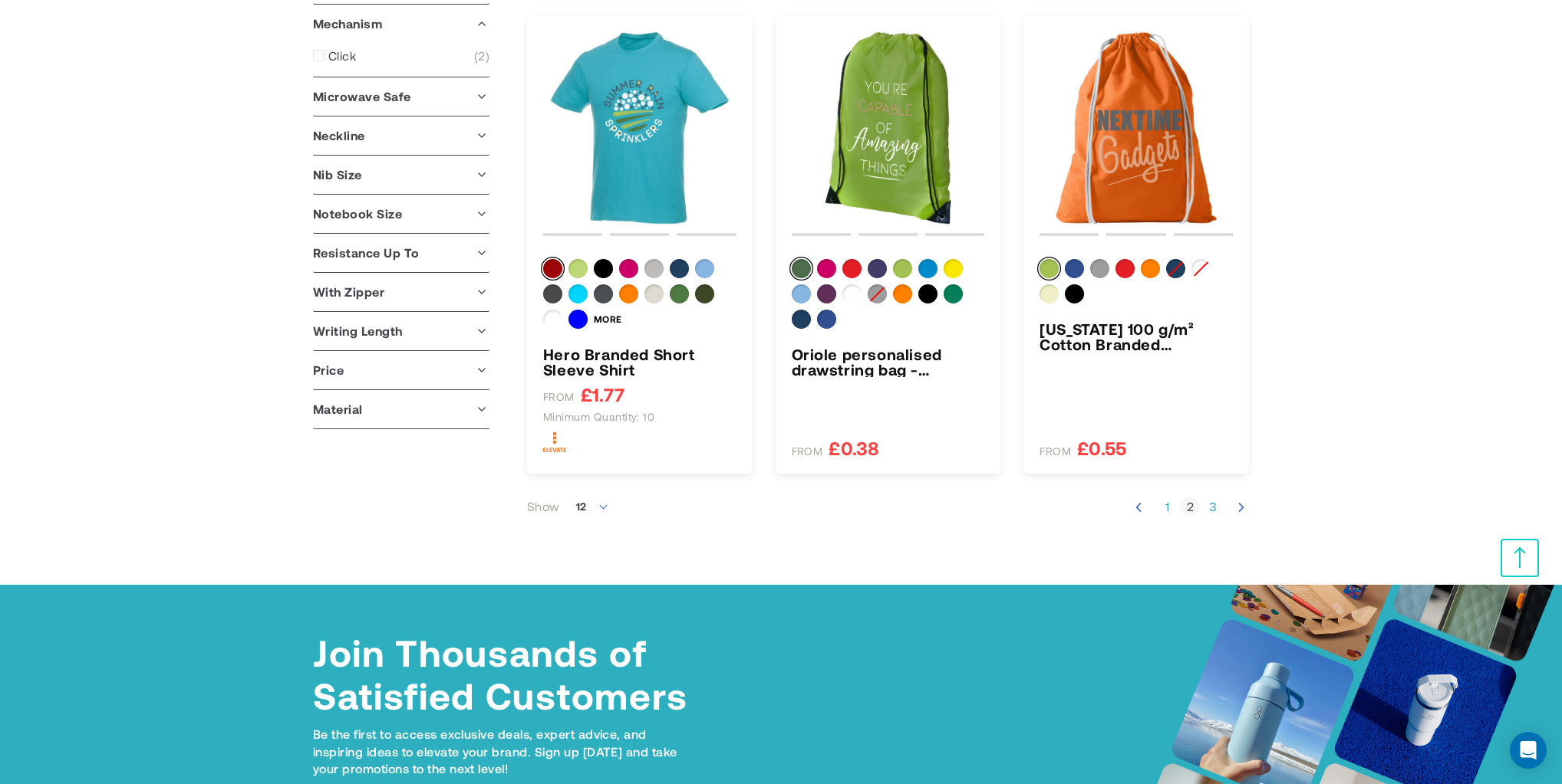
click at [1217, 505] on link "Page 3" at bounding box center [1212, 506] width 20 height 15
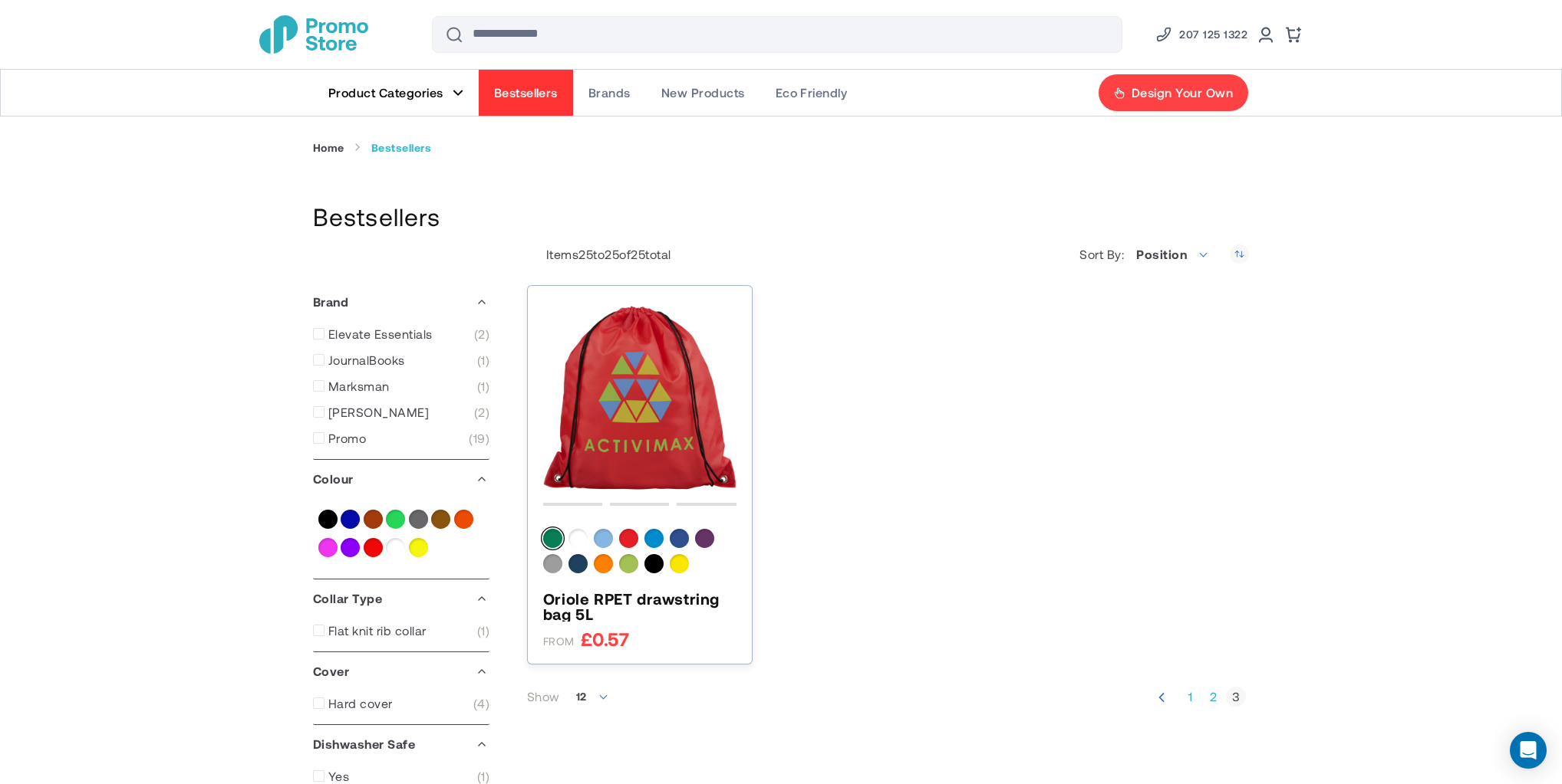
click at [641, 408] on img "Oriole RPET drawstring bag 5L" at bounding box center [639, 397] width 193 height 193
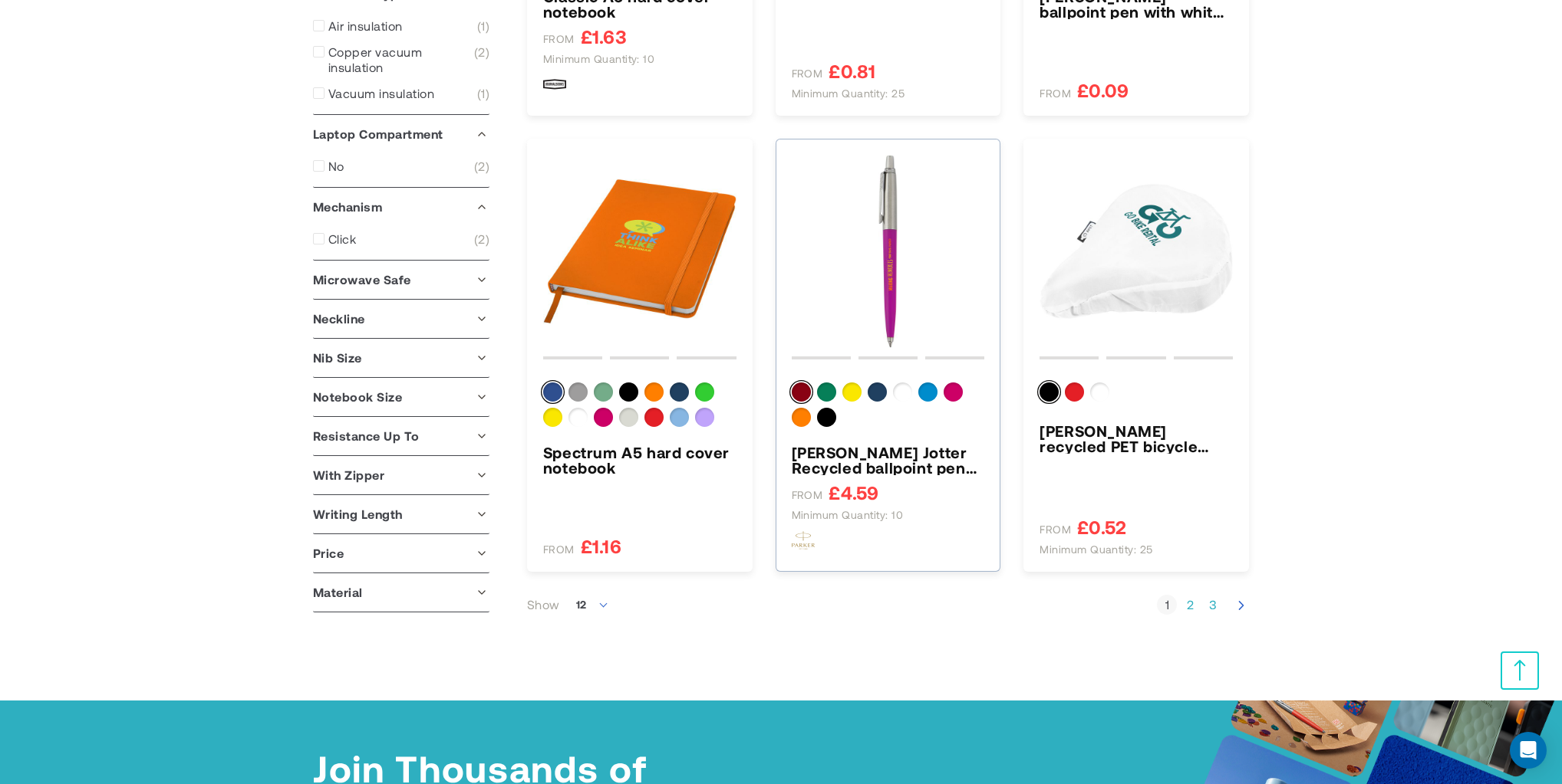
scroll to position [1194, 0]
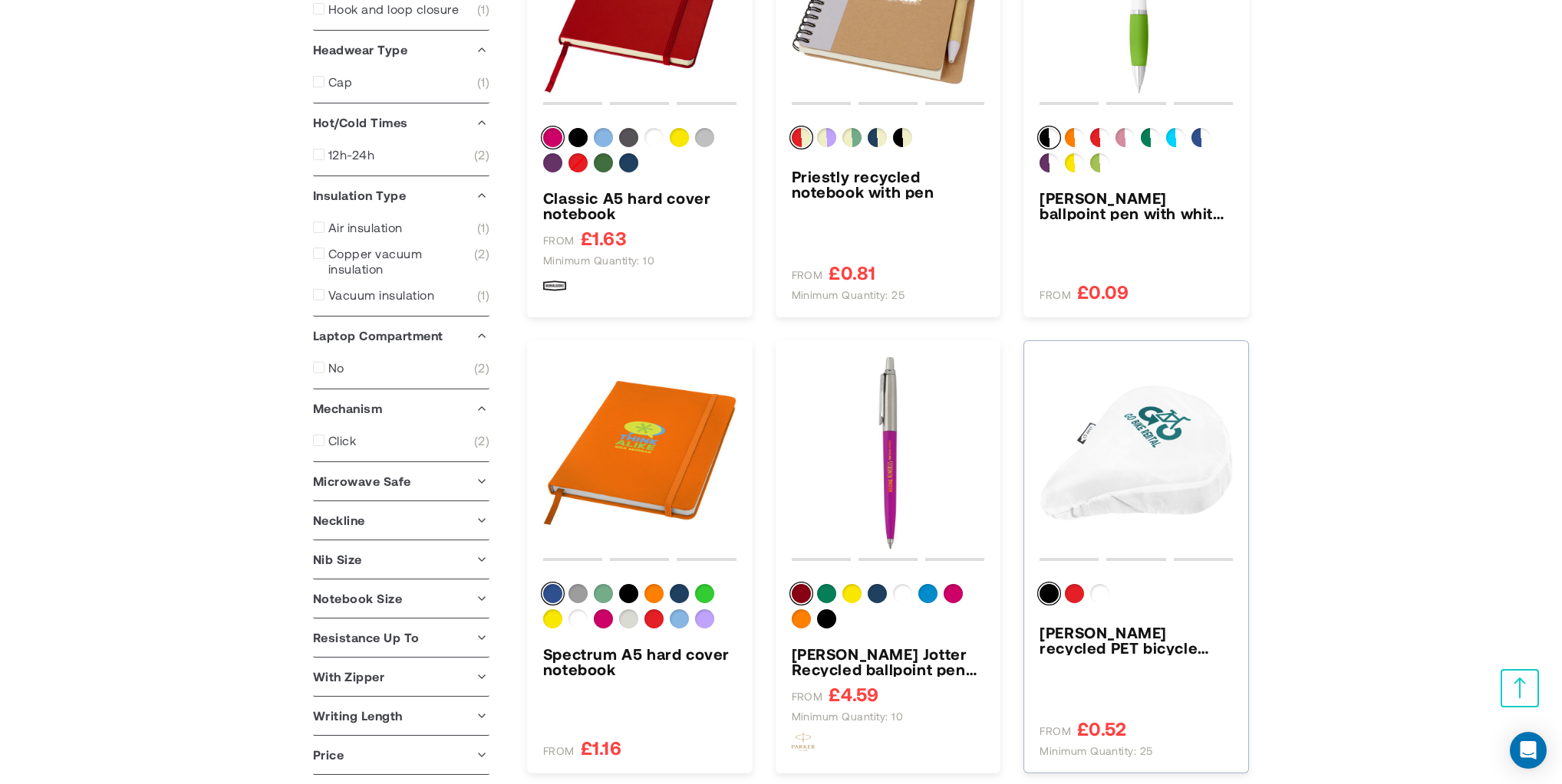
click at [1135, 445] on img "Jesse recycled PET bicycle saddle cover" at bounding box center [1135, 453] width 193 height 193
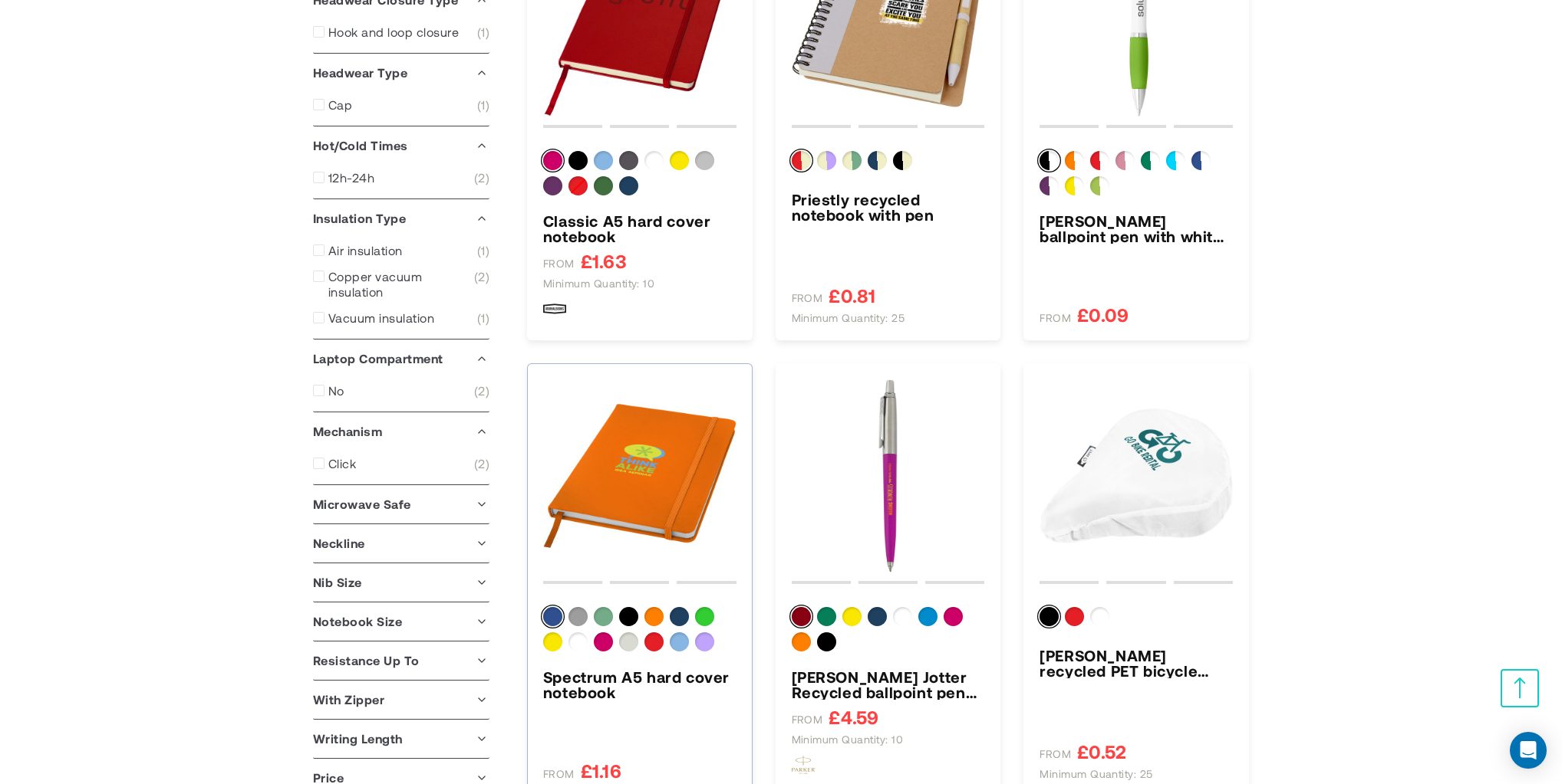
scroll to position [1194, 0]
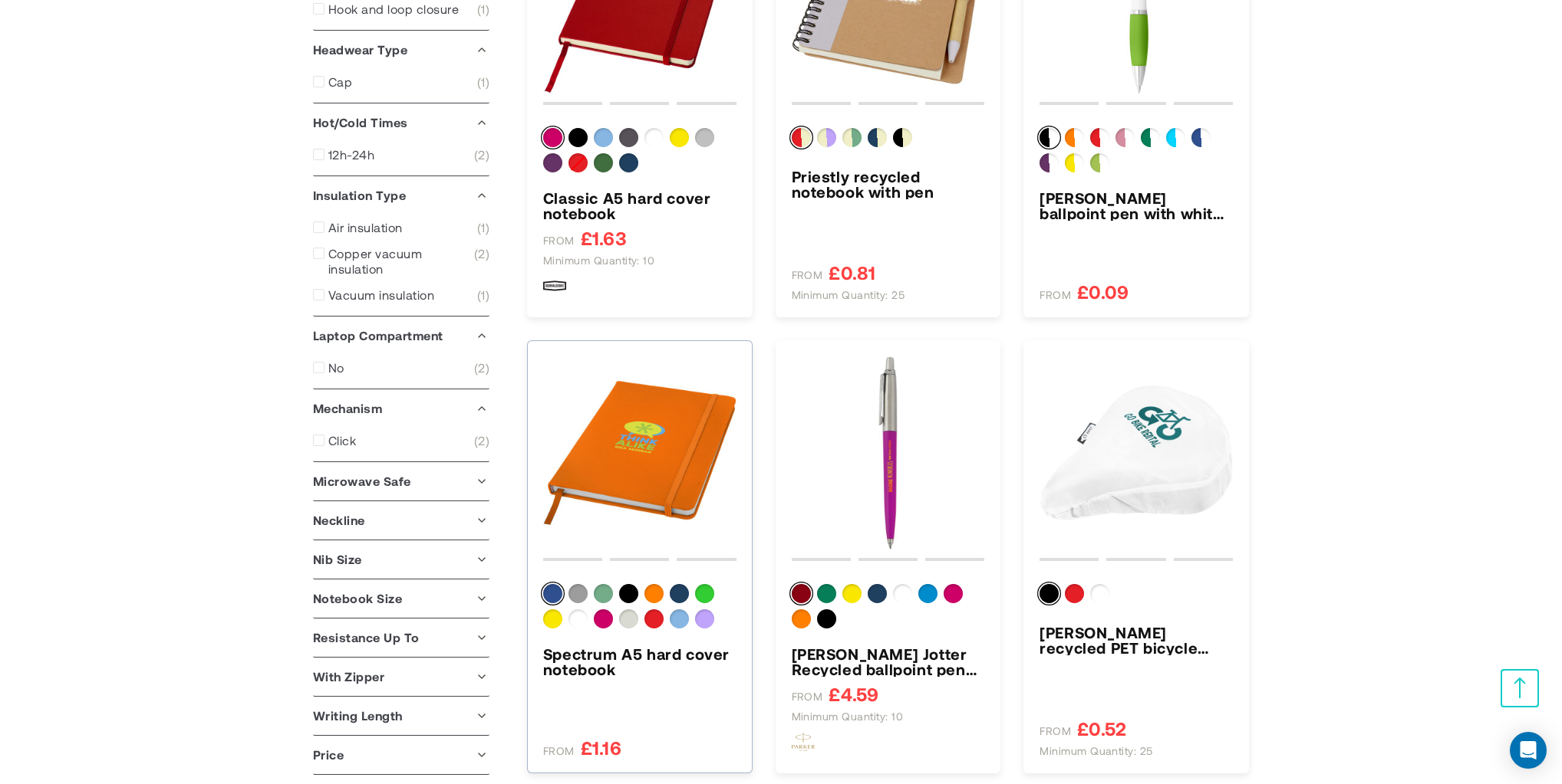
click at [657, 493] on img "Spectrum A5 hard cover notebook" at bounding box center [639, 453] width 193 height 193
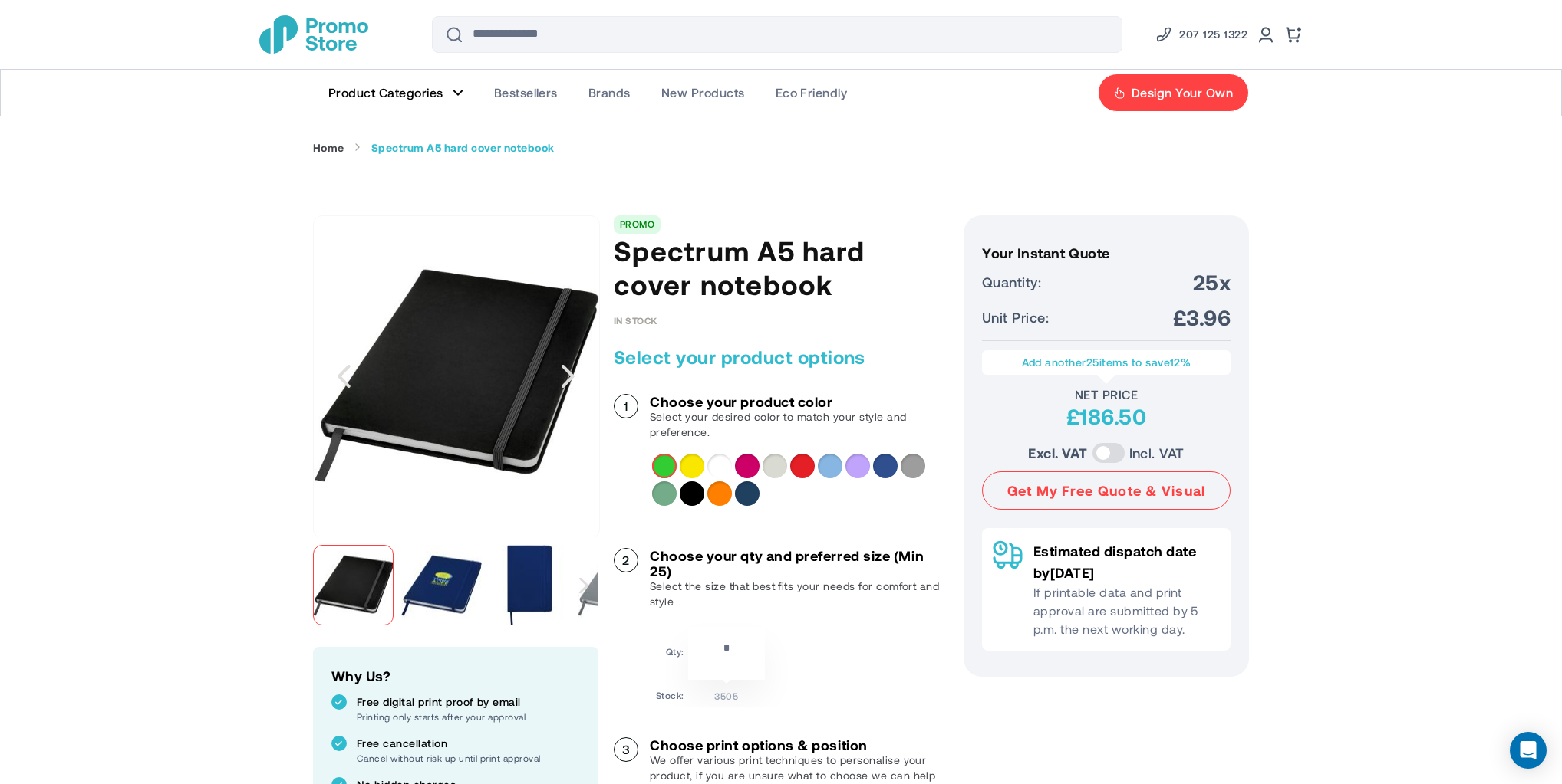
click at [460, 585] on img "Spectrum A5 hard cover notebook" at bounding box center [442, 585] width 81 height 81
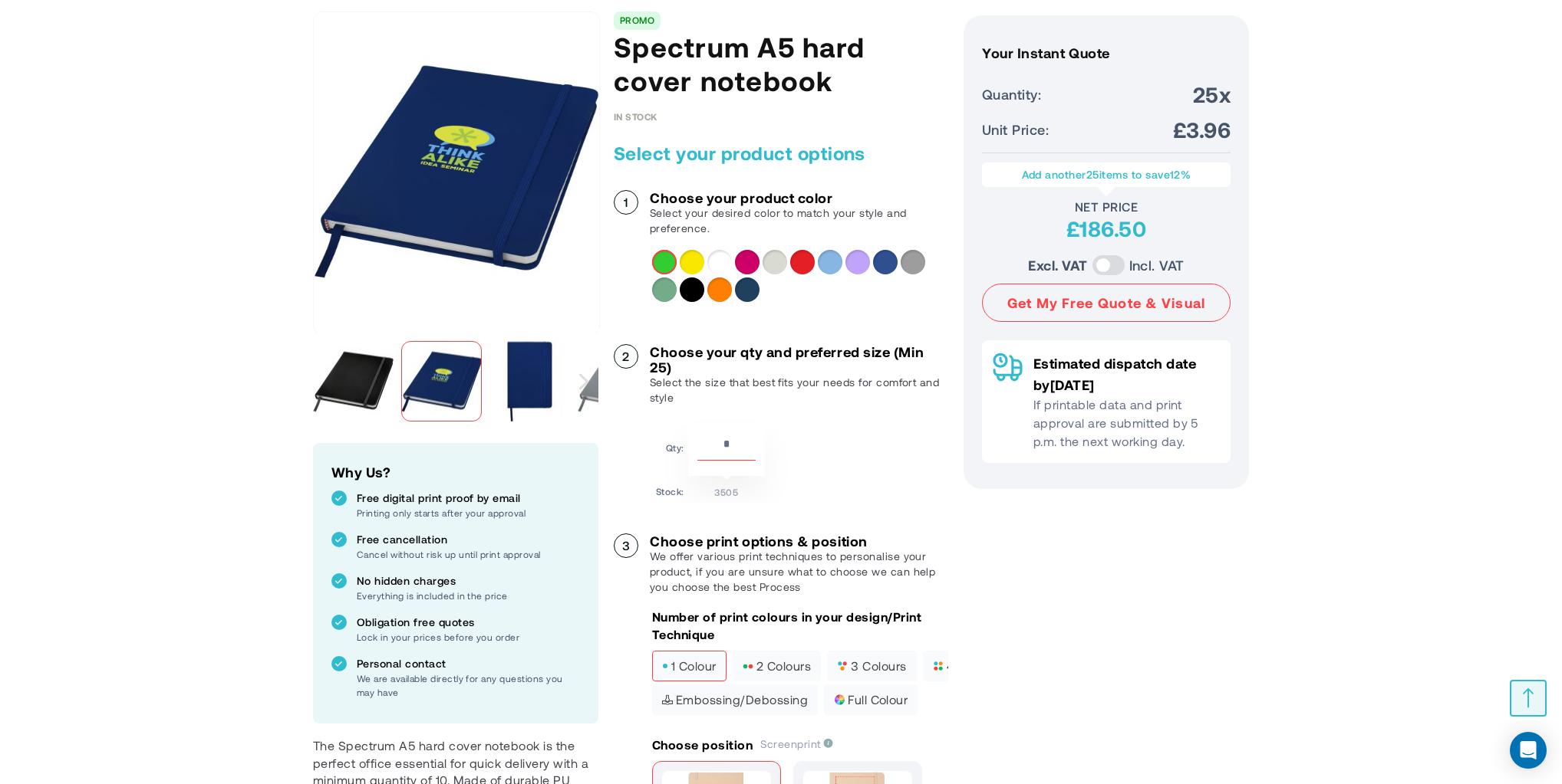
scroll to position [408, 0]
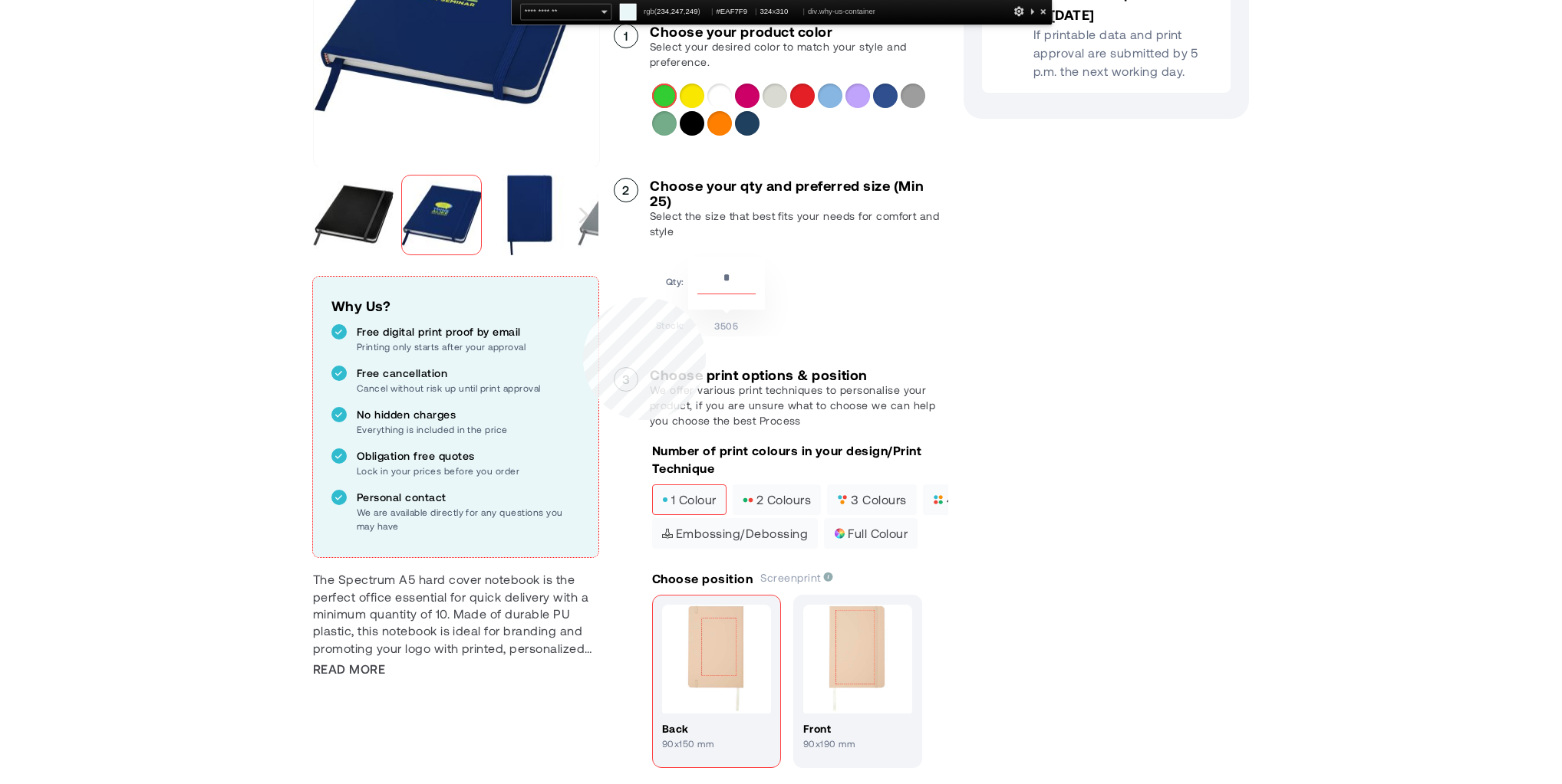
click at [583, 297] on div "Why Us? Free digital print proof by email Printing only starts after your appro…" at bounding box center [455, 417] width 285 height 280
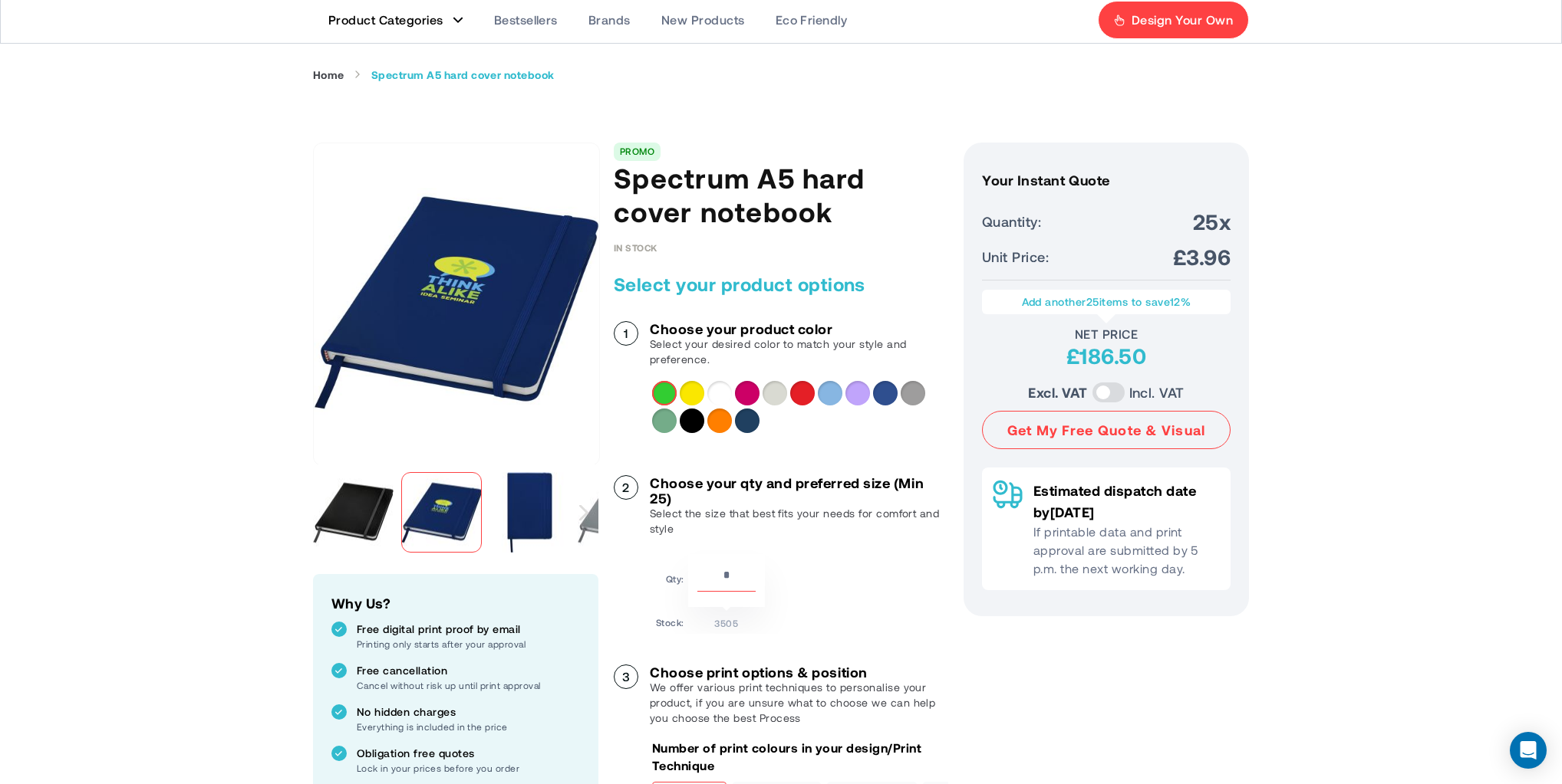
scroll to position [0, 0]
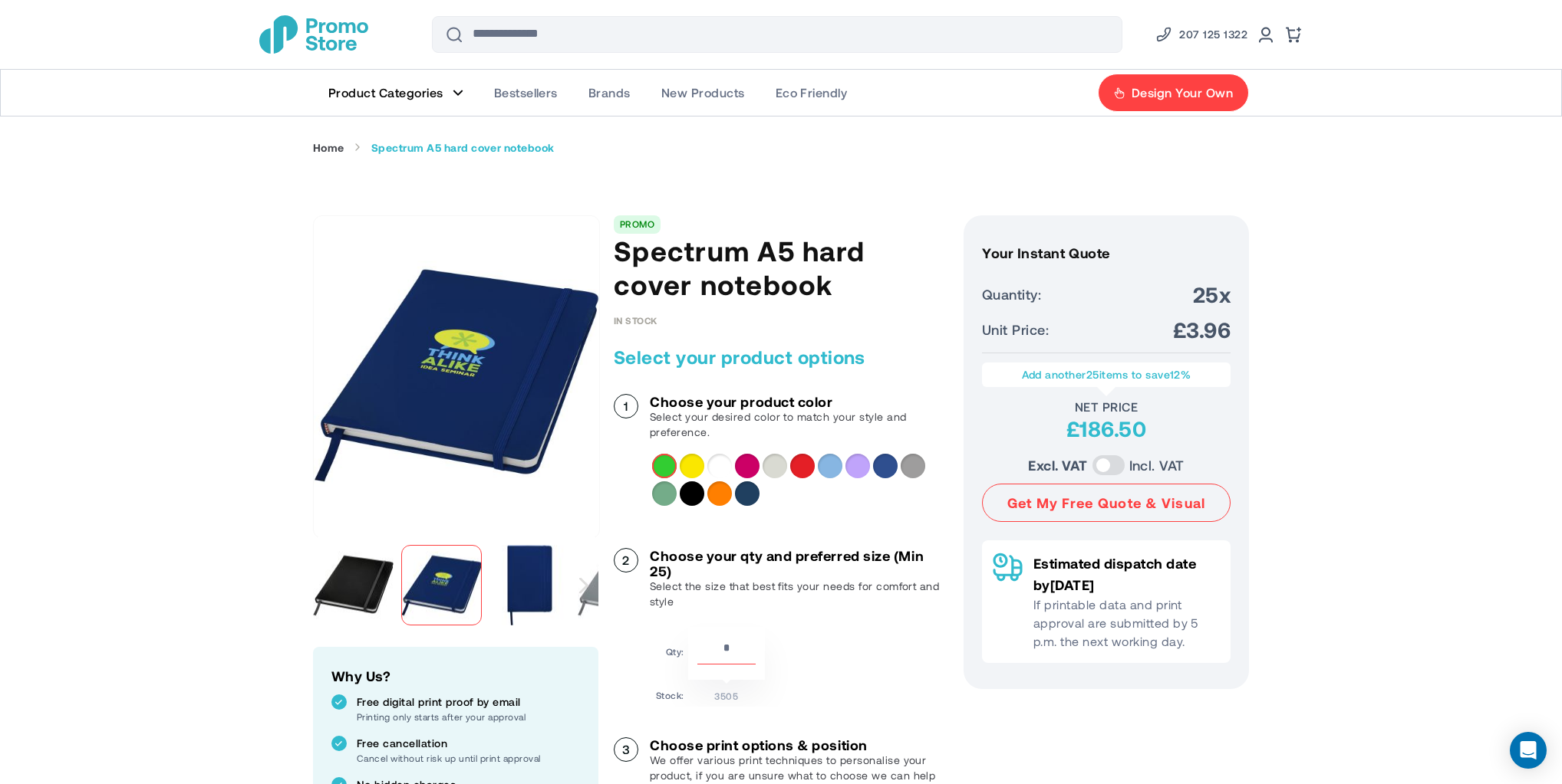
click at [318, 37] on img "store logo" at bounding box center [314, 34] width 109 height 39
